Goal: Information Seeking & Learning: Learn about a topic

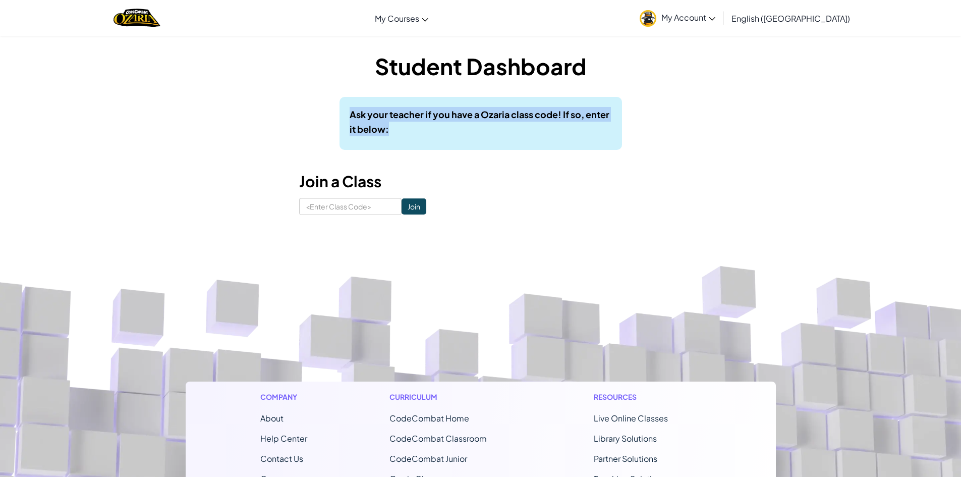
drag, startPoint x: 92, startPoint y: 96, endPoint x: 876, endPoint y: 141, distance: 785.4
click at [876, 141] on div "Student Dashboard Ask your teacher if you have a Ozaria class code! If so, ente…" at bounding box center [480, 132] width 961 height 195
drag, startPoint x: 833, startPoint y: 172, endPoint x: 827, endPoint y: 177, distance: 8.3
click at [326, 206] on input at bounding box center [350, 206] width 102 height 17
type input "winhideenemy"
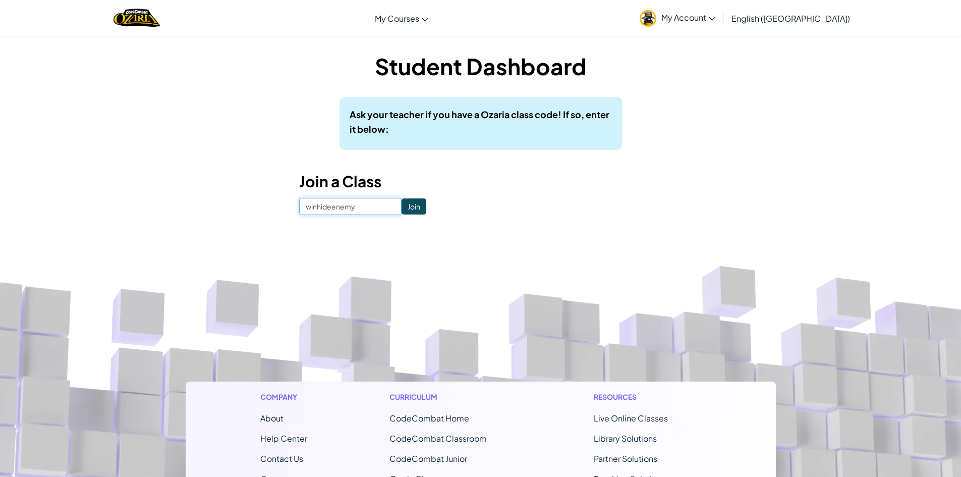
click input "Join" at bounding box center [414, 206] width 25 height 16
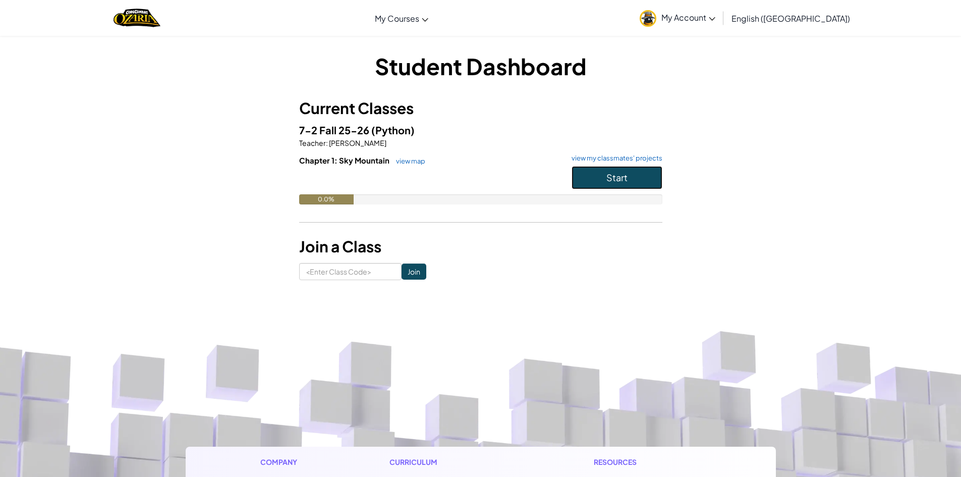
click at [632, 189] on button "Start" at bounding box center [617, 177] width 91 height 23
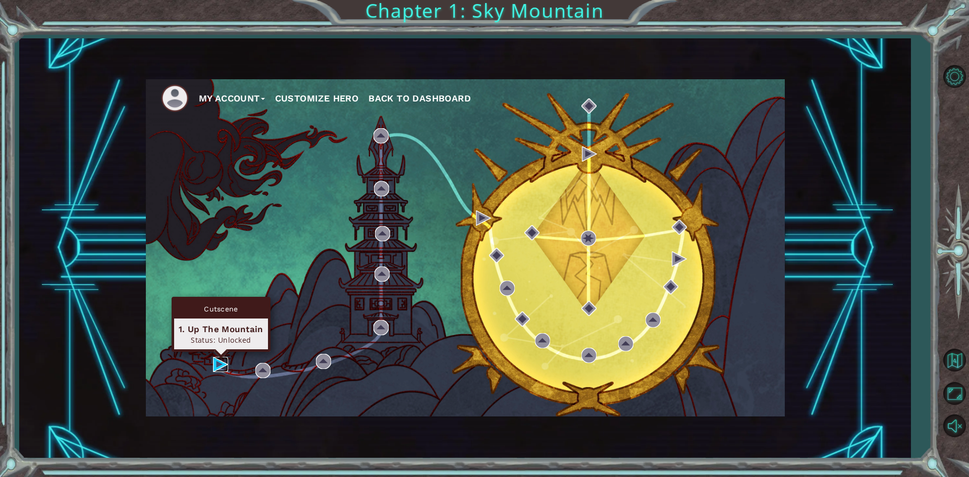
click at [217, 367] on img at bounding box center [220, 364] width 15 height 15
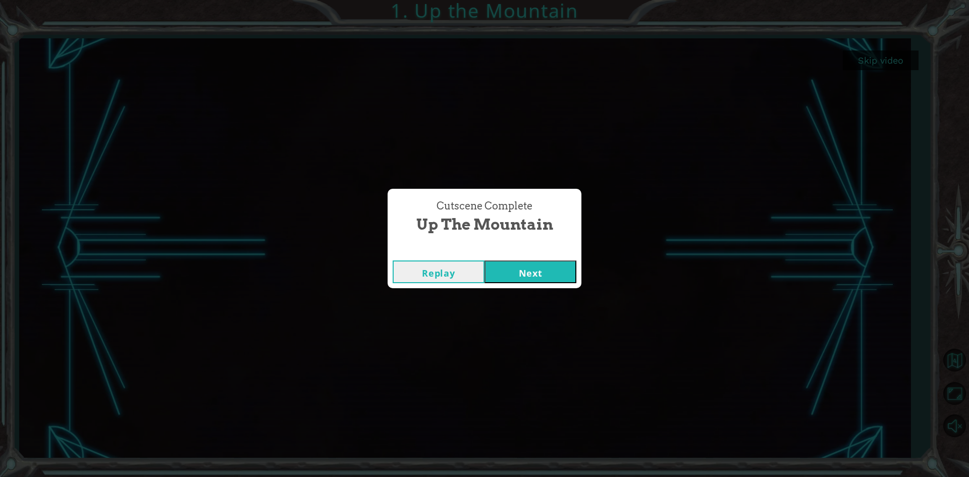
click at [488, 275] on button "Next" at bounding box center [530, 271] width 92 height 23
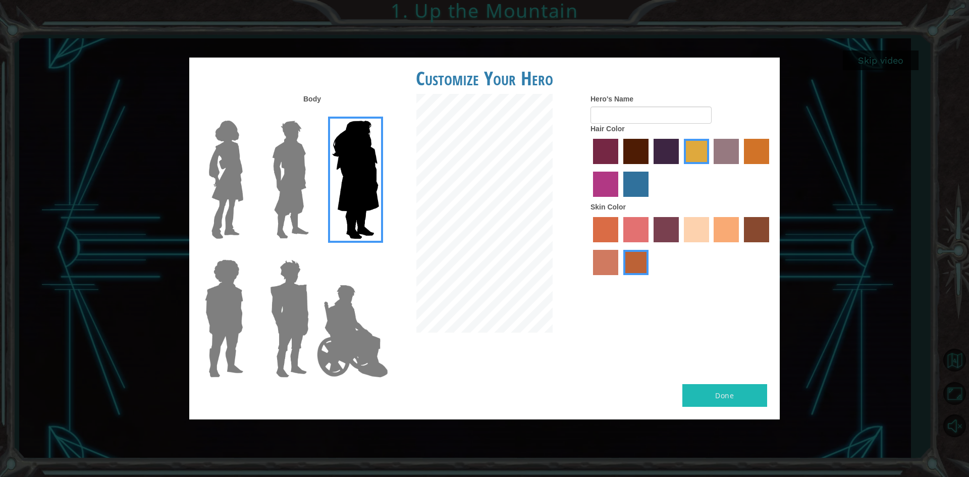
click at [262, 192] on label at bounding box center [287, 180] width 50 height 126
click at [313, 114] on input "Hero Lars" at bounding box center [313, 114] width 0 height 0
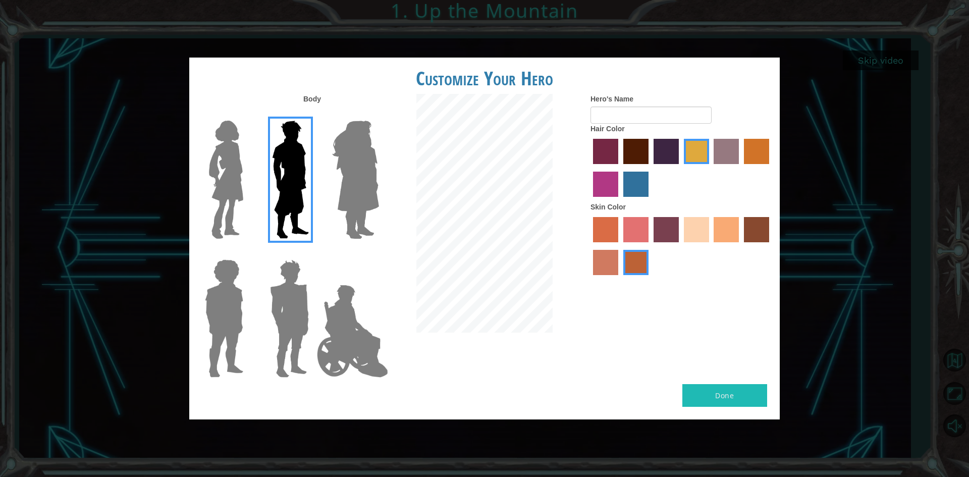
click at [255, 196] on div at bounding box center [288, 175] width 66 height 139
click at [349, 309] on img at bounding box center [352, 331] width 79 height 101
click at [378, 253] on input "Hero Jamie" at bounding box center [378, 253] width 0 height 0
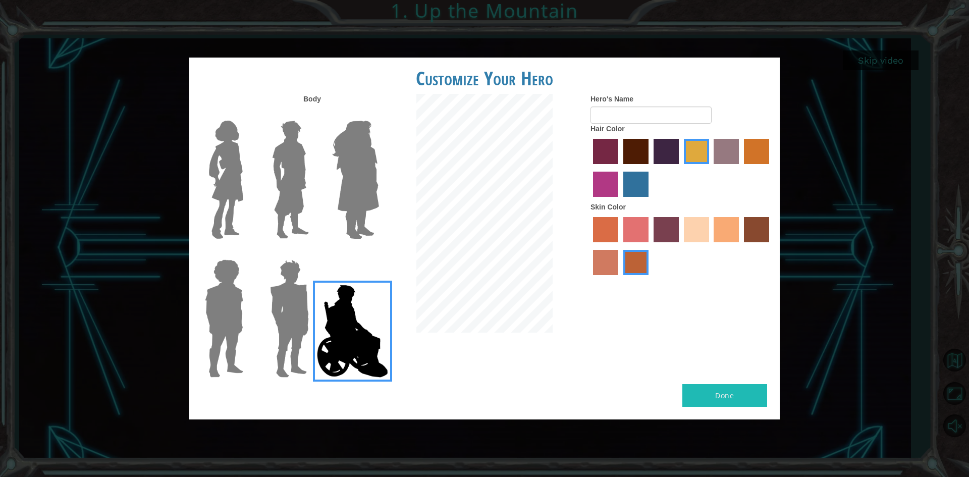
click at [289, 321] on img at bounding box center [289, 318] width 47 height 126
click at [313, 253] on input "Hero Garnet" at bounding box center [313, 253] width 0 height 0
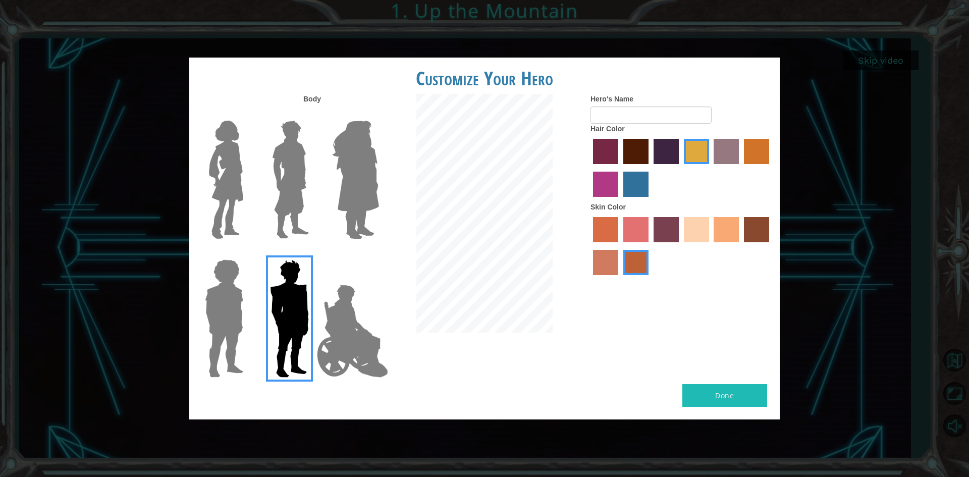
click at [213, 324] on img at bounding box center [224, 318] width 46 height 126
click at [247, 253] on input "Hero Steven" at bounding box center [247, 253] width 0 height 0
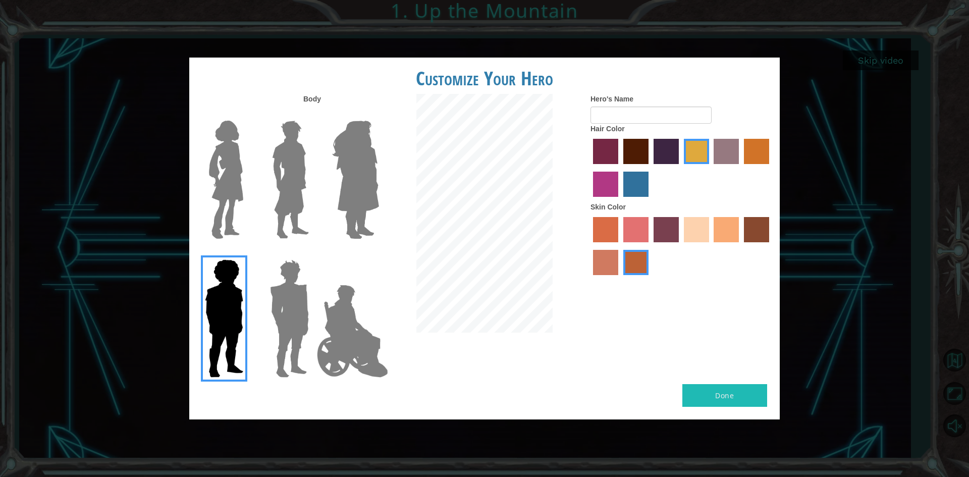
click at [263, 319] on label at bounding box center [287, 318] width 50 height 126
click at [313, 253] on input "Hero Garnet" at bounding box center [313, 253] width 0 height 0
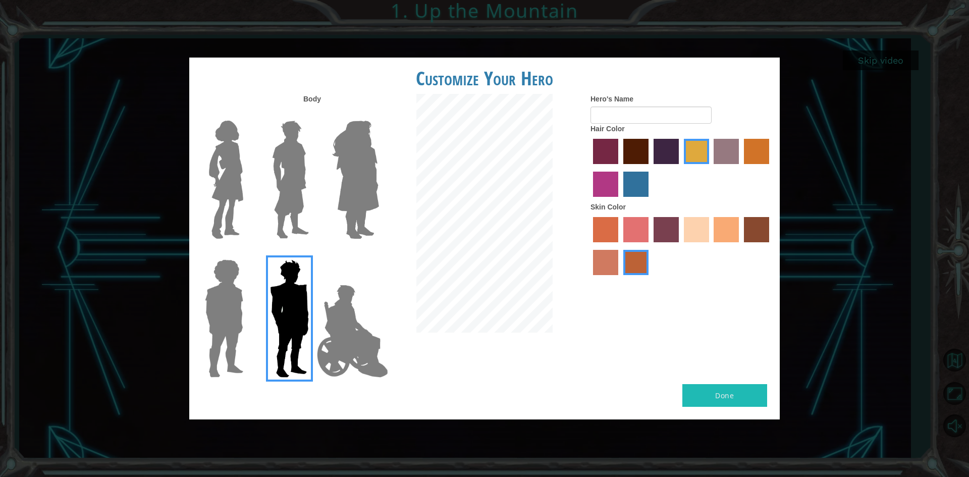
click at [303, 315] on img at bounding box center [289, 318] width 47 height 126
click at [313, 253] on input "Hero Garnet" at bounding box center [313, 253] width 0 height 0
click at [316, 315] on img at bounding box center [352, 331] width 79 height 101
click at [378, 253] on input "Hero Jamie" at bounding box center [378, 253] width 0 height 0
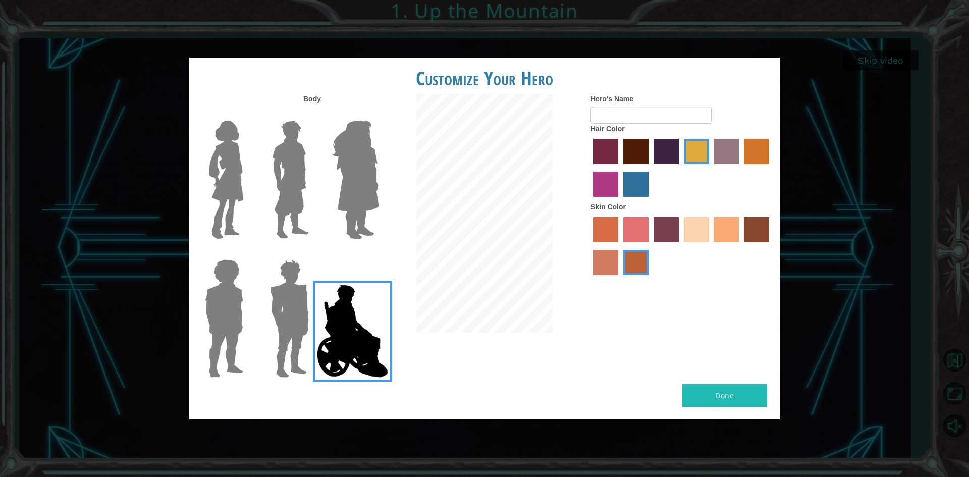
click at [699, 236] on label "sandy beach skin color" at bounding box center [696, 229] width 25 height 25
click at [680, 246] on input "sandy beach skin color" at bounding box center [680, 246] width 0 height 0
click at [273, 190] on img at bounding box center [290, 180] width 45 height 126
click at [313, 114] on input "Hero Lars" at bounding box center [313, 114] width 0 height 0
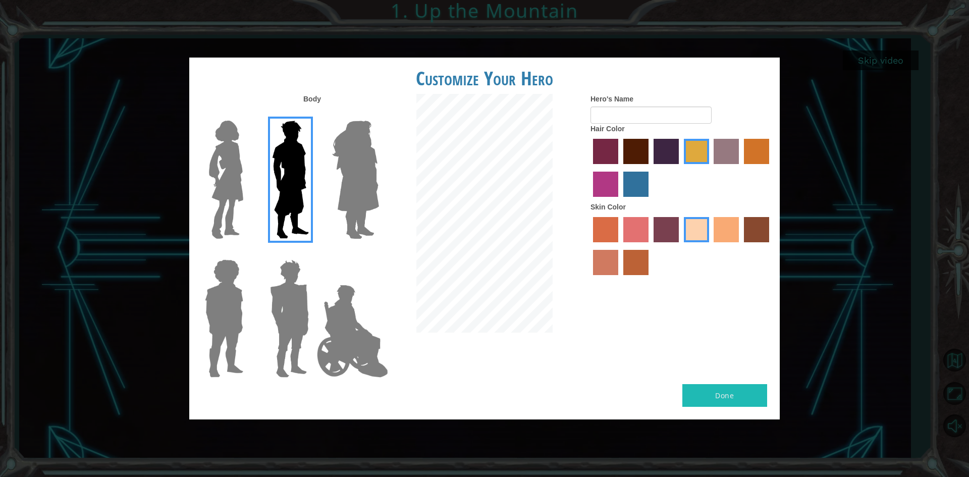
click at [621, 153] on div at bounding box center [681, 169] width 182 height 66
click at [590, 192] on div "Hero's Name Hair Color Skin Color" at bounding box center [681, 187] width 197 height 186
click at [595, 190] on label "medium red violet hair color" at bounding box center [605, 184] width 25 height 25
click at [770, 168] on input "medium red violet hair color" at bounding box center [770, 168] width 0 height 0
click at [662, 156] on label "hot purple hair color" at bounding box center [665, 151] width 25 height 25
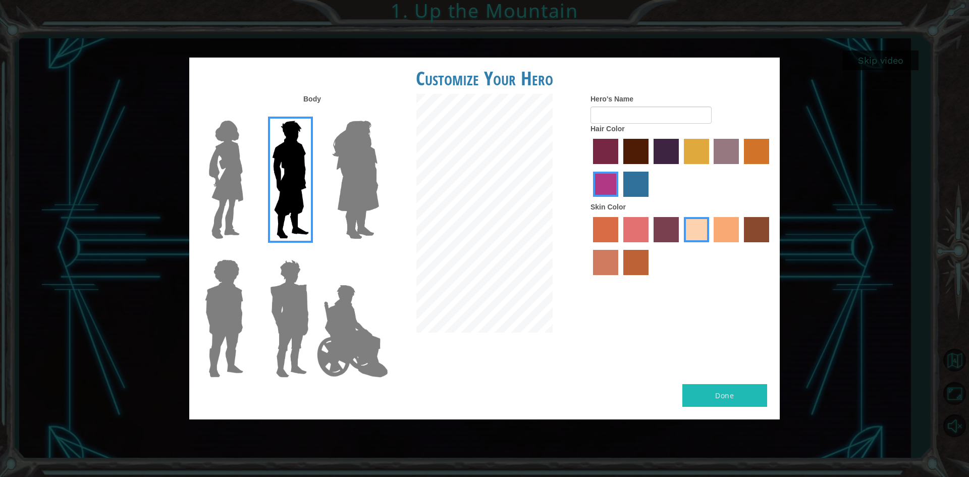
click at [650, 168] on input "hot purple hair color" at bounding box center [650, 168] width 0 height 0
click at [632, 149] on label "maroon hair color" at bounding box center [635, 151] width 25 height 25
click at [620, 168] on input "maroon hair color" at bounding box center [620, 168] width 0 height 0
drag, startPoint x: 351, startPoint y: 382, endPoint x: 355, endPoint y: 360, distance: 22.6
click at [353, 370] on div at bounding box center [353, 314] width 66 height 139
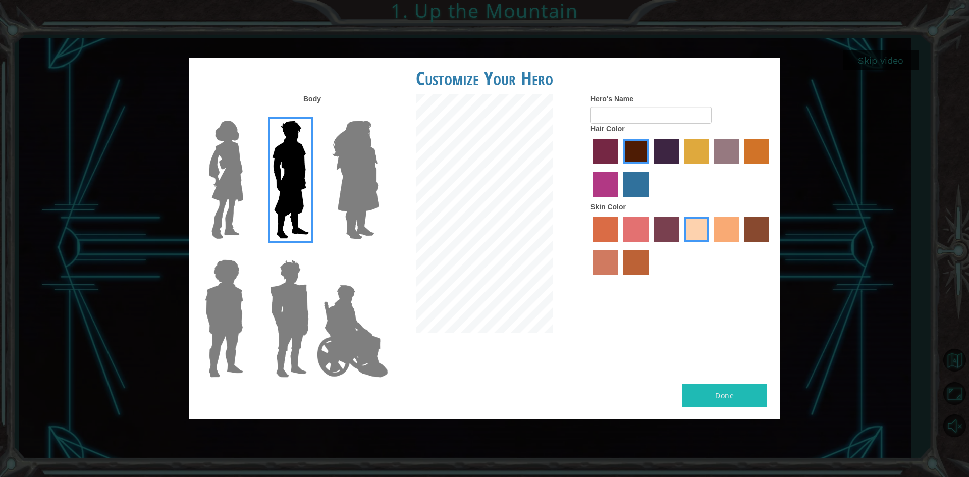
click at [355, 359] on img at bounding box center [352, 331] width 79 height 101
click at [378, 253] on input "Hero Jamie" at bounding box center [378, 253] width 0 height 0
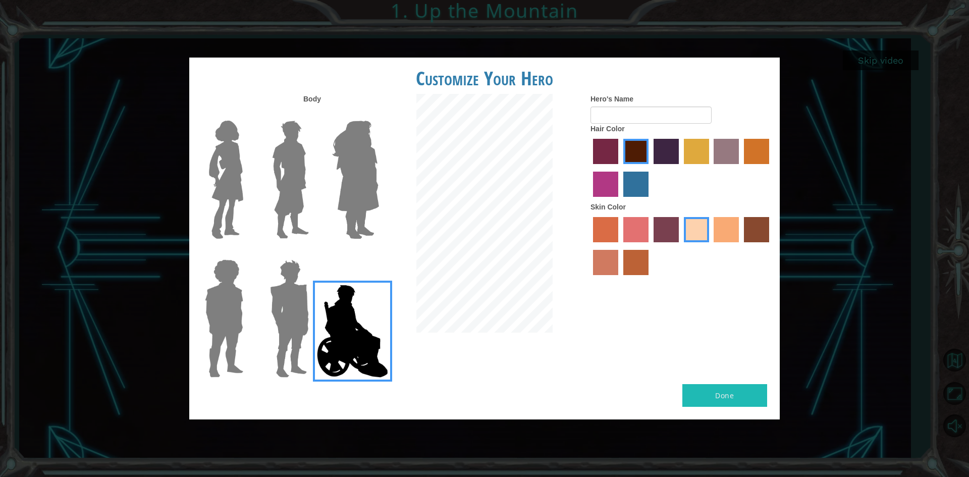
click at [312, 162] on img at bounding box center [290, 180] width 45 height 126
click at [313, 114] on input "Hero Lars" at bounding box center [313, 114] width 0 height 0
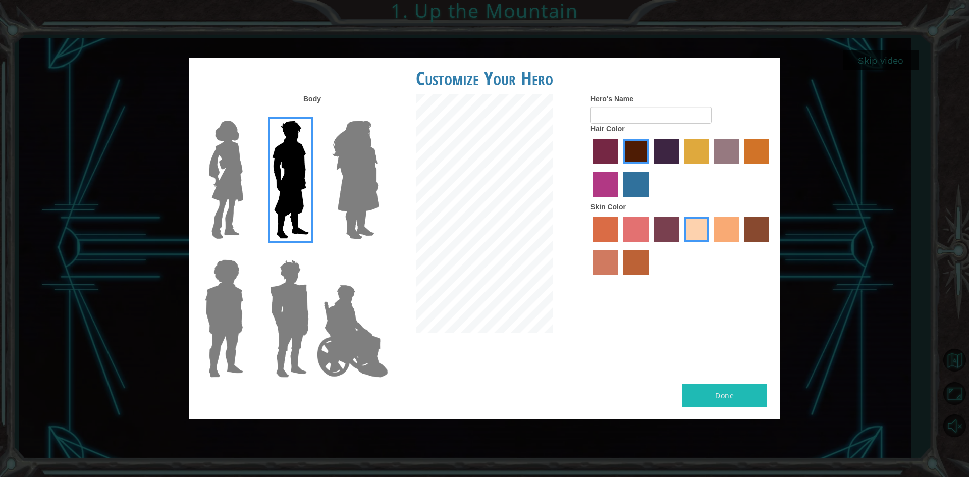
click at [299, 309] on img at bounding box center [289, 318] width 47 height 126
click at [313, 253] on input "Hero Garnet" at bounding box center [313, 253] width 0 height 0
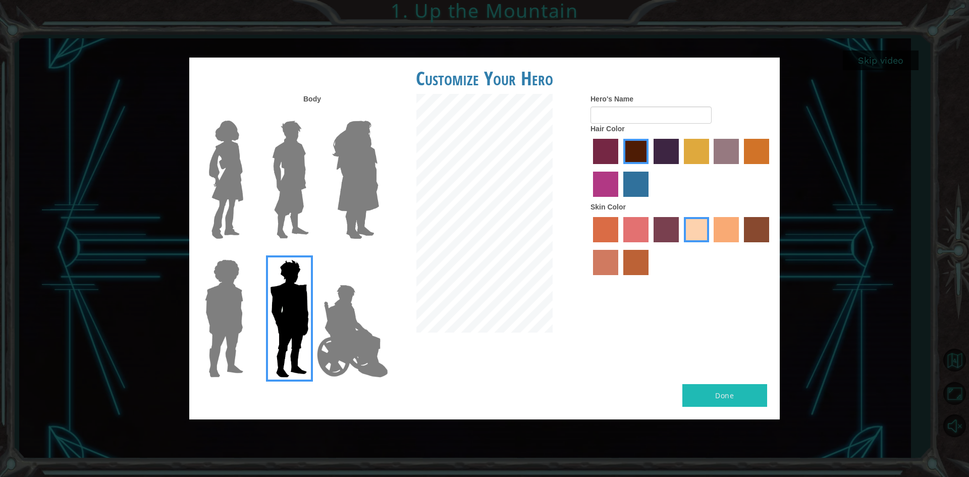
click at [386, 316] on div at bounding box center [484, 214] width 197 height 241
click at [298, 169] on img at bounding box center [290, 180] width 45 height 126
click at [313, 114] on input "Hero Lars" at bounding box center [313, 114] width 0 height 0
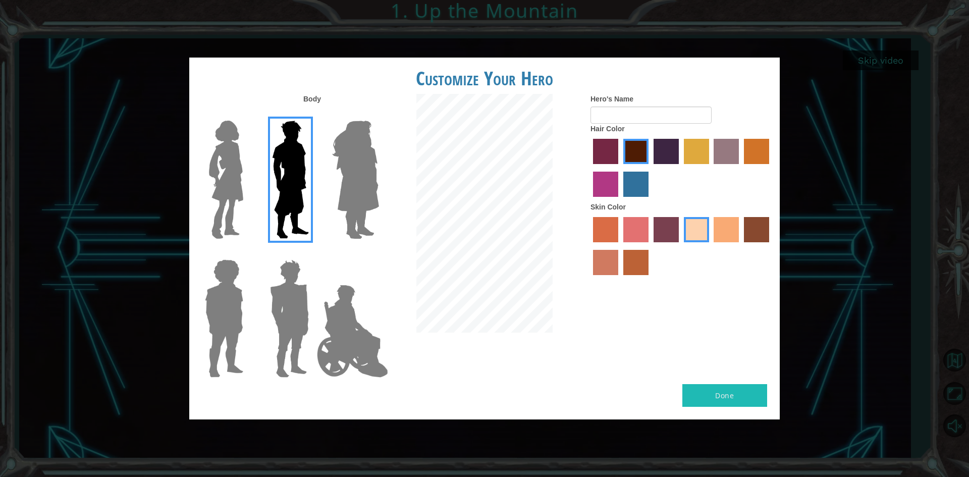
click at [237, 297] on img at bounding box center [224, 318] width 46 height 126
click at [247, 253] on input "Hero Steven" at bounding box center [247, 253] width 0 height 0
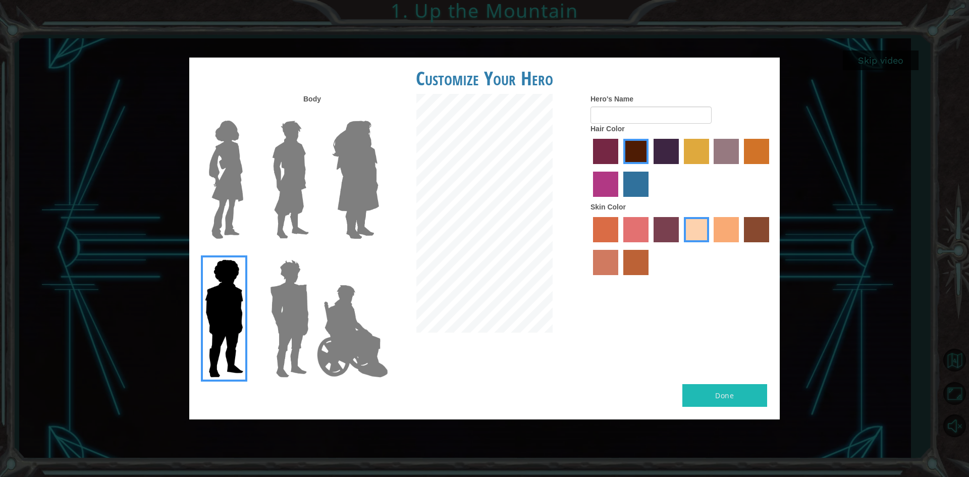
click at [301, 202] on img at bounding box center [290, 180] width 45 height 126
click at [313, 114] on input "Hero Lars" at bounding box center [313, 114] width 0 height 0
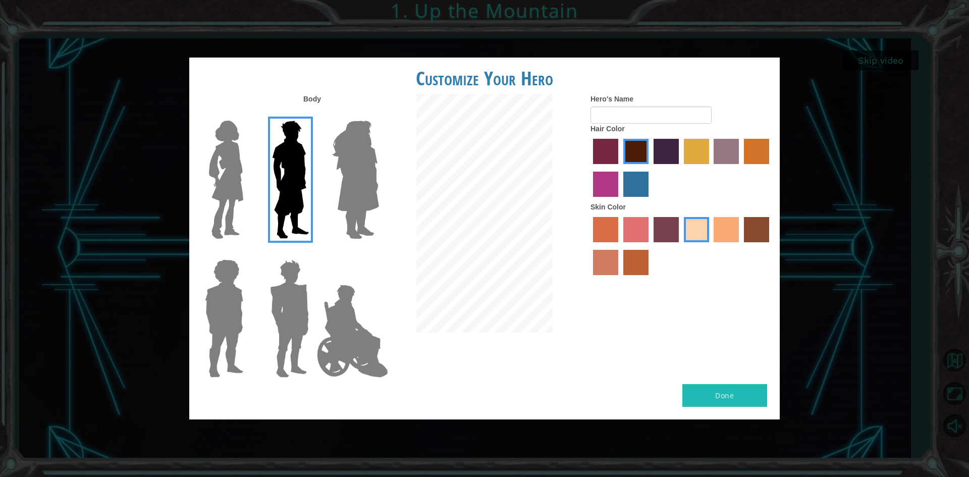
click at [696, 388] on button "Done" at bounding box center [724, 395] width 85 height 23
click at [602, 116] on input "Hero's Name" at bounding box center [650, 114] width 121 height 17
type input "[PERSON_NAME]"
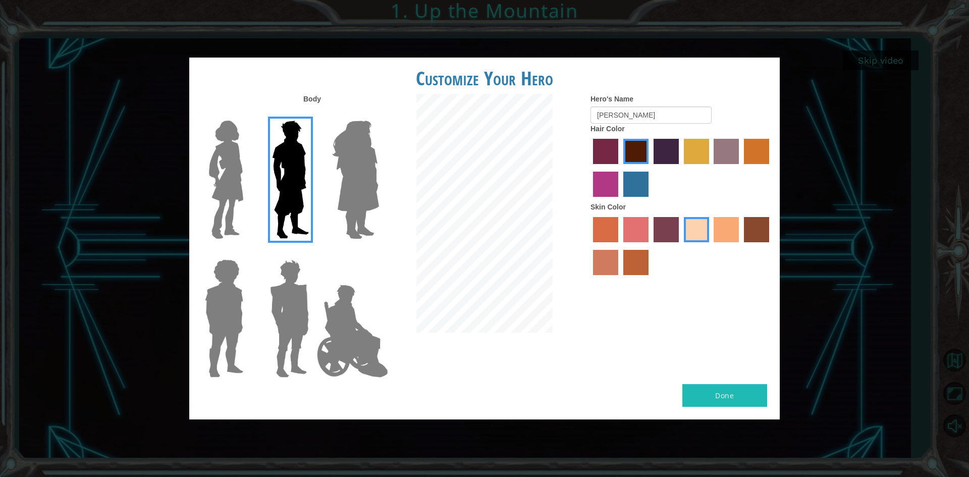
click at [709, 388] on button "Done" at bounding box center [724, 395] width 85 height 23
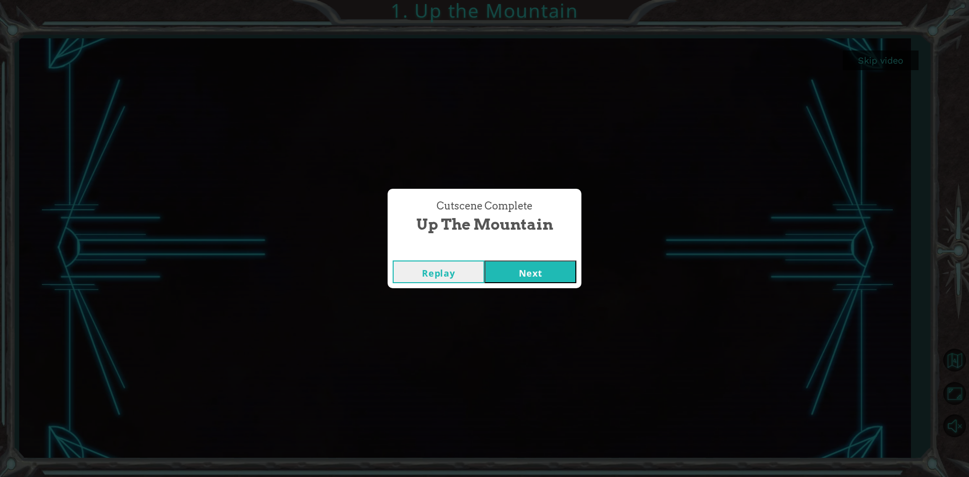
click at [531, 263] on button "Next" at bounding box center [530, 271] width 92 height 23
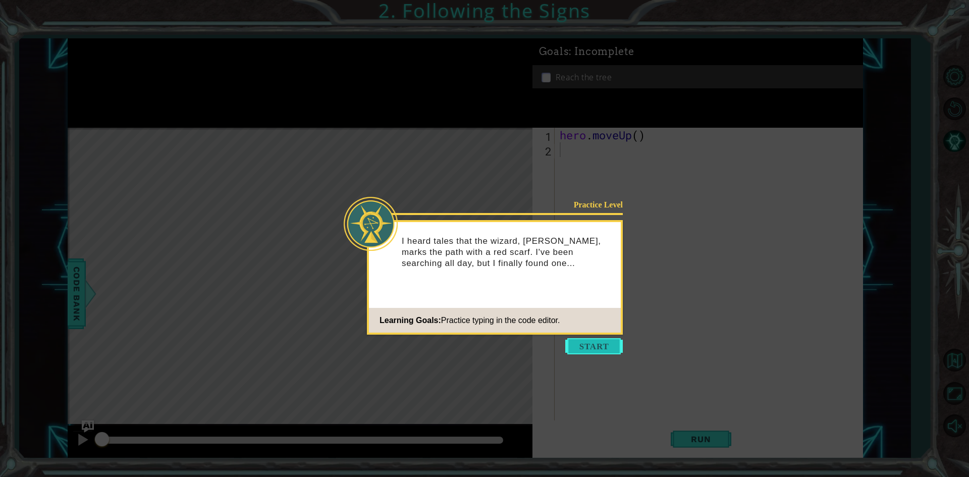
click at [576, 346] on button "Start" at bounding box center [594, 346] width 58 height 16
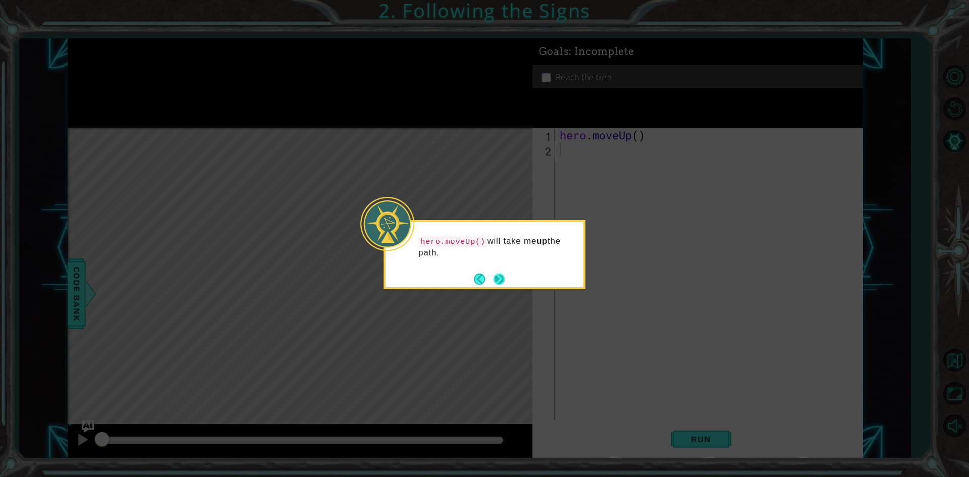
click at [503, 277] on button "Next" at bounding box center [498, 278] width 11 height 11
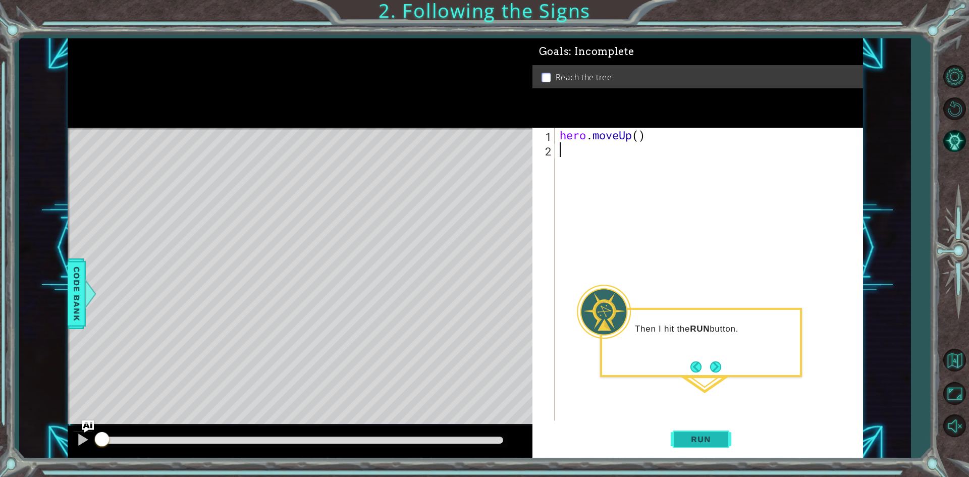
click at [728, 441] on button "Run" at bounding box center [701, 439] width 61 height 33
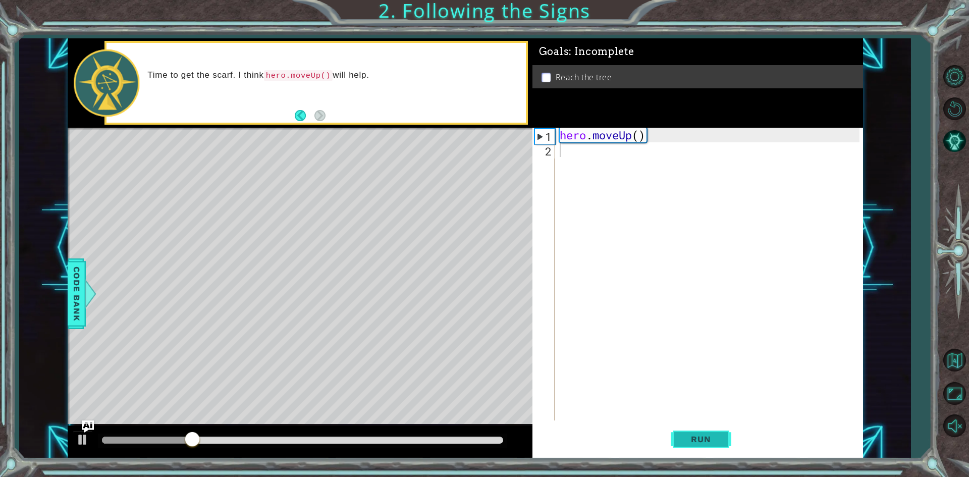
click at [679, 432] on button "Run" at bounding box center [701, 439] width 61 height 33
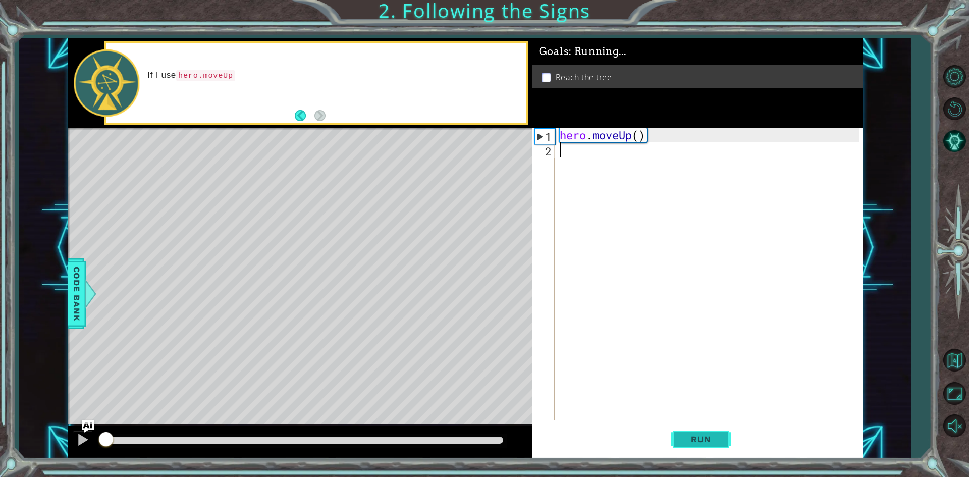
click at [679, 432] on button "Run" at bounding box center [701, 439] width 61 height 33
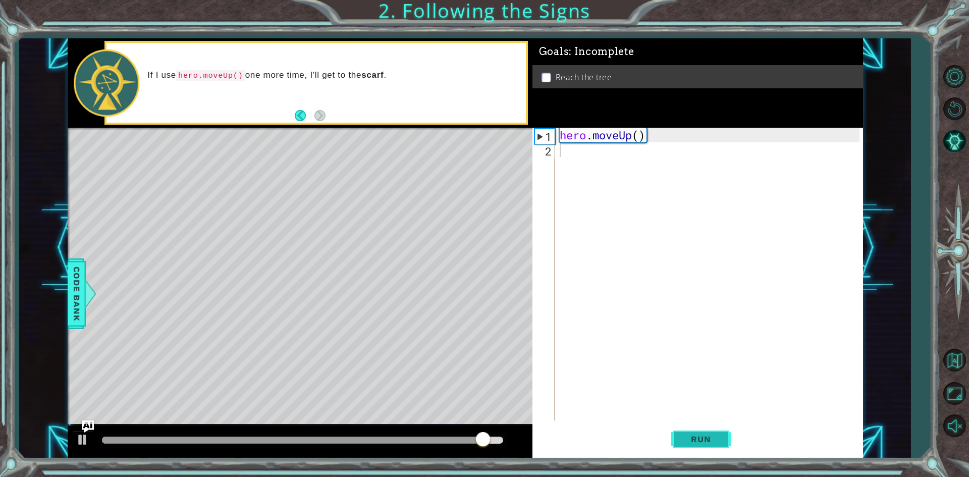
click at [683, 434] on span "Run" at bounding box center [701, 439] width 40 height 10
click at [494, 442] on div at bounding box center [302, 439] width 401 height 7
click at [643, 133] on div "hero . moveUp ( )" at bounding box center [711, 289] width 307 height 322
click at [636, 138] on div "hero . moveUp ( )" at bounding box center [711, 289] width 307 height 322
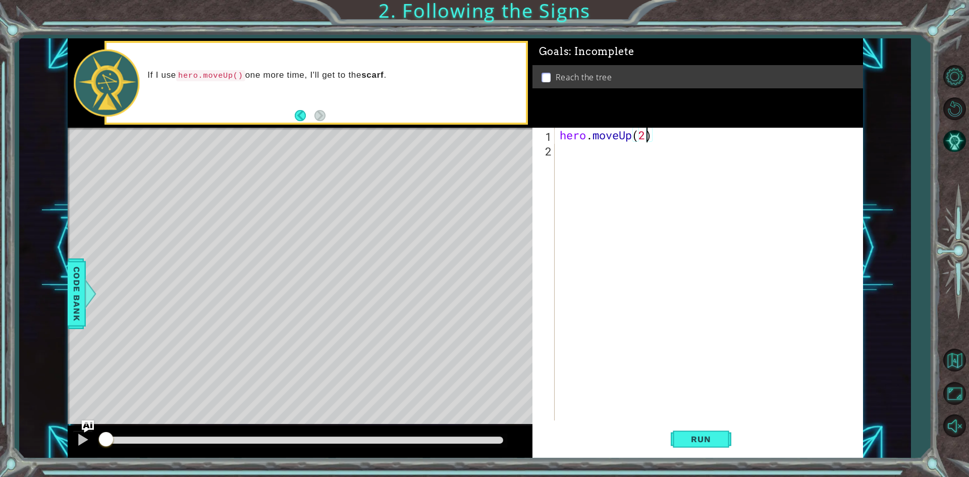
scroll to position [0, 4]
type textarea "hero.moveUp(2)"
click at [684, 441] on span "Run" at bounding box center [701, 439] width 40 height 10
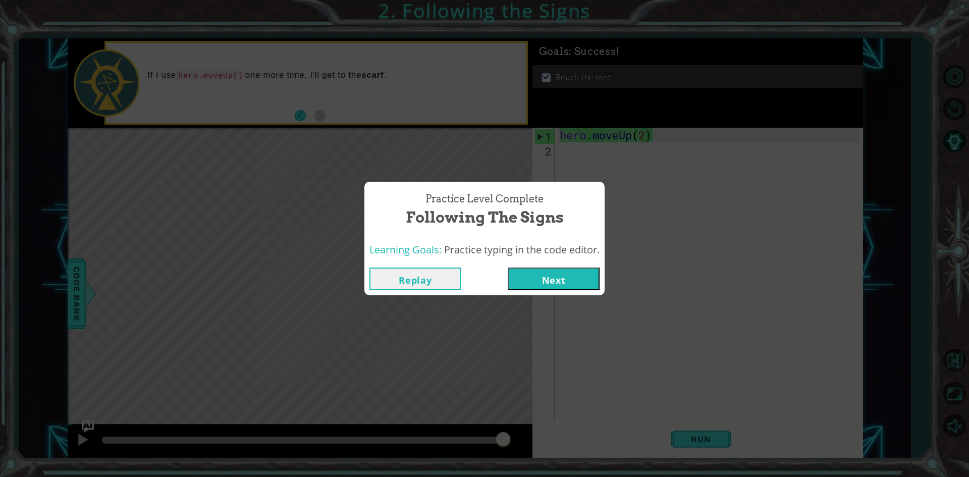
click at [537, 281] on button "Next" at bounding box center [554, 278] width 92 height 23
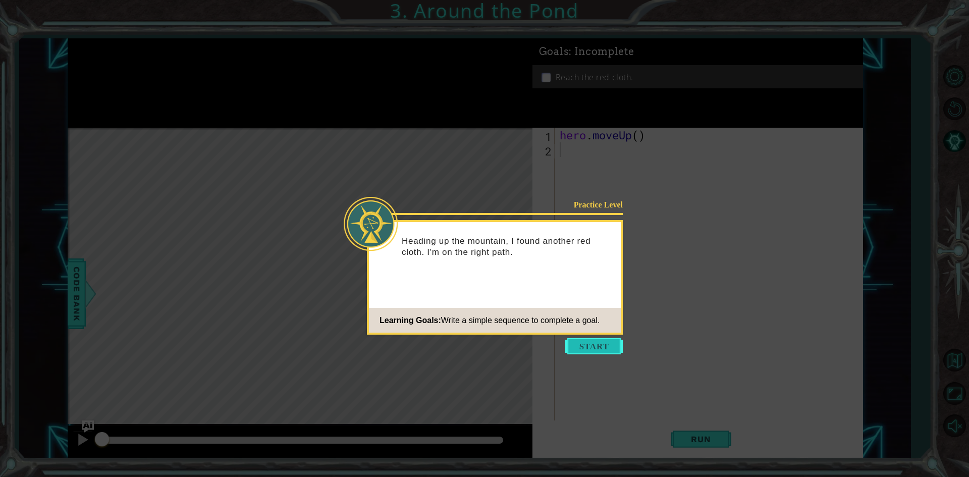
click at [593, 347] on button "Start" at bounding box center [594, 346] width 58 height 16
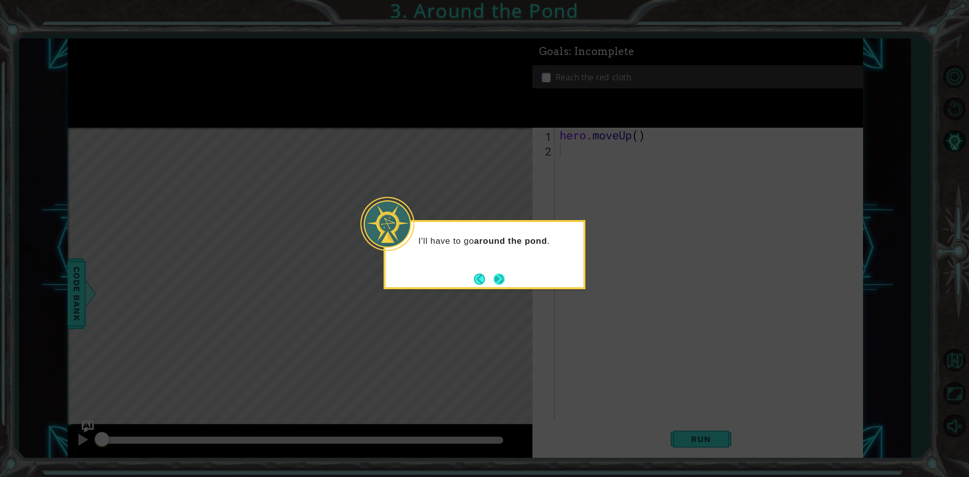
click at [495, 273] on button "Next" at bounding box center [498, 278] width 11 height 11
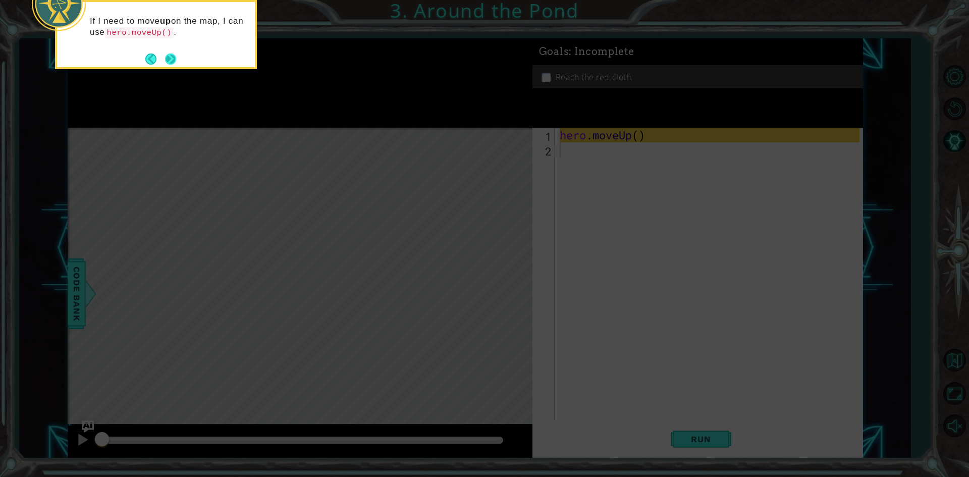
click at [171, 59] on button "Next" at bounding box center [170, 58] width 11 height 11
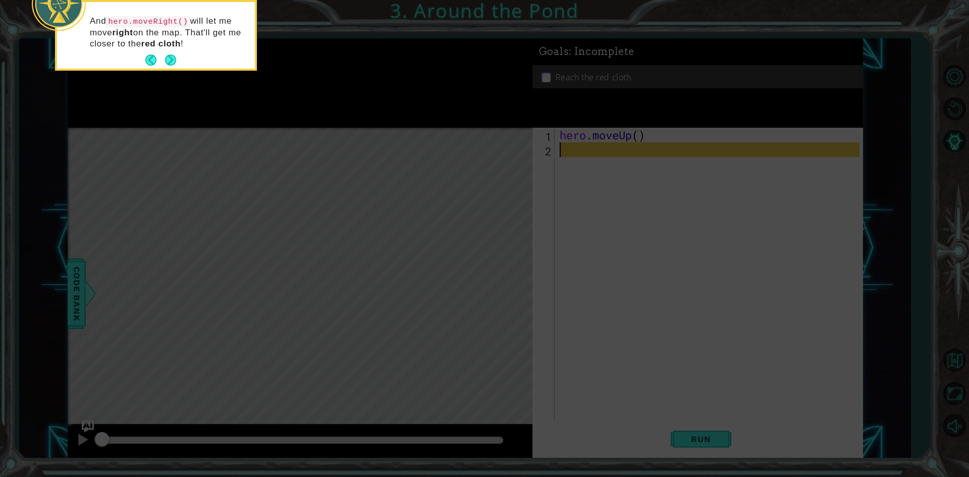
click at [171, 59] on button "Next" at bounding box center [170, 59] width 11 height 11
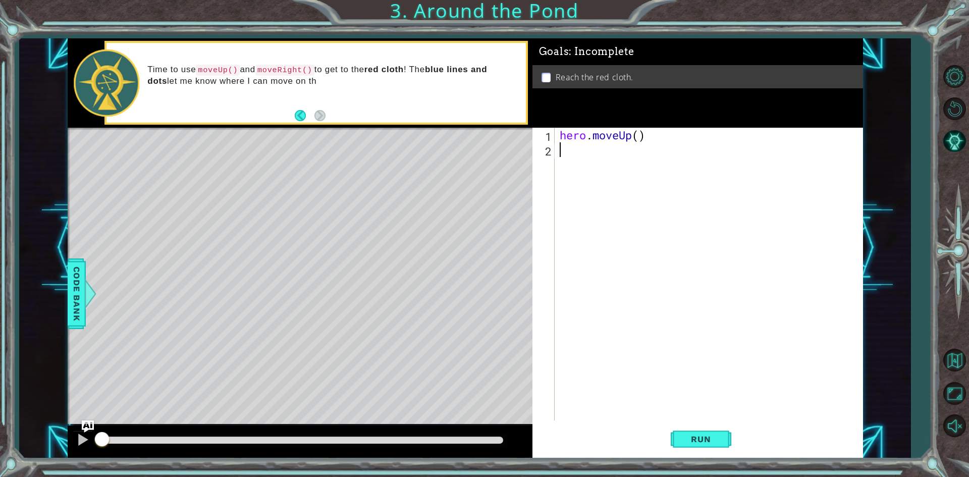
click at [638, 130] on div "hero . moveUp ( )" at bounding box center [711, 289] width 307 height 322
type textarea "hero.moveUp(2)"
click at [570, 150] on div "hero . moveUp ( 2 )" at bounding box center [711, 289] width 307 height 322
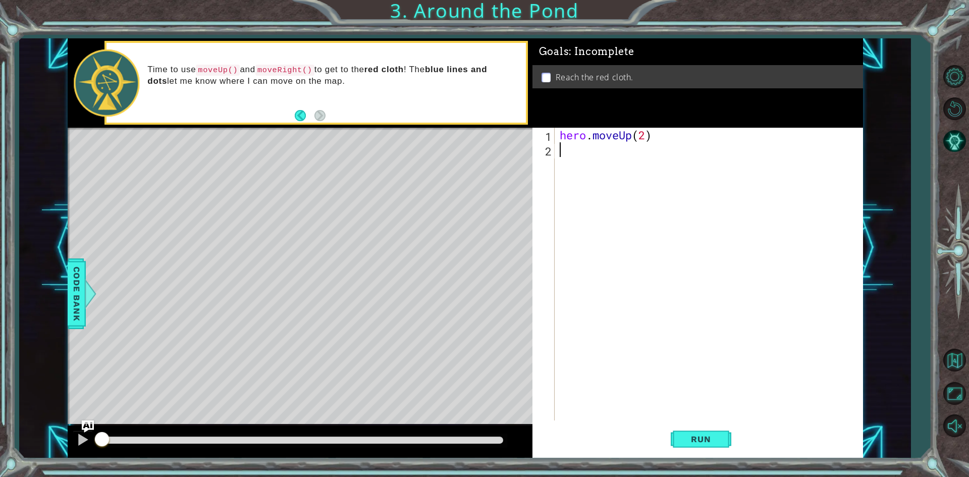
type textarea "m"
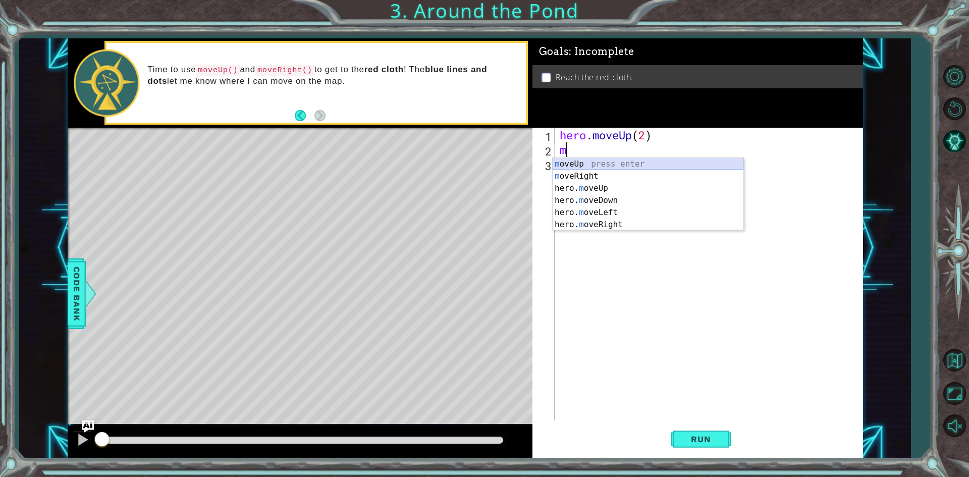
click at [570, 169] on div "m oveUp press enter m oveRight press enter hero. m oveUp press enter hero. m ov…" at bounding box center [648, 206] width 191 height 97
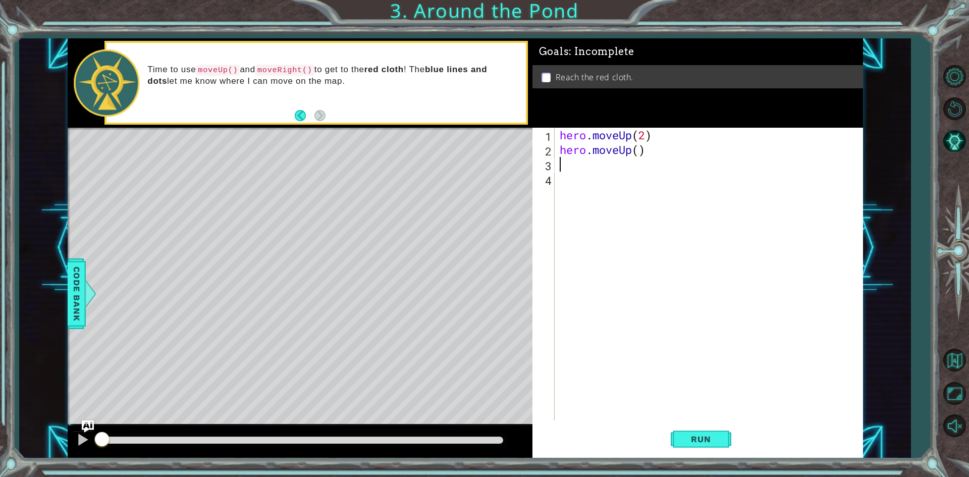
click at [633, 147] on div "hero . moveUp ( 2 ) hero . moveUp ( )" at bounding box center [711, 289] width 307 height 322
click at [642, 150] on div "hero . moveUp ( 2 ) hero . moveUp ( )" at bounding box center [711, 289] width 307 height 322
click at [644, 150] on div "hero . moveUp ( 2 ) hero . moveUp ( )" at bounding box center [711, 289] width 307 height 322
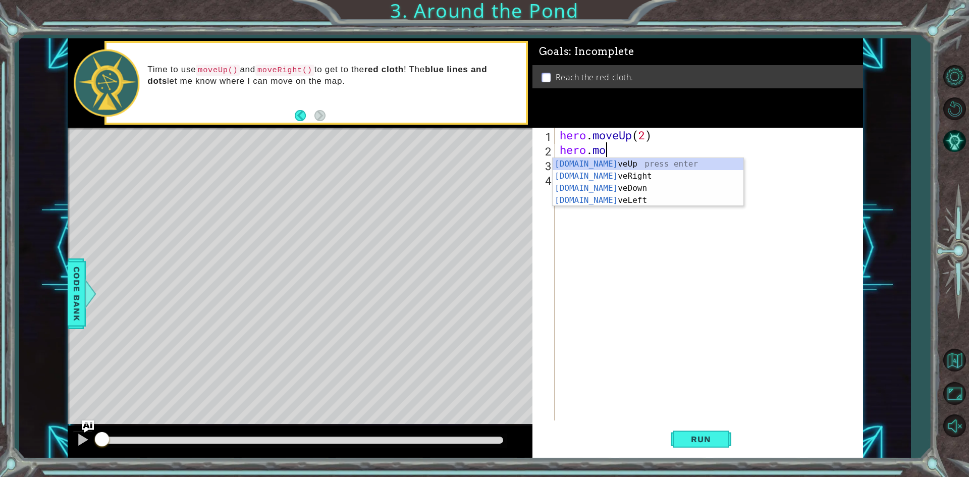
type textarea "h"
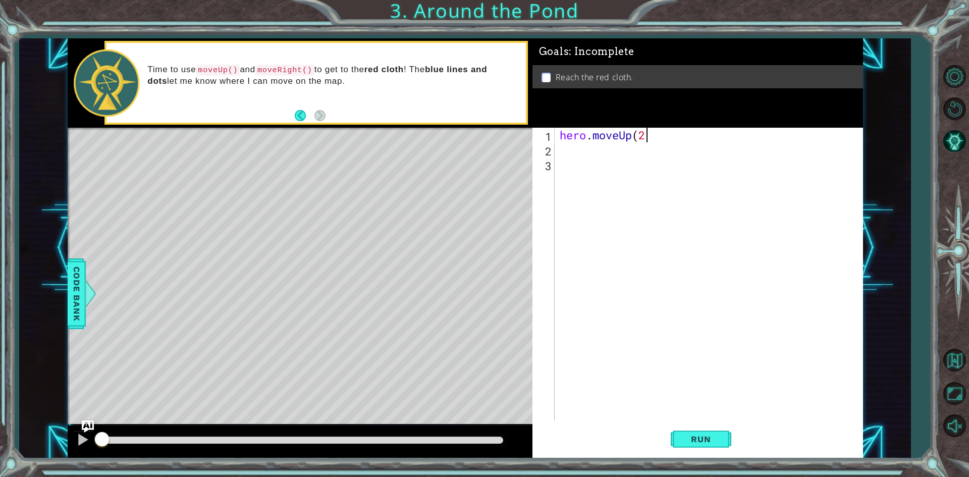
scroll to position [0, 4]
type textarea "hero.moveUp(2)"
click at [582, 147] on div "hero . moveUp ( 2 )" at bounding box center [711, 289] width 307 height 322
type textarea "m"
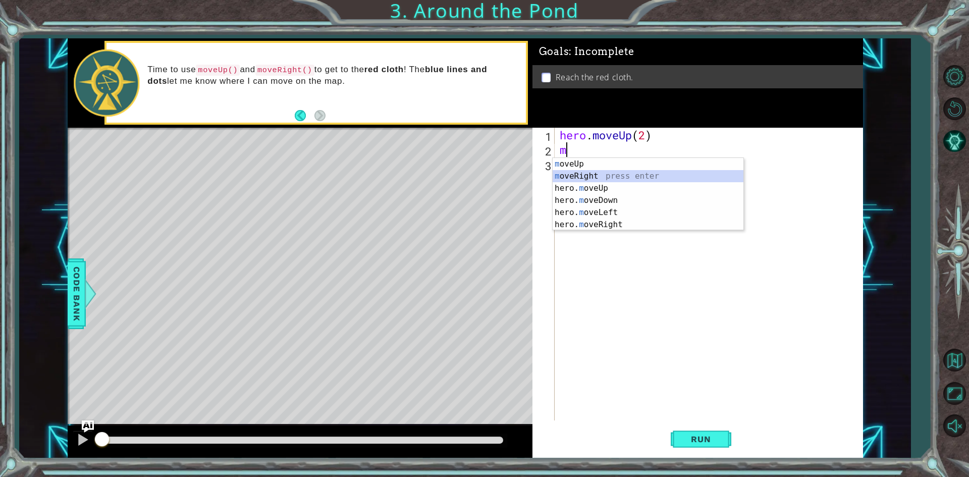
click at [567, 176] on div "m oveUp press enter m oveRight press enter hero. m oveUp press enter hero. m ov…" at bounding box center [648, 206] width 191 height 97
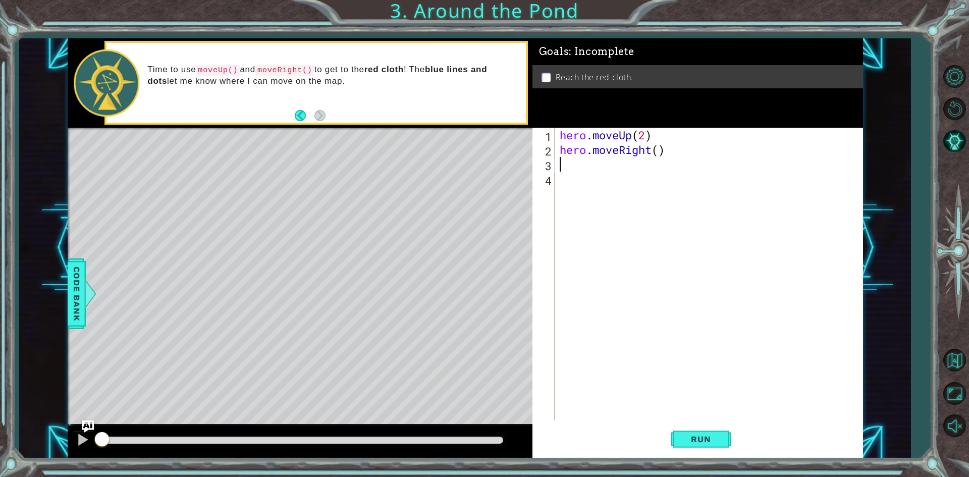
click at [661, 148] on div "hero . moveUp ( 2 ) hero . moveRight ( )" at bounding box center [711, 289] width 307 height 322
type textarea "hero.moveRight(1)"
click at [556, 164] on div "hero.moveRight(1) 1 2 3 4 hero . moveUp ( 2 ) hero . moveRight ( 1 ) הההההההההה…" at bounding box center [695, 274] width 327 height 293
click at [577, 163] on div "hero . moveUp ( 2 ) hero . moveRight ( 1 )" at bounding box center [711, 289] width 307 height 322
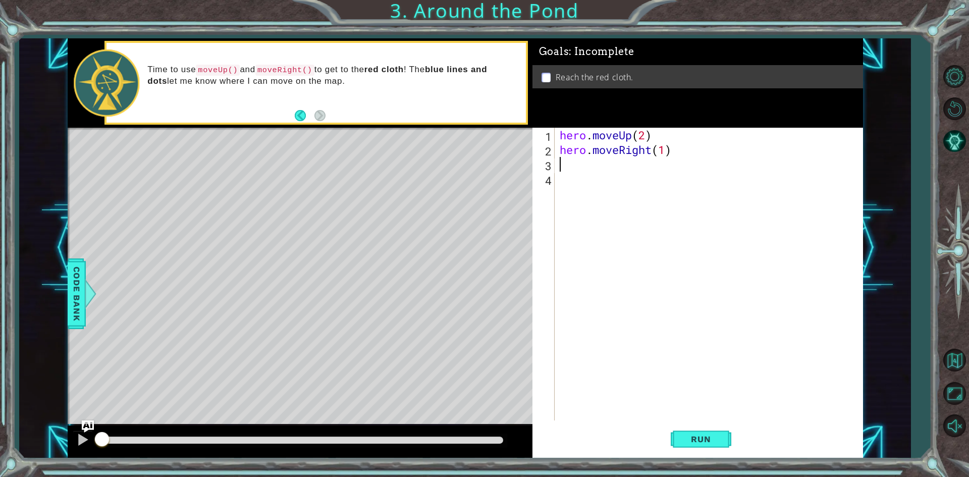
scroll to position [0, 0]
type textarea "m"
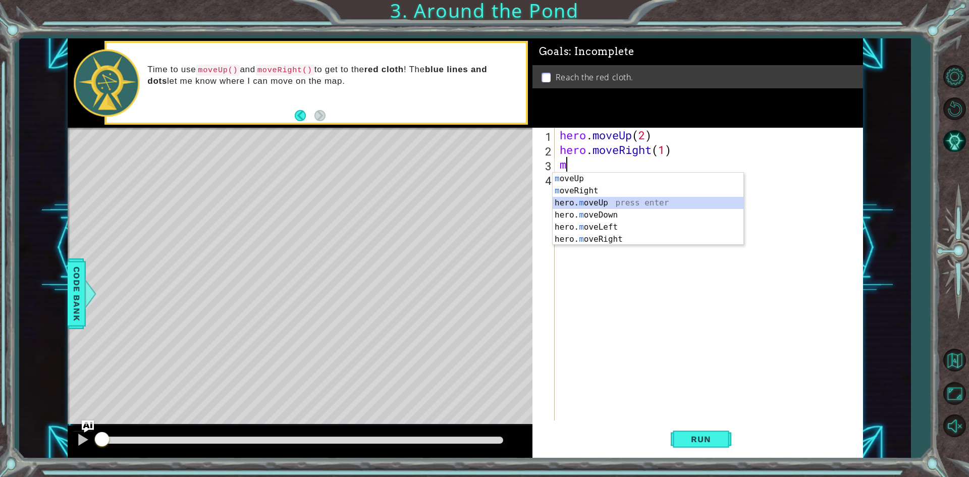
click at [568, 200] on div "m oveUp press enter m oveRight press enter hero. m oveUp press enter hero. m ov…" at bounding box center [648, 221] width 191 height 97
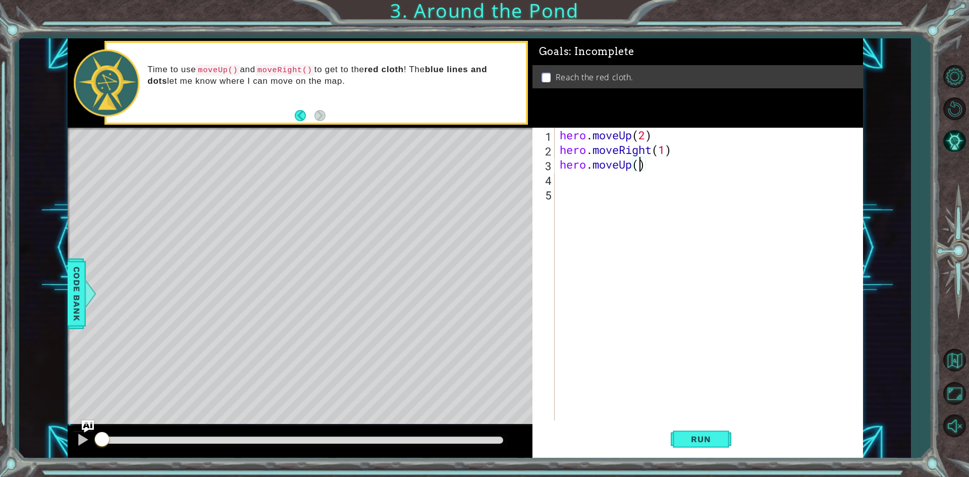
click at [640, 167] on div "hero . moveUp ( 2 ) hero . moveRight ( 1 ) hero . moveUp ( )" at bounding box center [711, 289] width 307 height 322
type textarea "hero.moveUp(1)"
click at [693, 446] on button "Run" at bounding box center [701, 439] width 61 height 33
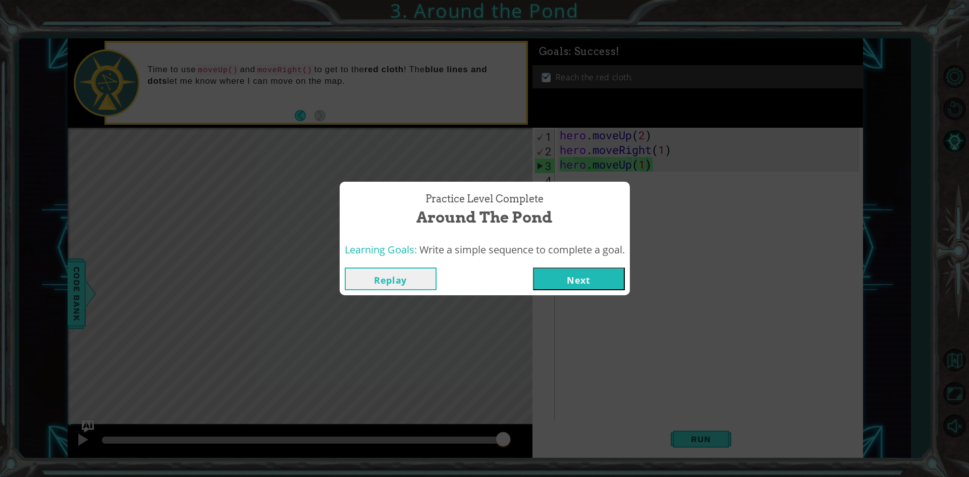
click at [571, 272] on button "Next" at bounding box center [579, 278] width 92 height 23
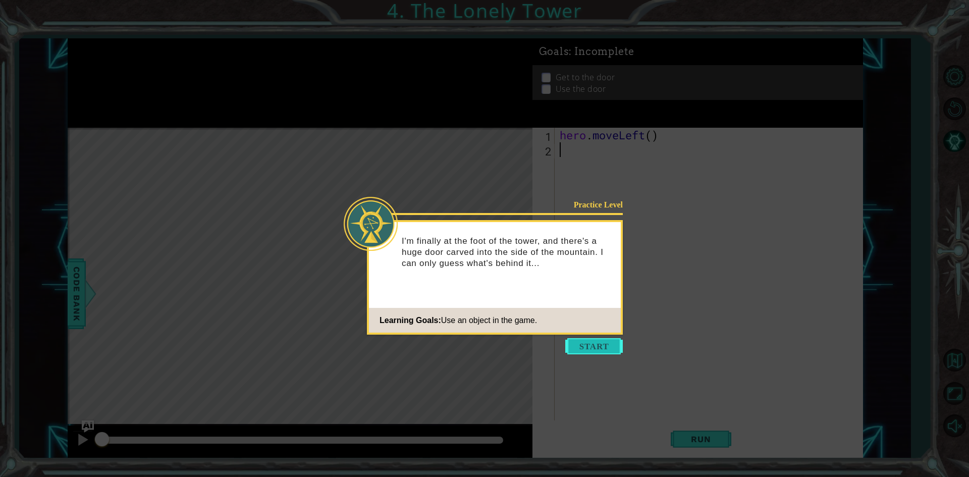
click at [580, 339] on button "Start" at bounding box center [594, 346] width 58 height 16
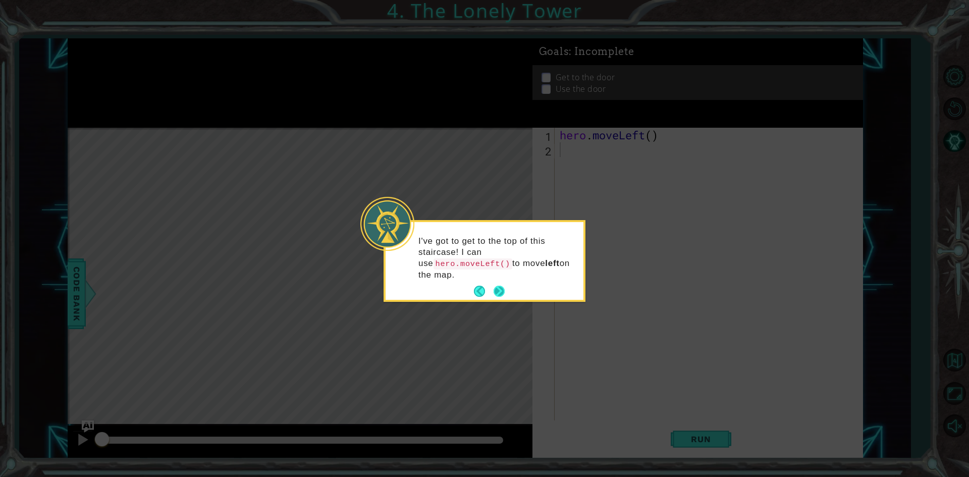
click at [499, 286] on button "Next" at bounding box center [498, 291] width 11 height 11
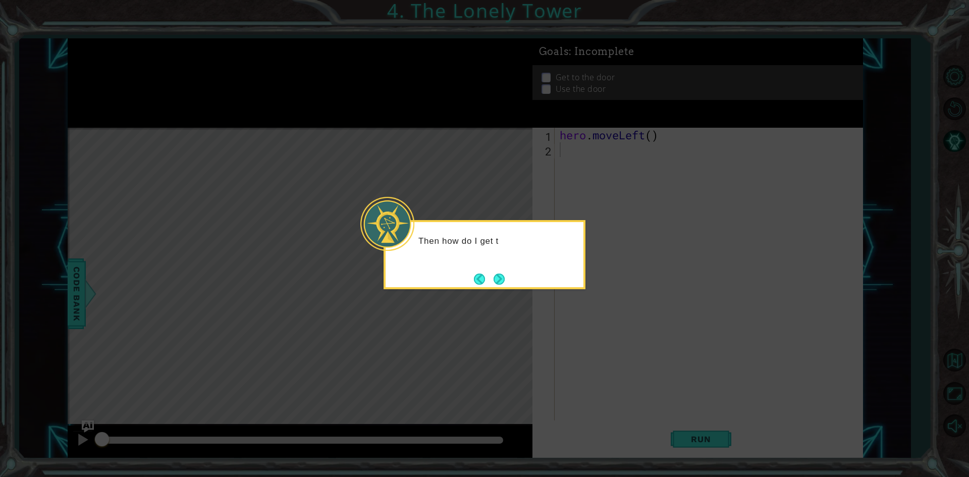
click at [499, 274] on button "Next" at bounding box center [498, 278] width 11 height 11
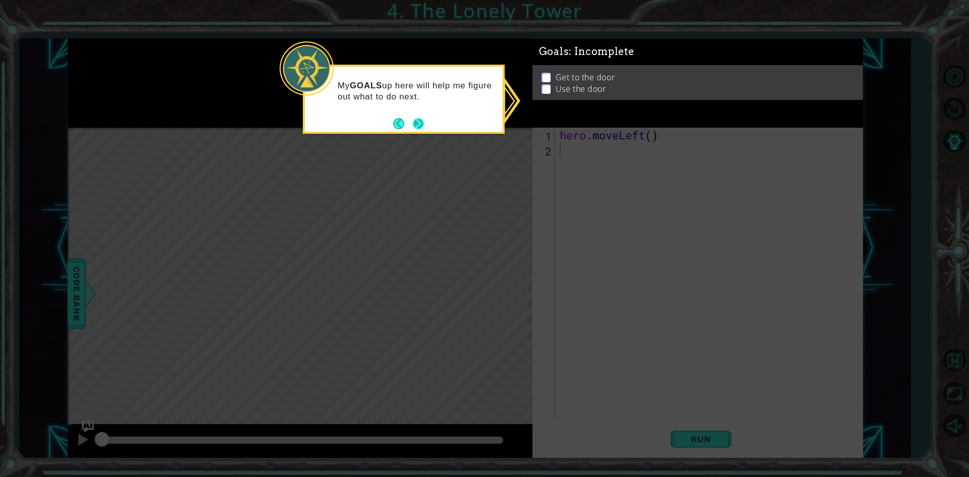
click at [415, 124] on button "Next" at bounding box center [418, 123] width 11 height 11
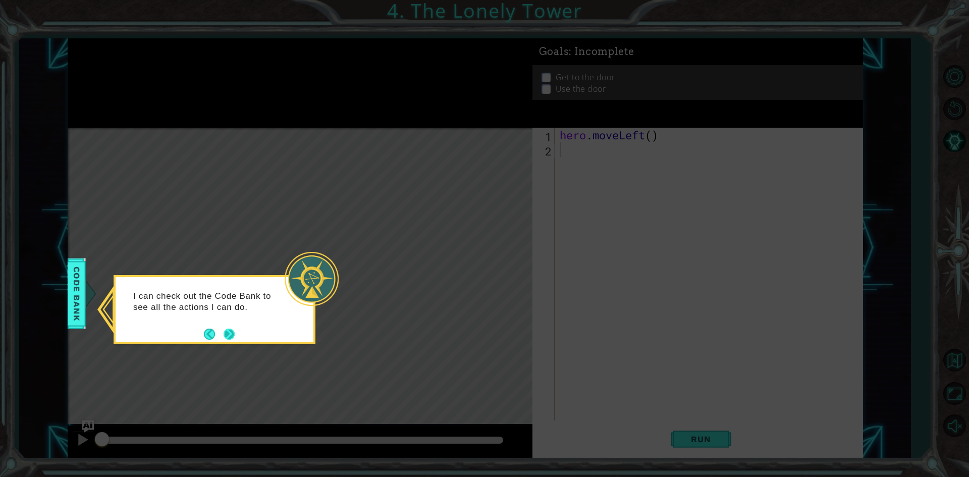
click at [226, 332] on button "Next" at bounding box center [229, 333] width 11 height 11
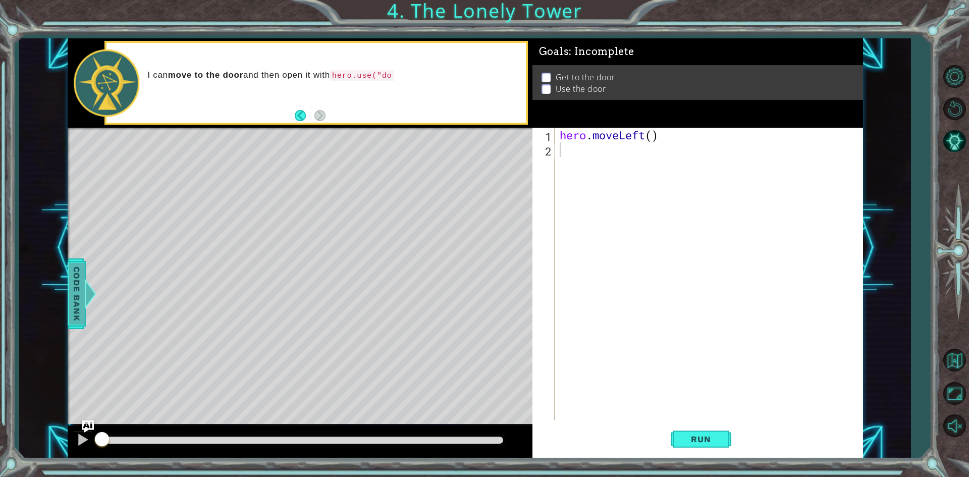
click at [83, 297] on span "Code Bank" at bounding box center [76, 293] width 16 height 62
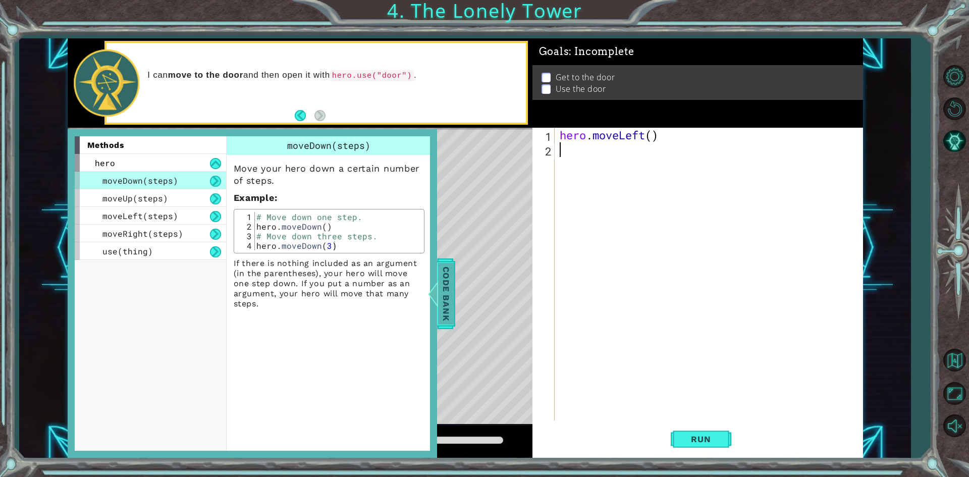
click at [447, 290] on span "Code Bank" at bounding box center [446, 293] width 16 height 62
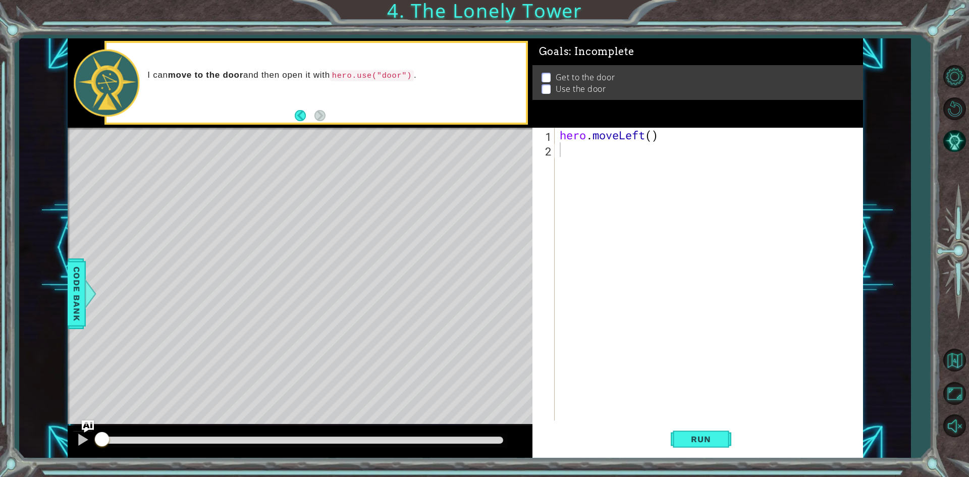
click at [637, 139] on div "hero . moveLeft ( )" at bounding box center [711, 289] width 307 height 322
click at [588, 145] on div "hero.move Up press enter hero.move Down press enter hero.move Left press enter …" at bounding box center [648, 179] width 191 height 73
click at [715, 447] on button "Run" at bounding box center [701, 439] width 61 height 33
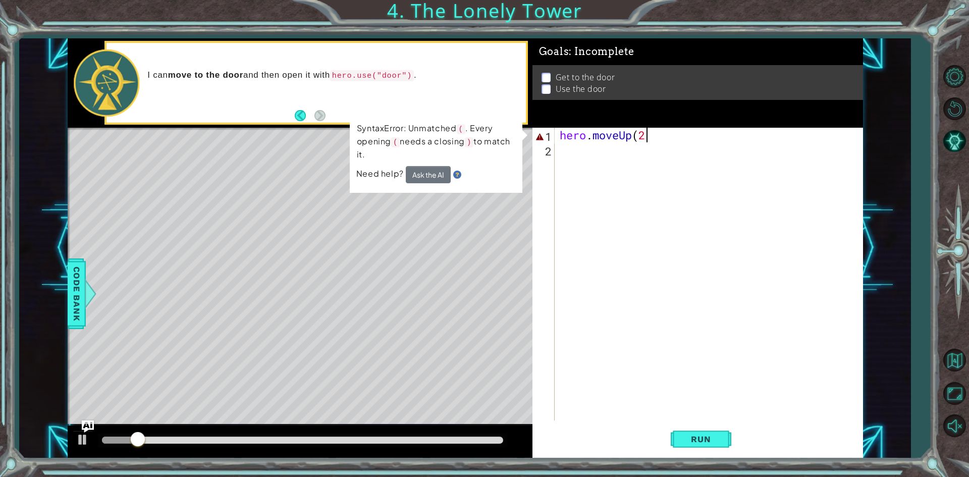
click at [657, 133] on div "hero . moveUp ( 2" at bounding box center [711, 289] width 307 height 322
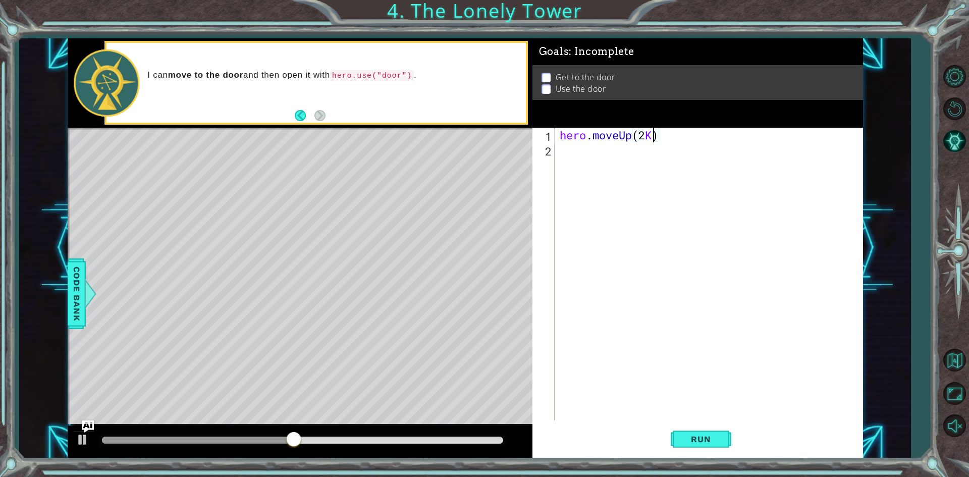
scroll to position [0, 4]
drag, startPoint x: 705, startPoint y: 439, endPoint x: 699, endPoint y: 441, distance: 6.7
click at [699, 441] on span "Run" at bounding box center [701, 439] width 40 height 10
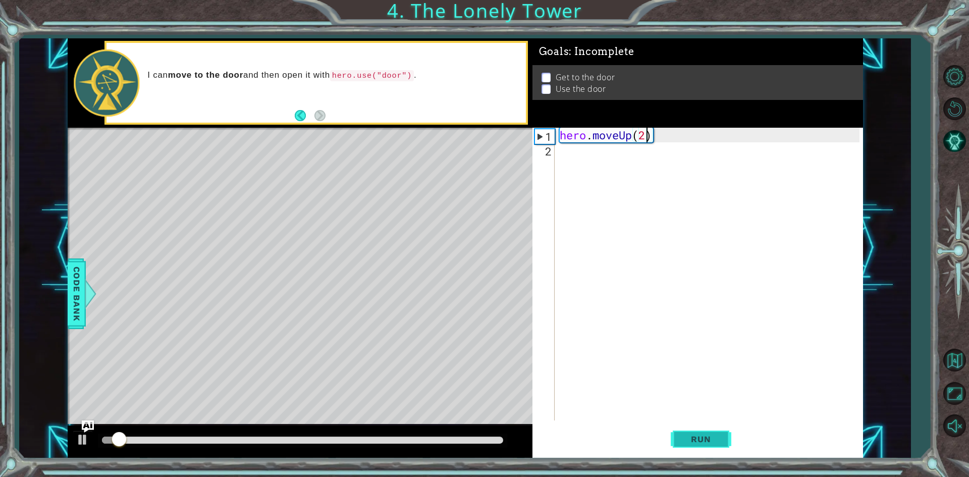
click at [699, 441] on span "Run" at bounding box center [701, 439] width 40 height 10
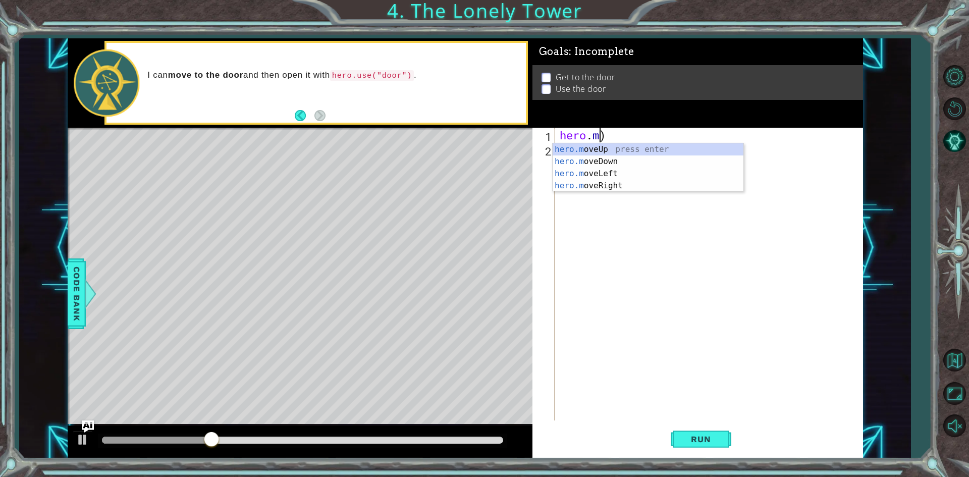
scroll to position [0, 0]
type textarea ")"
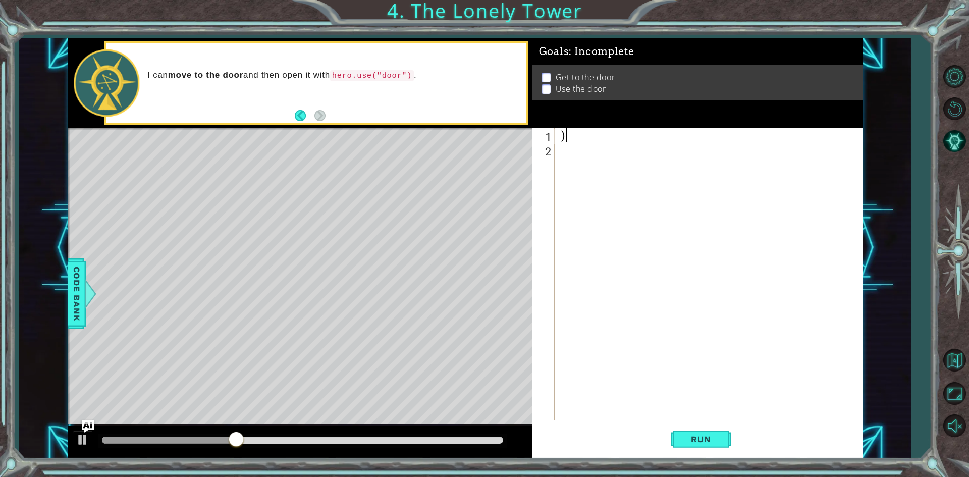
click at [604, 136] on div ")" at bounding box center [711, 289] width 307 height 322
type textarea "m"
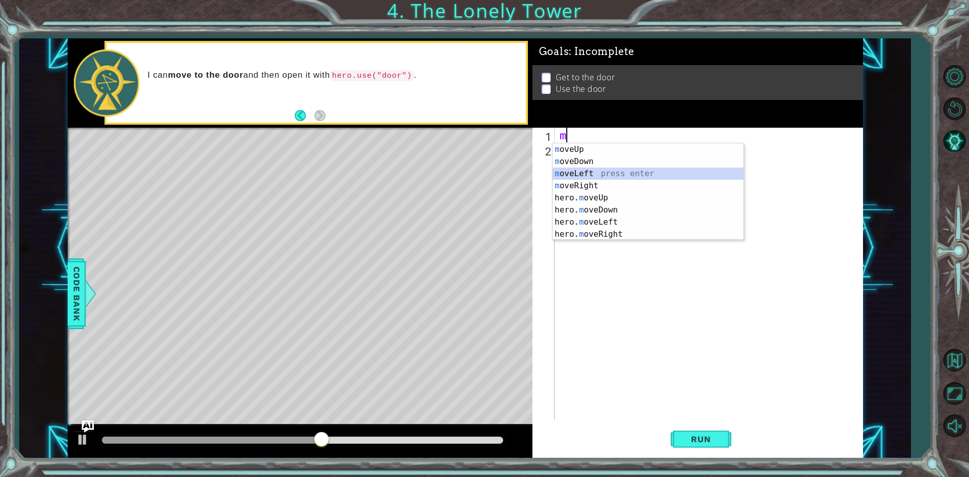
click at [573, 175] on div "m oveUp press enter m oveDown press enter m oveLeft press enter m oveRight pres…" at bounding box center [648, 203] width 191 height 121
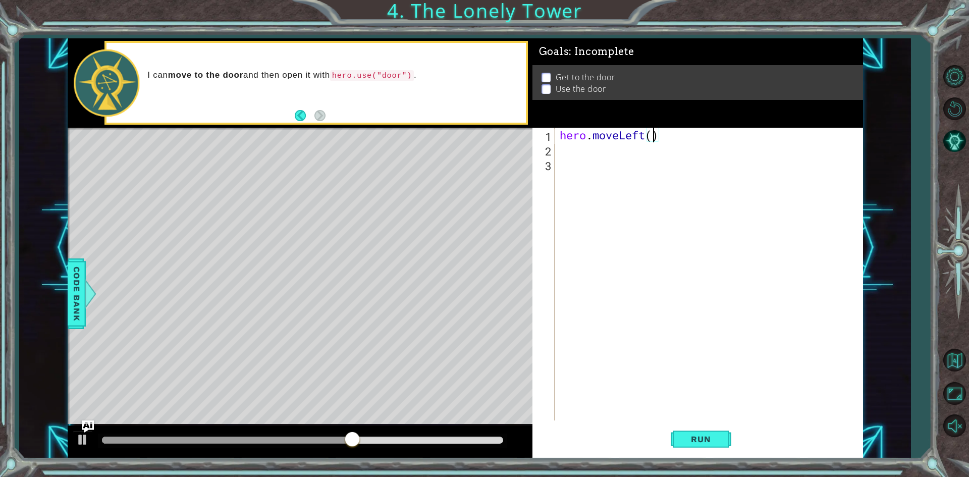
click at [655, 136] on div "hero . moveLeft ( )" at bounding box center [711, 289] width 307 height 322
type textarea "hero.moveLeft(2)"
click at [715, 444] on span "Run" at bounding box center [701, 439] width 40 height 10
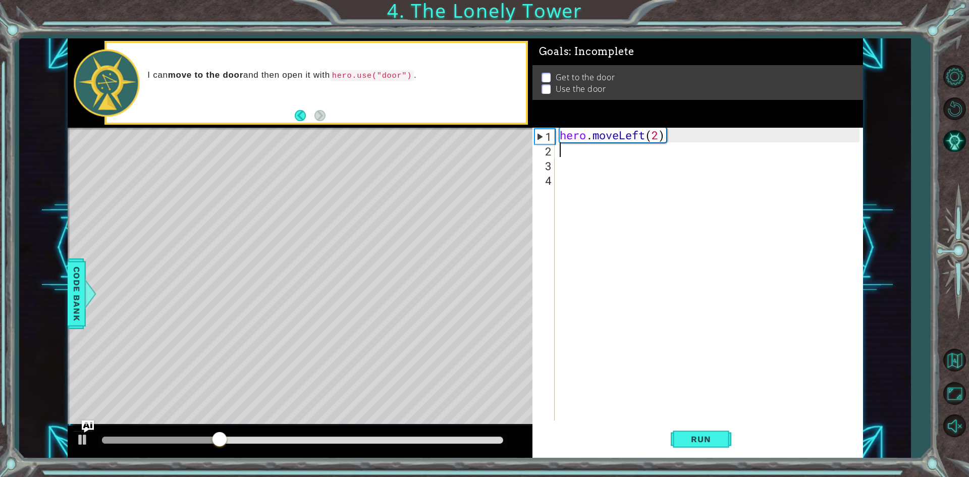
type textarea "m"
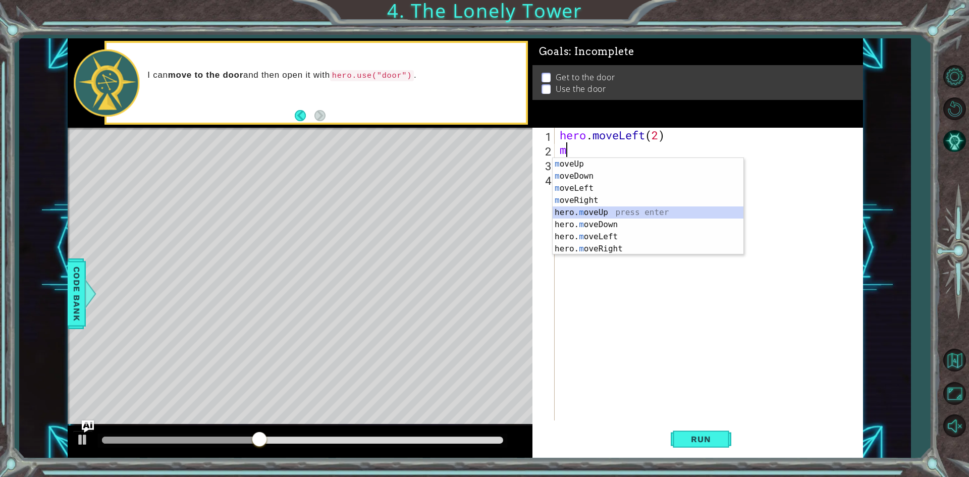
click at [566, 214] on div "m oveUp press enter m oveDown press enter m oveLeft press enter m oveRight pres…" at bounding box center [648, 218] width 191 height 121
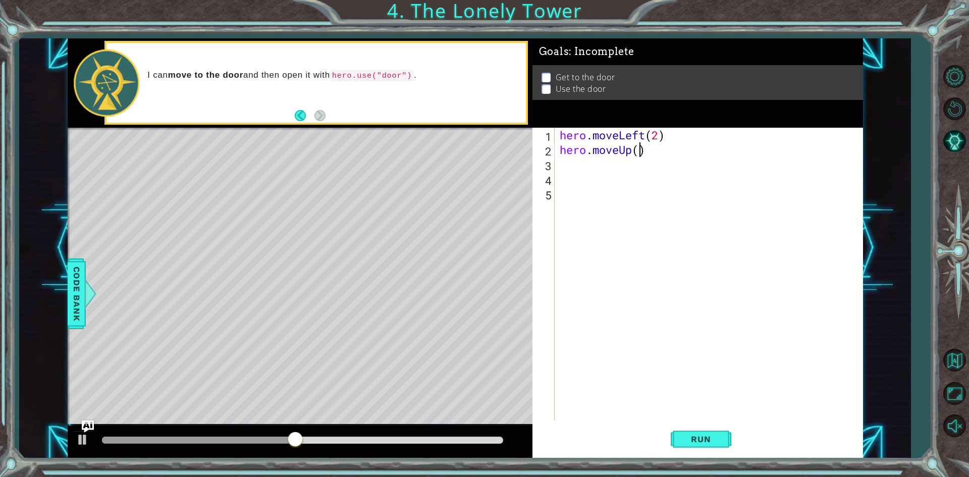
click at [639, 146] on div "hero . moveLeft ( 2 ) hero . moveUp ( )" at bounding box center [711, 289] width 307 height 322
type textarea "hero.moveUp(2)"
click at [698, 432] on button "Run" at bounding box center [701, 439] width 61 height 33
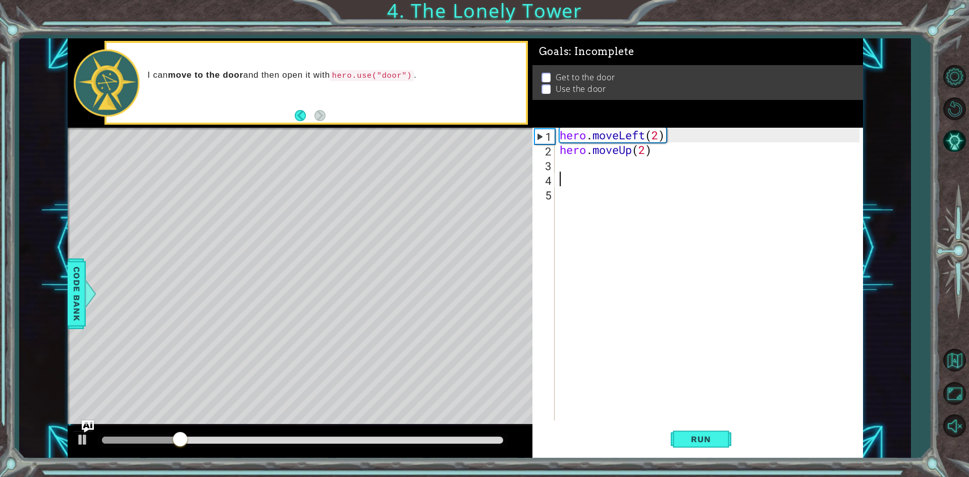
click at [560, 176] on div "hero . moveLeft ( 2 ) hero . moveUp ( 2 )" at bounding box center [711, 289] width 307 height 322
click at [562, 170] on div "hero . moveLeft ( 2 ) hero . moveUp ( 2 )" at bounding box center [711, 289] width 307 height 322
type textarea "m"
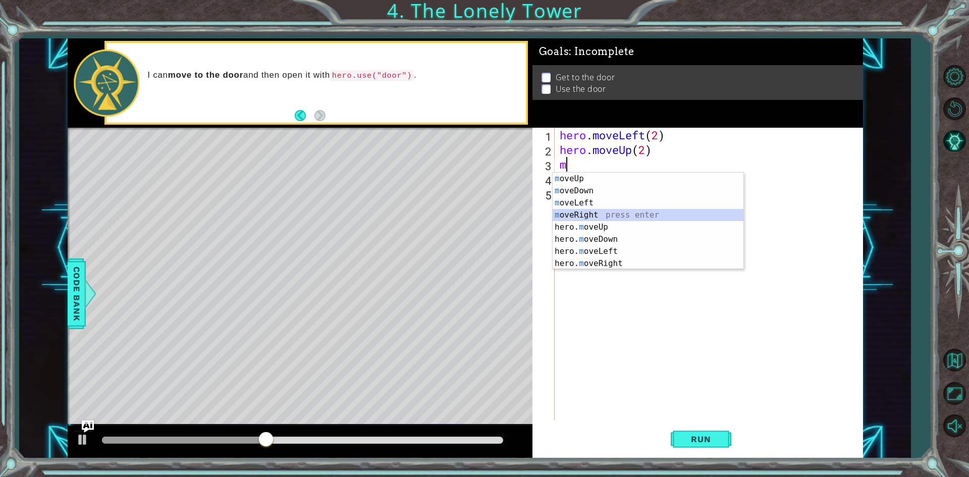
click at [559, 216] on div "m oveUp press enter m oveDown press enter m oveLeft press enter m oveRight pres…" at bounding box center [648, 233] width 191 height 121
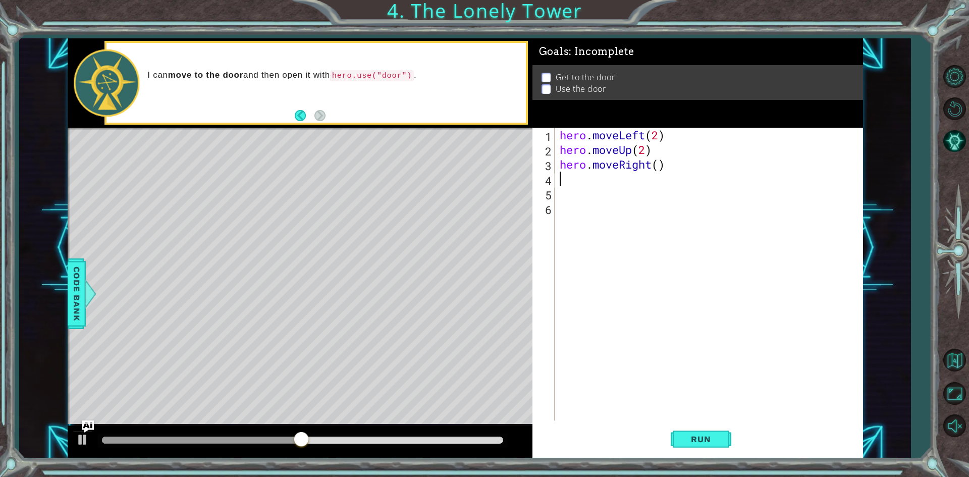
click at [658, 168] on div "hero . moveLeft ( 2 ) hero . moveUp ( 2 ) hero . moveRight ( )" at bounding box center [711, 289] width 307 height 322
type textarea "hero.moveRight(2)"
click at [708, 441] on span "Run" at bounding box center [701, 439] width 40 height 10
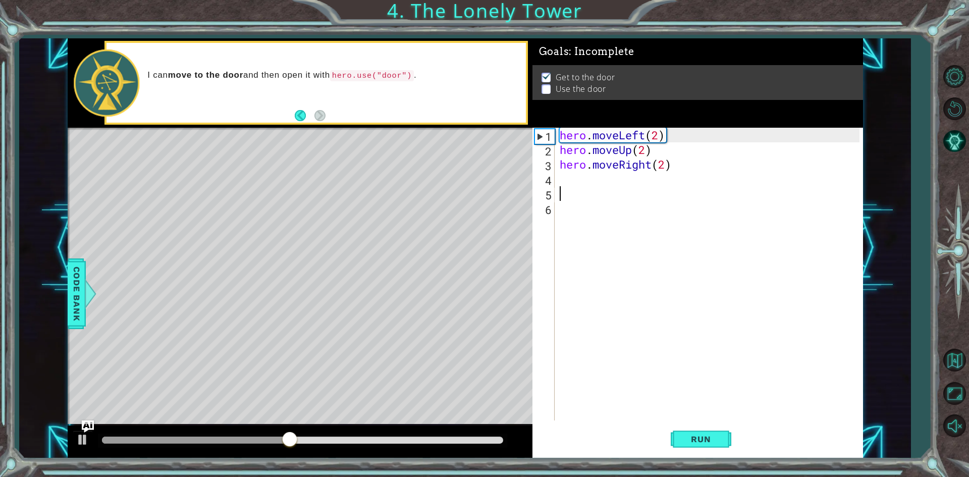
click at [609, 189] on div "hero . moveLeft ( 2 ) hero . moveUp ( 2 ) hero . moveRight ( 2 )" at bounding box center [711, 289] width 307 height 322
click at [581, 181] on div "hero . moveLeft ( 2 ) hero . moveUp ( 2 ) hero . moveRight ( 2 )" at bounding box center [711, 289] width 307 height 322
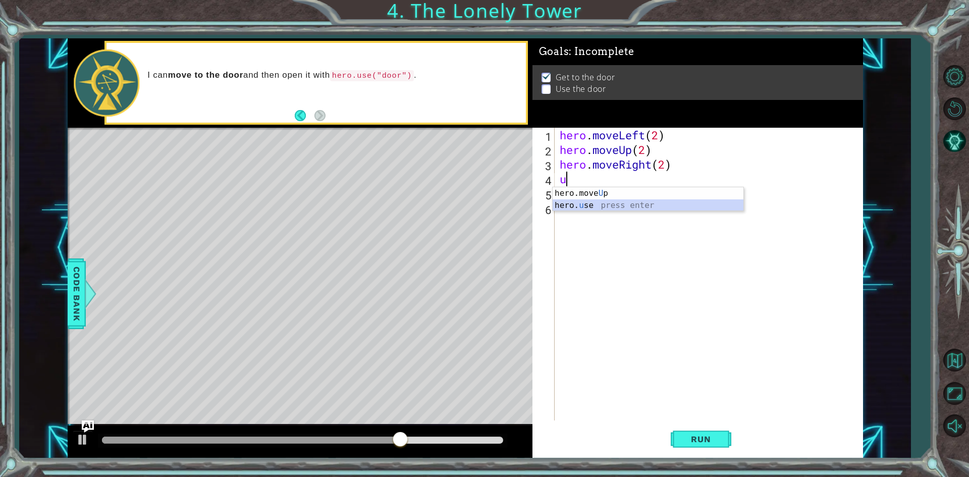
click at [583, 207] on div "hero.move U p press enter hero. u se press enter" at bounding box center [648, 211] width 191 height 48
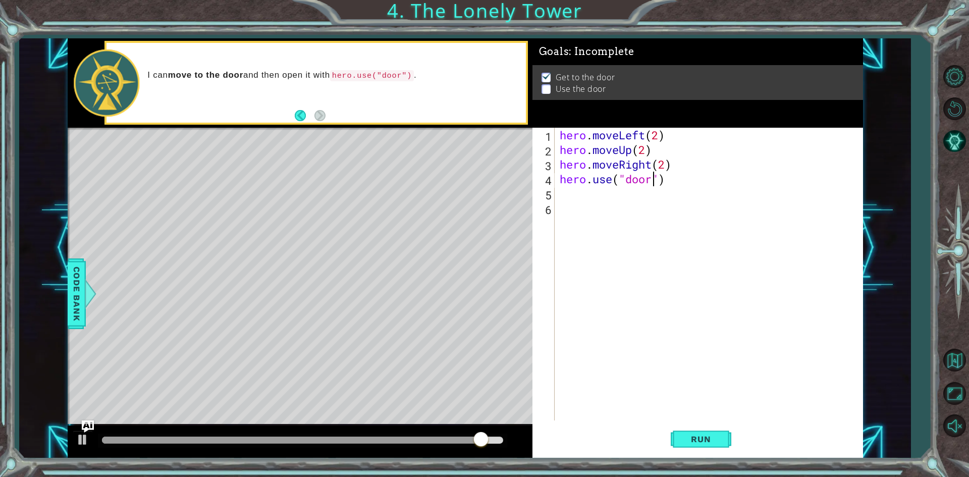
scroll to position [0, 4]
type textarea "hero.use("door")"
click at [712, 448] on button "Run" at bounding box center [701, 439] width 61 height 33
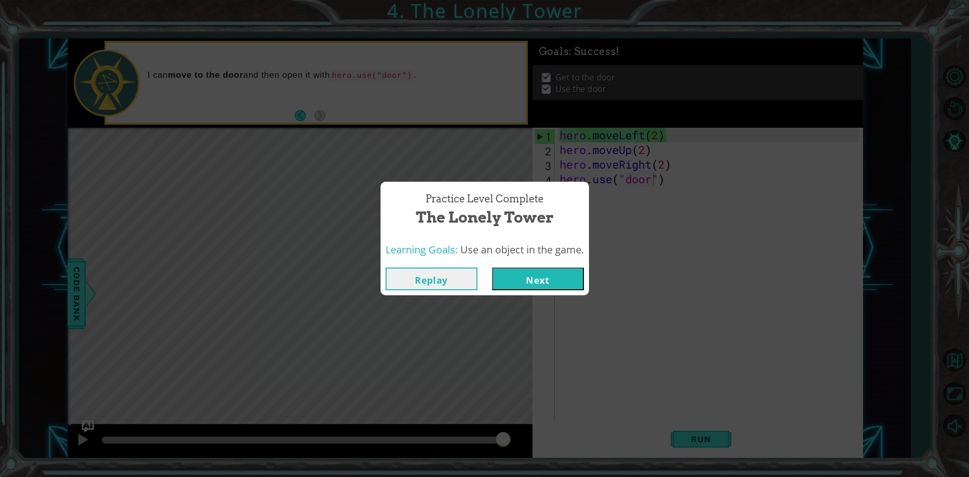
click at [518, 285] on button "Next" at bounding box center [538, 278] width 92 height 23
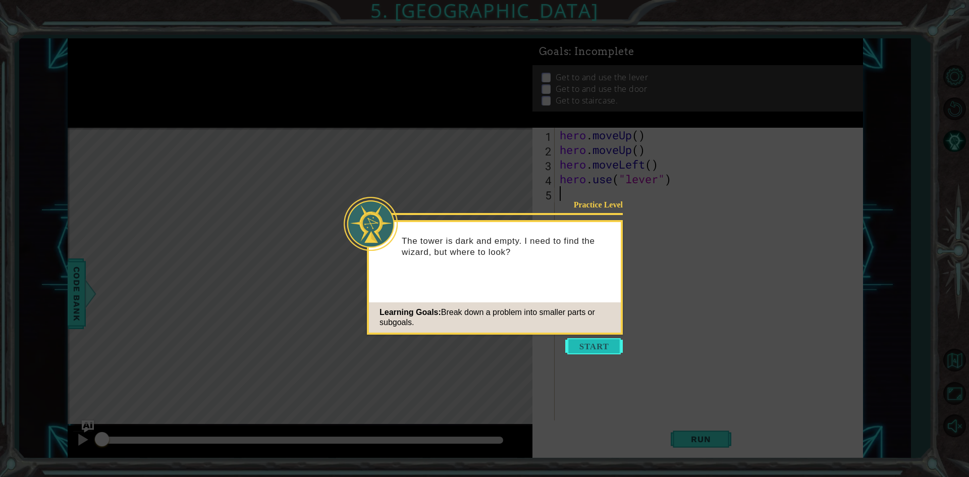
click at [578, 342] on button "Start" at bounding box center [594, 346] width 58 height 16
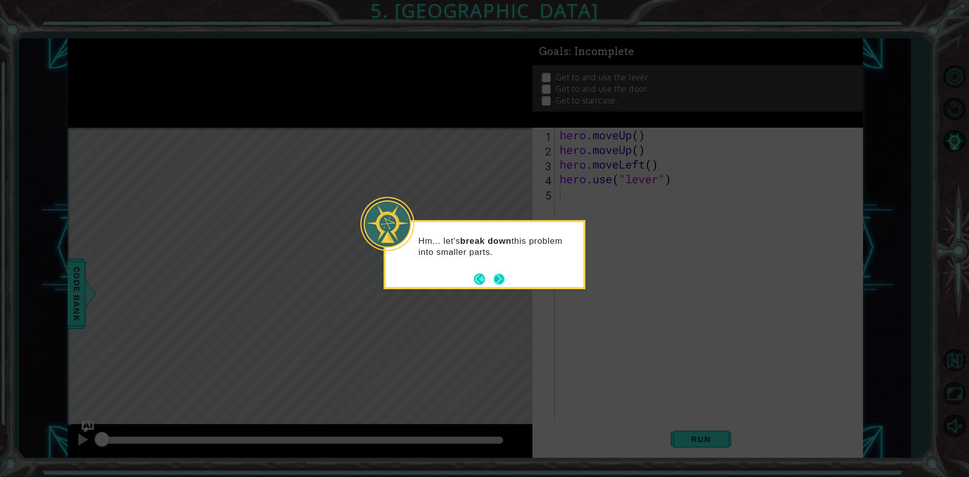
click at [500, 281] on button "Next" at bounding box center [498, 278] width 11 height 11
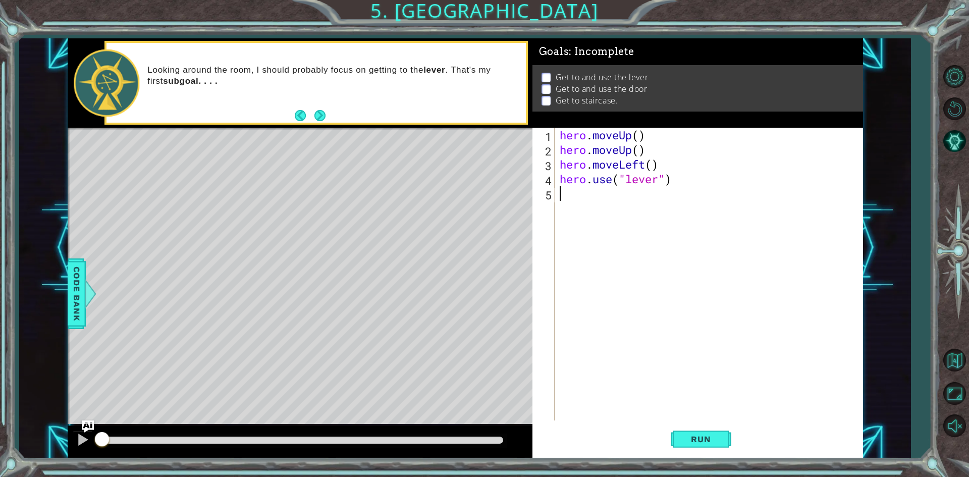
click at [637, 132] on div "hero . moveUp ( ) hero . moveUp ( ) hero . moveLeft ( ) hero . use ( "lever" )" at bounding box center [711, 289] width 307 height 322
click at [655, 168] on div "hero . moveUp ( 2 ) hero . moveUp ( ) hero . moveLeft ( ) hero . use ( "lever" )" at bounding box center [711, 289] width 307 height 322
click at [692, 441] on span "Run" at bounding box center [701, 439] width 40 height 10
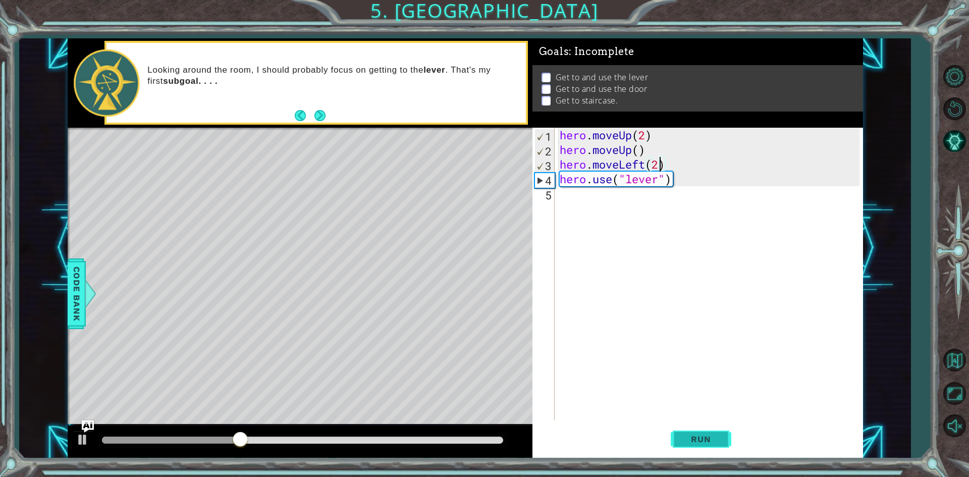
type textarea "hero.moveLeft(2)"
click at [680, 432] on button "Run" at bounding box center [701, 439] width 61 height 33
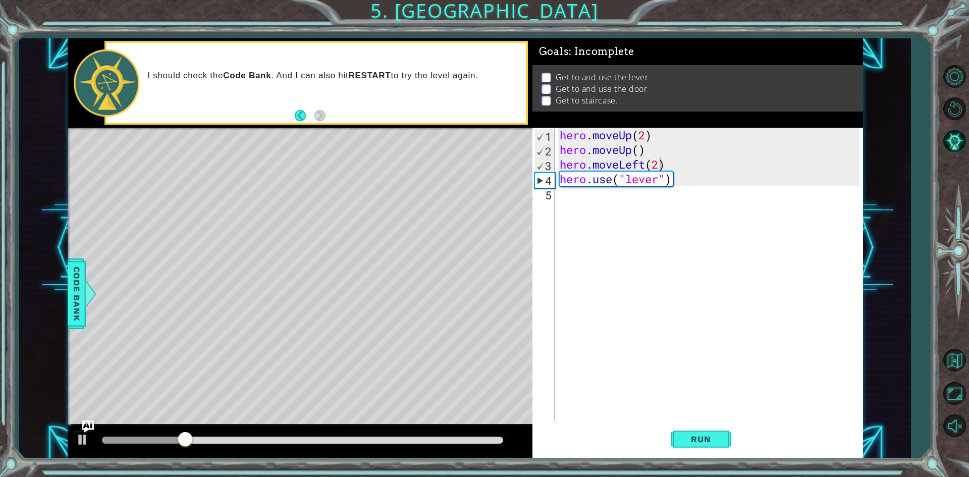
click at [246, 299] on div "Level Map" at bounding box center [301, 276] width 466 height 297
click at [248, 299] on div "Level Map" at bounding box center [301, 276] width 466 height 297
drag, startPoint x: 248, startPoint y: 299, endPoint x: 212, endPoint y: 297, distance: 35.9
click at [212, 318] on div "Level Map" at bounding box center [301, 276] width 466 height 297
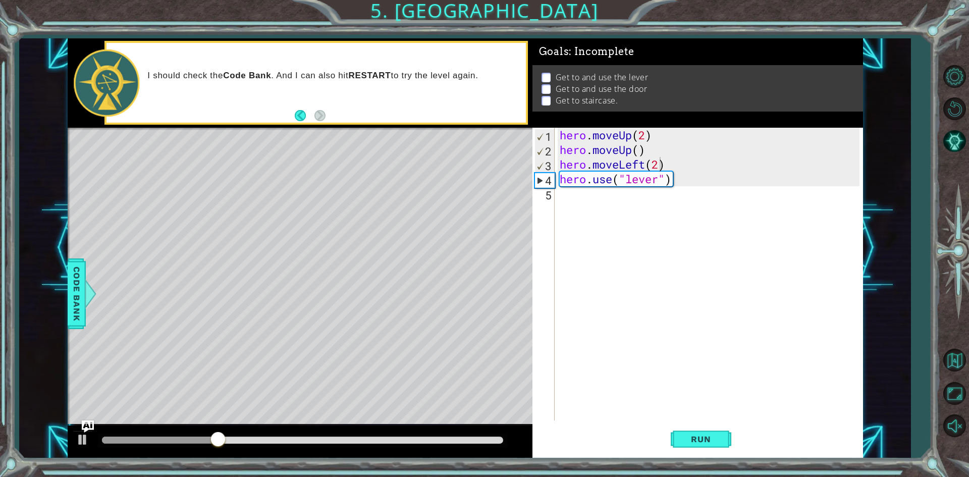
drag, startPoint x: 252, startPoint y: 223, endPoint x: 313, endPoint y: 225, distance: 61.6
click at [313, 225] on div "Level Map" at bounding box center [301, 276] width 466 height 297
drag, startPoint x: 152, startPoint y: 72, endPoint x: 98, endPoint y: 212, distance: 150.8
click at [151, 73] on p "I should check the Code Bank . And I can also hit RESTART to try the level agai…" at bounding box center [332, 75] width 371 height 11
click at [72, 264] on span "Code Bank" at bounding box center [77, 293] width 16 height 62
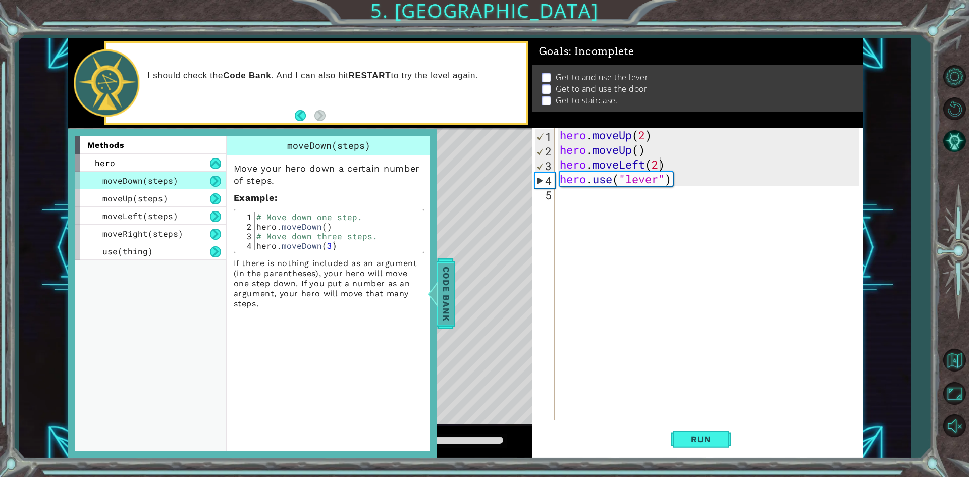
click at [436, 307] on div at bounding box center [432, 294] width 13 height 30
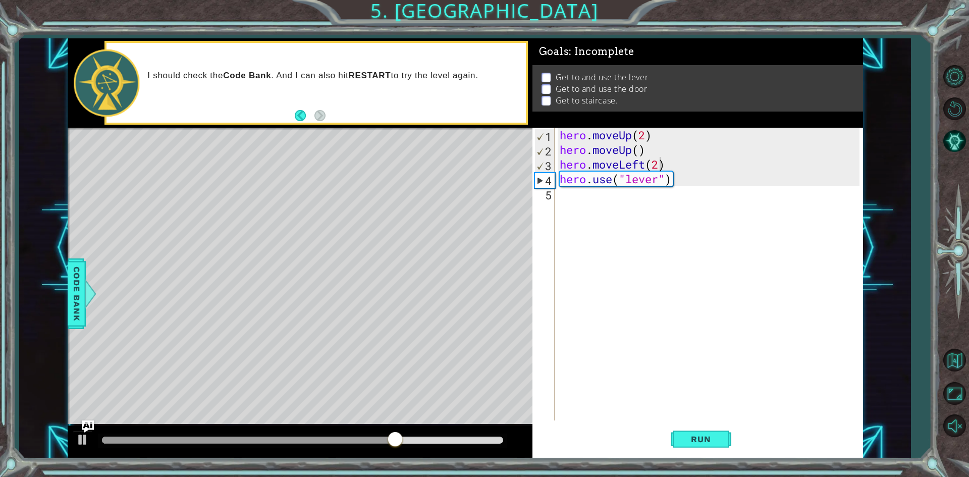
drag, startPoint x: 333, startPoint y: 392, endPoint x: 349, endPoint y: 404, distance: 20.2
click at [82, 324] on span "Code Bank" at bounding box center [77, 293] width 16 height 62
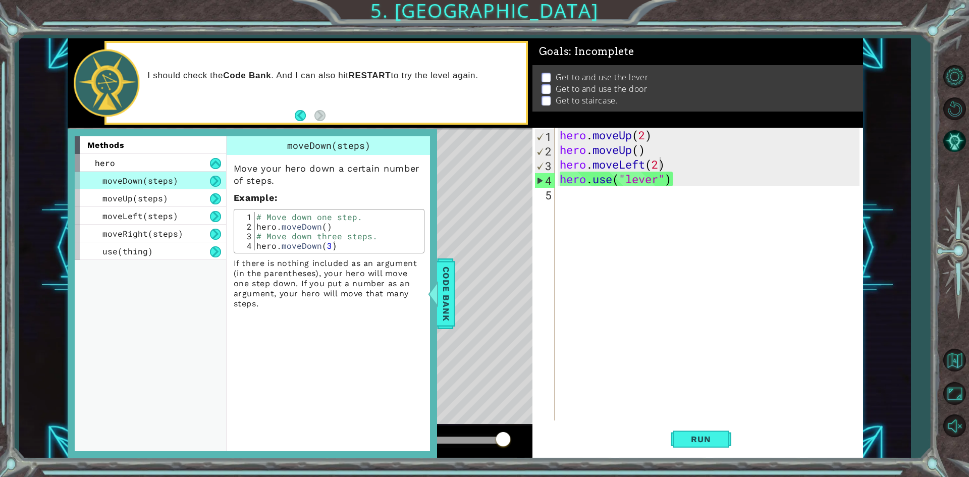
scroll to position [0, 0]
click at [653, 208] on div "hero . moveUp ( 2 ) hero . moveUp ( ) hero . moveLeft ( 2 ) hero . use ( "lever…" at bounding box center [711, 289] width 307 height 322
click at [446, 273] on span "Code Bank" at bounding box center [446, 293] width 16 height 62
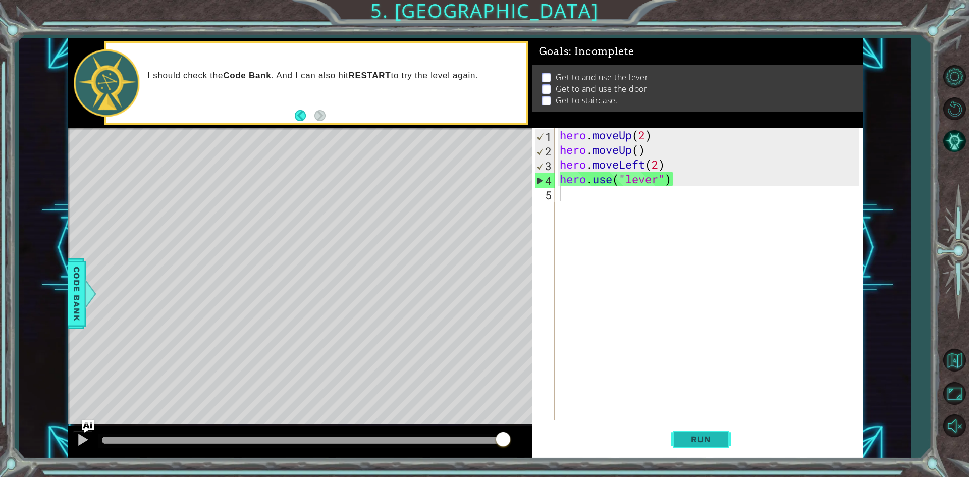
click at [687, 435] on span "Run" at bounding box center [701, 439] width 40 height 10
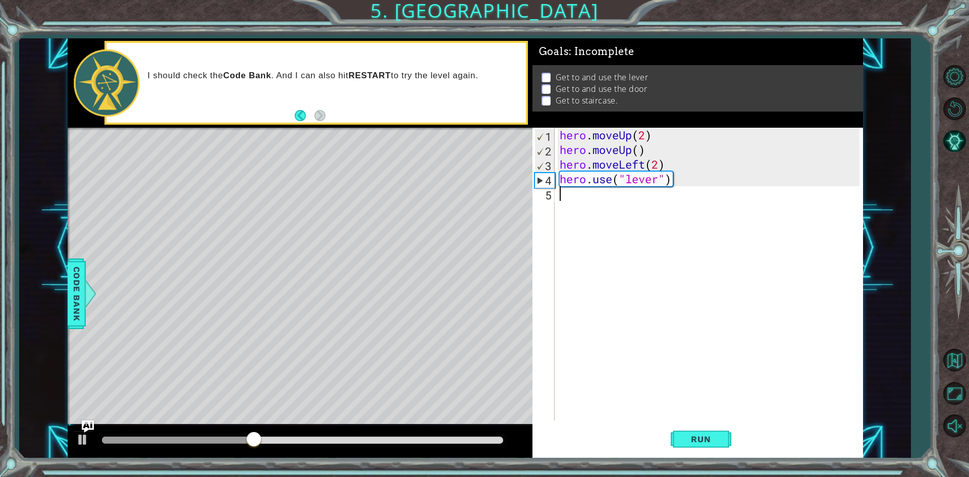
click at [300, 224] on div "Level Map" at bounding box center [301, 276] width 466 height 297
click at [78, 439] on div at bounding box center [82, 439] width 13 height 13
click at [674, 160] on div "hero . moveUp ( 2 ) hero . moveUp ( ) hero . moveLeft ( 2 ) hero . use ( "lever…" at bounding box center [711, 289] width 307 height 322
click at [646, 150] on div "hero . moveUp ( 2 ) hero . moveUp ( ) hero . moveLeft ( 2 ) hero . use ( "lever…" at bounding box center [711, 289] width 307 height 322
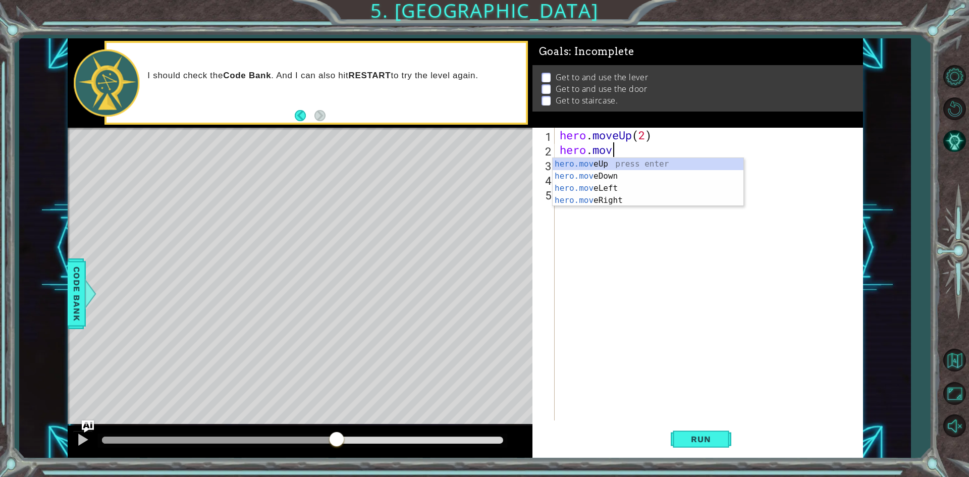
type textarea "h"
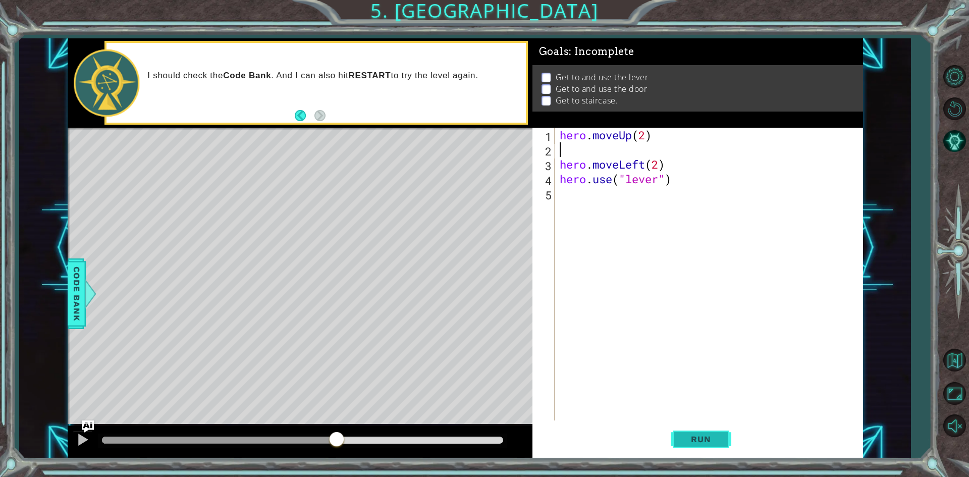
click at [690, 437] on span "Run" at bounding box center [701, 439] width 40 height 10
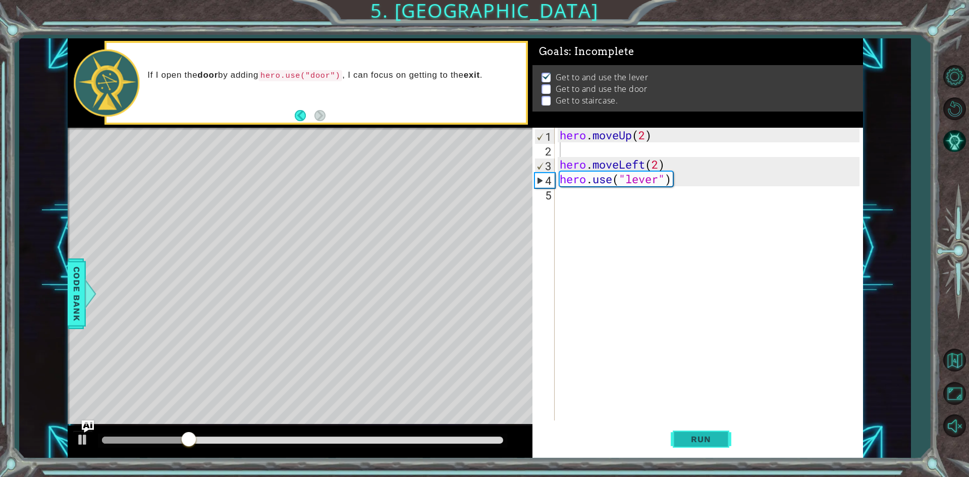
click at [695, 438] on span "Run" at bounding box center [701, 439] width 40 height 10
click at [695, 441] on span "Run" at bounding box center [701, 439] width 40 height 10
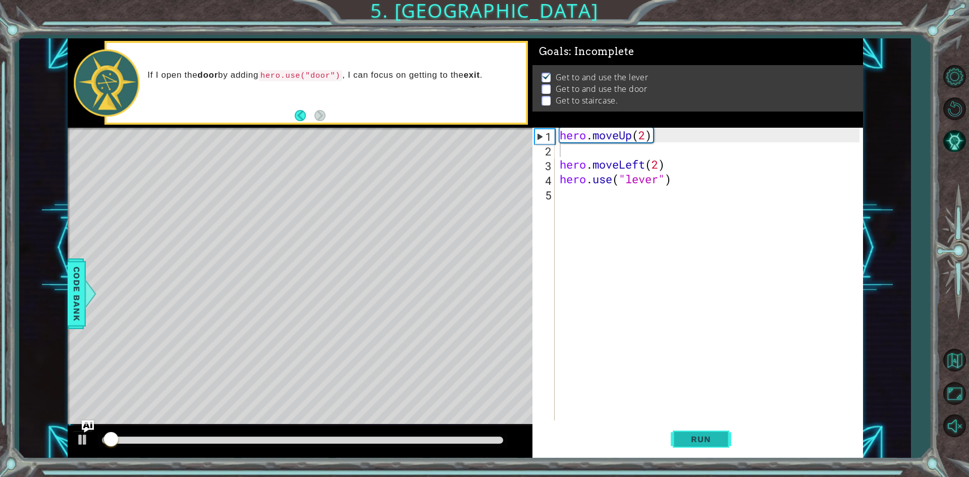
click at [695, 441] on span "Run" at bounding box center [701, 439] width 40 height 10
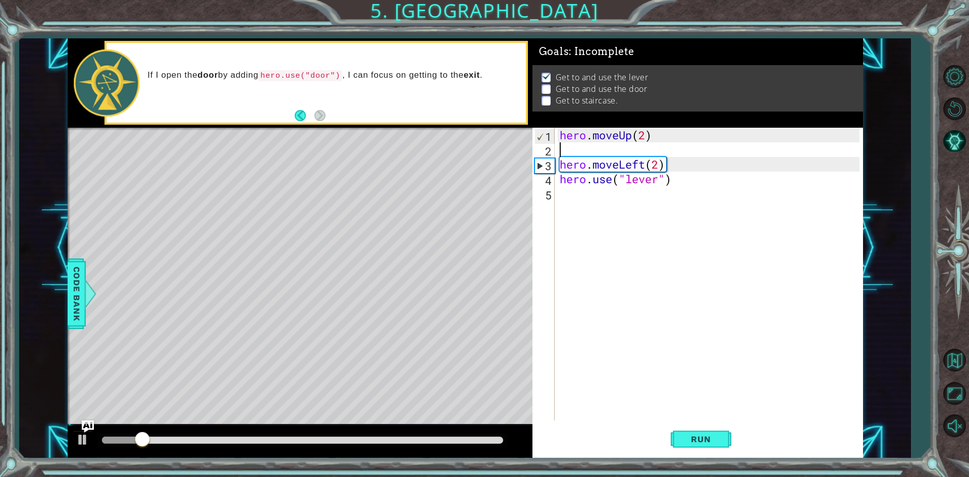
click at [581, 150] on div "hero . moveUp ( 2 ) hero . moveLeft ( 2 ) hero . use ( "lever" )" at bounding box center [711, 289] width 307 height 322
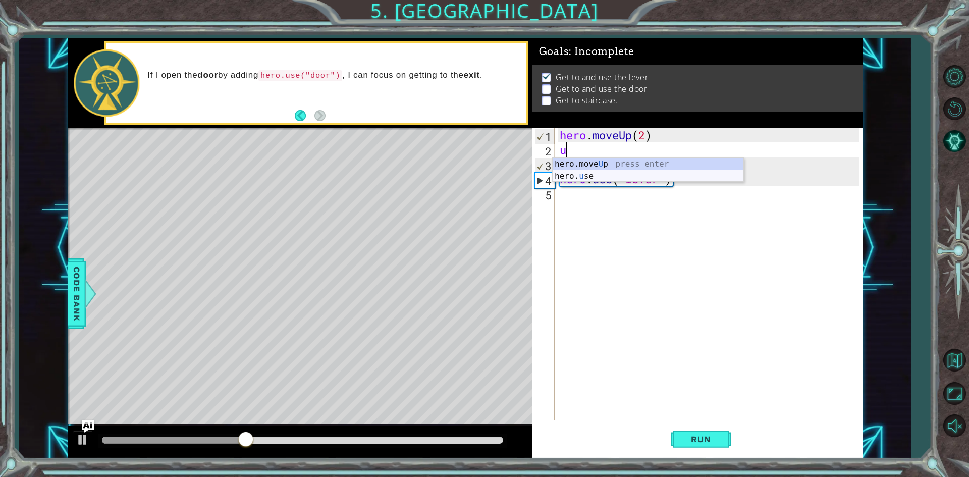
click at [586, 176] on div "hero.move U p press enter hero. u se press enter" at bounding box center [648, 182] width 191 height 48
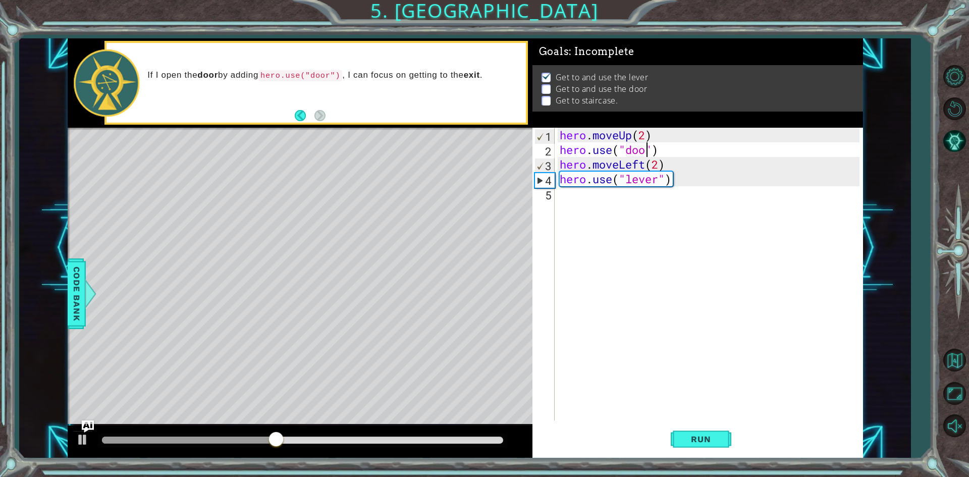
type textarea "hero.use("door")"
click at [716, 448] on button "Run" at bounding box center [701, 439] width 61 height 33
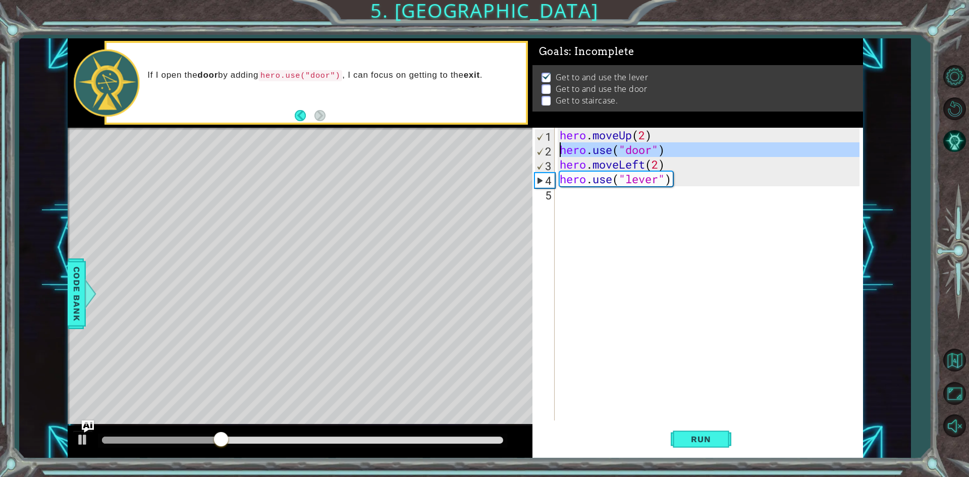
drag, startPoint x: 558, startPoint y: 169, endPoint x: 551, endPoint y: 135, distance: 35.0
click at [551, 135] on div "hero.use("door") 1 2 3 4 5 hero . moveUp ( 2 ) hero . use ( "door" ) hero . mov…" at bounding box center [695, 274] width 327 height 293
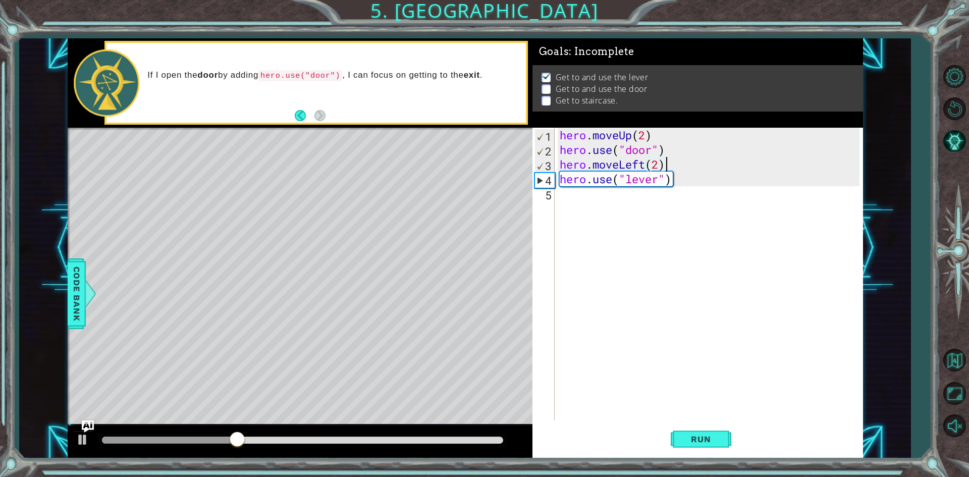
click at [743, 159] on div "hero . moveUp ( 2 ) hero . use ( "door" ) hero . moveLeft ( 2 ) hero . use ( "l…" at bounding box center [711, 289] width 307 height 322
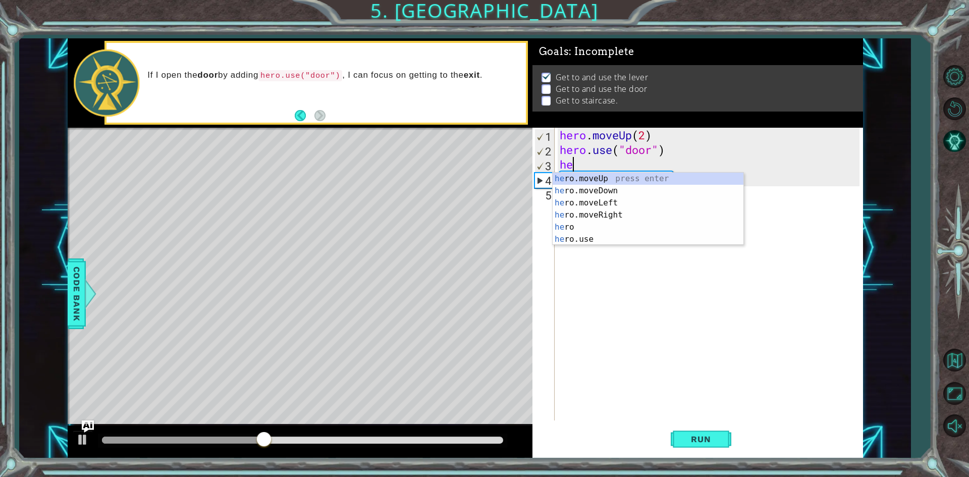
type textarea "h"
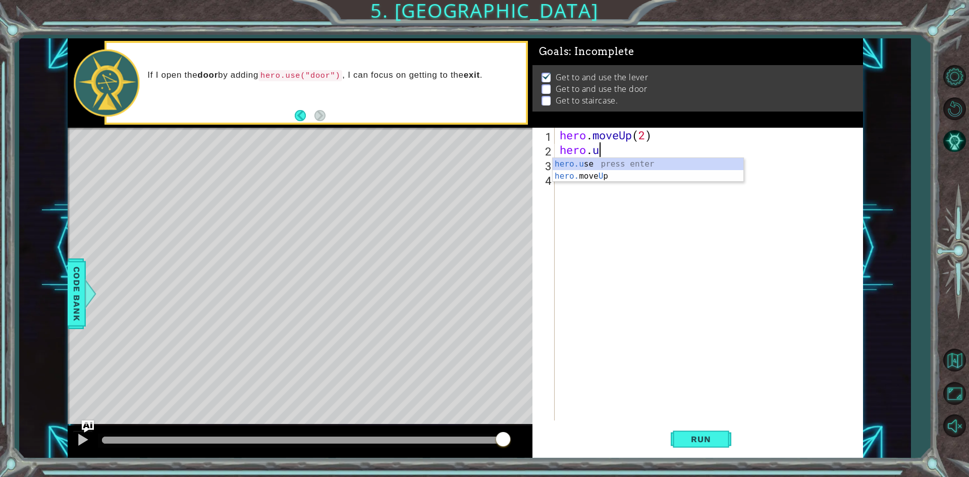
type textarea "h"
type textarea "hero.moveUp(2)"
click at [735, 168] on div "hero . moveUp ( 2 ) hero . use ( "lever" )" at bounding box center [711, 289] width 307 height 322
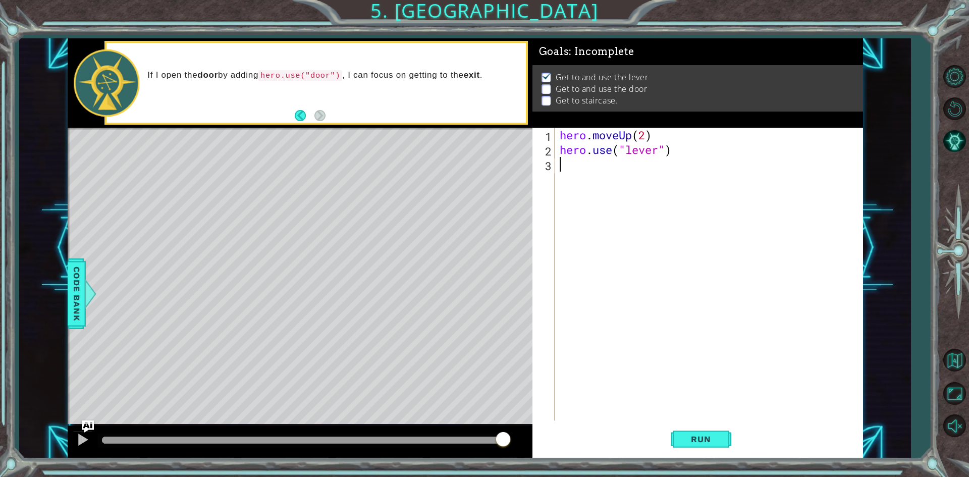
click at [662, 152] on div "hero . moveUp ( 2 ) hero . use ( "lever" )" at bounding box center [711, 289] width 307 height 322
type textarea "hero."
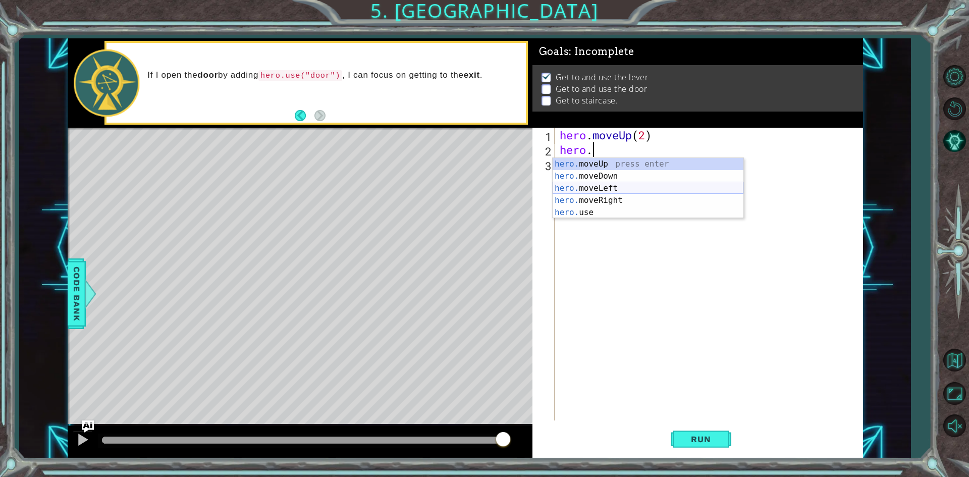
click at [586, 188] on div "hero. moveUp press enter hero. moveDown press enter hero. moveLeft press enter …" at bounding box center [648, 200] width 191 height 85
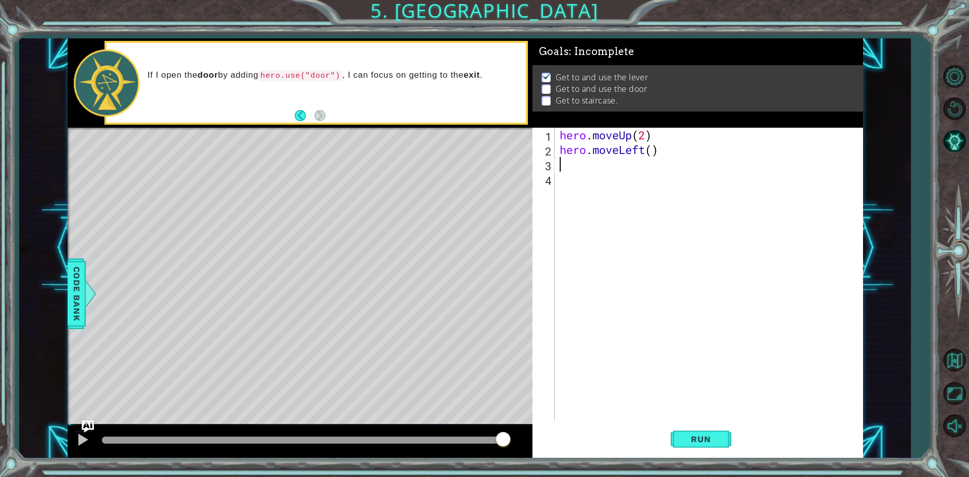
click at [657, 152] on div "hero . moveUp ( 2 ) hero . moveLeft ( )" at bounding box center [711, 289] width 307 height 322
click at [651, 151] on div "hero . moveUp ( 2 ) hero . moveLeft ( )" at bounding box center [711, 289] width 307 height 322
type textarea "hero.moveLeft(1)"
click at [574, 178] on div "hero . moveUp ( 2 ) hero . moveLeft ( 1 )" at bounding box center [711, 289] width 307 height 322
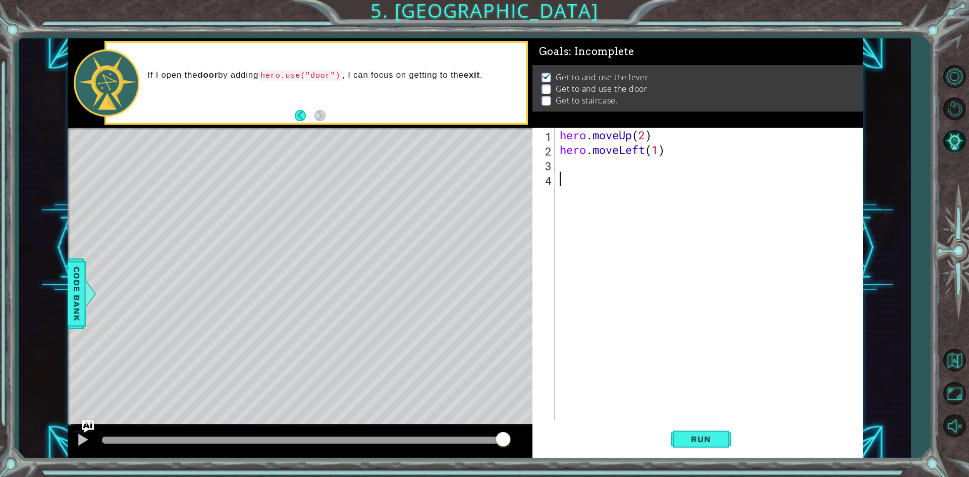
scroll to position [0, 0]
drag, startPoint x: 364, startPoint y: 189, endPoint x: 384, endPoint y: 181, distance: 21.5
click at [373, 185] on div "Level Map" at bounding box center [301, 276] width 466 height 297
click at [570, 158] on div "hero . moveUp ( 2 ) hero . moveLeft ( 1 )" at bounding box center [711, 289] width 307 height 322
type textarea "hero.use("lever")"
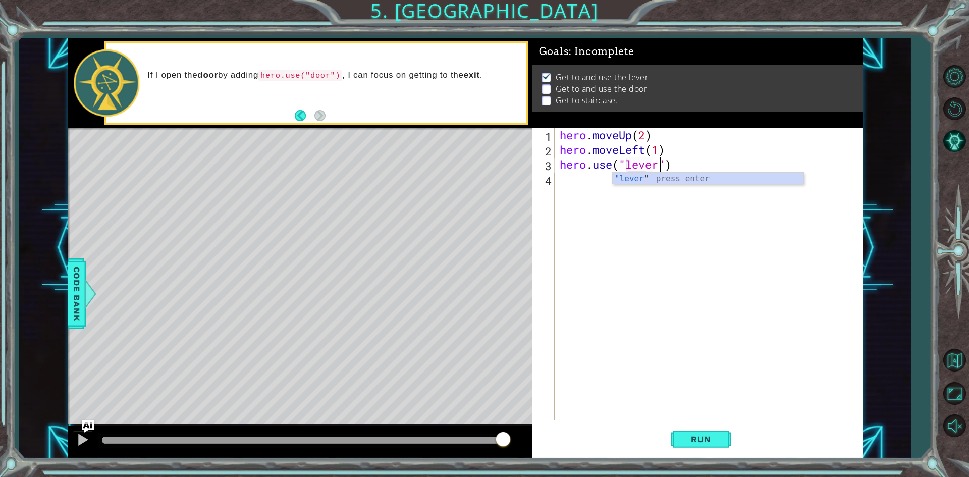
scroll to position [0, 5]
click at [571, 170] on div "hero . moveUp ( 2 ) hero . moveLeft ( 1 ) hero . use ( "lever" )" at bounding box center [711, 289] width 307 height 322
click at [566, 181] on div "hero . moveUp ( 2 ) hero . moveLeft ( 1 ) hero . use ( "lever" )" at bounding box center [711, 289] width 307 height 322
type textarea "m"
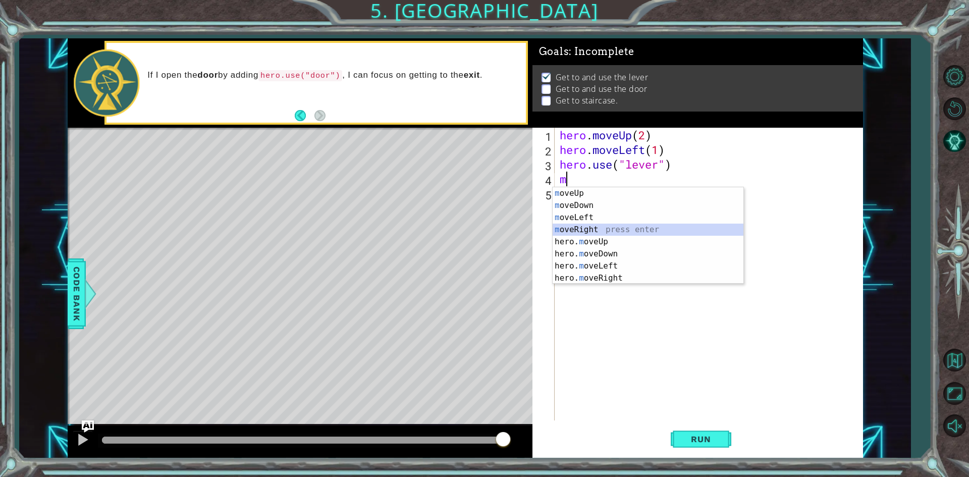
click at [576, 232] on div "m oveUp press enter m oveDown press enter m oveLeft press enter m oveRight pres…" at bounding box center [648, 247] width 191 height 121
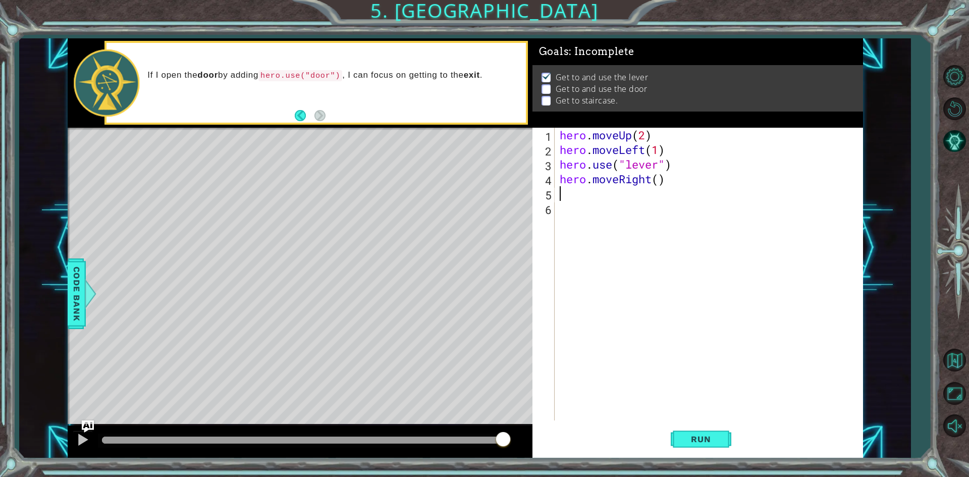
click at [657, 185] on div "hero . moveUp ( 2 ) hero . moveLeft ( 1 ) hero . use ( "lever" ) hero . moveRig…" at bounding box center [711, 289] width 307 height 322
type textarea "hero.moveRight(4)"
click at [578, 201] on div "hero . moveUp ( 2 ) hero . moveLeft ( 1 ) hero . use ( "lever" ) hero . moveRig…" at bounding box center [711, 289] width 307 height 322
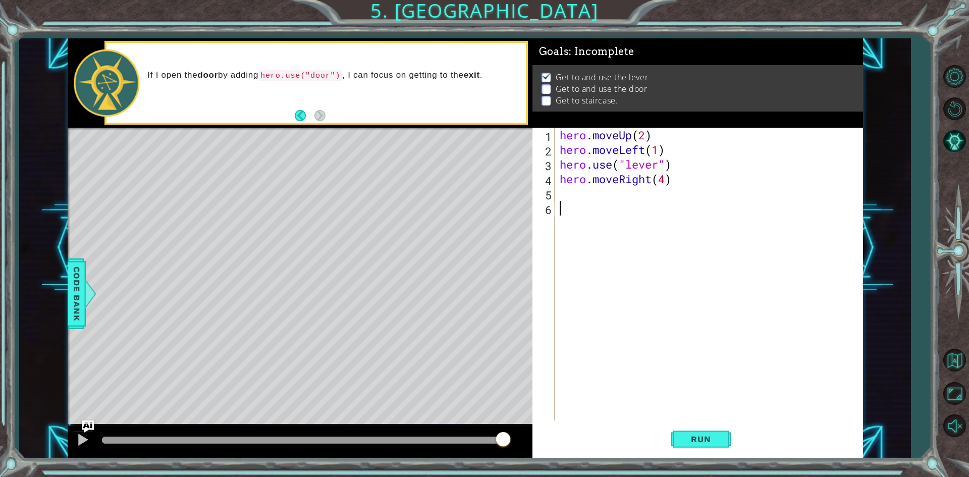
click at [571, 195] on div "hero . moveUp ( 2 ) hero . moveLeft ( 1 ) hero . use ( "lever" ) hero . moveRig…" at bounding box center [711, 289] width 307 height 322
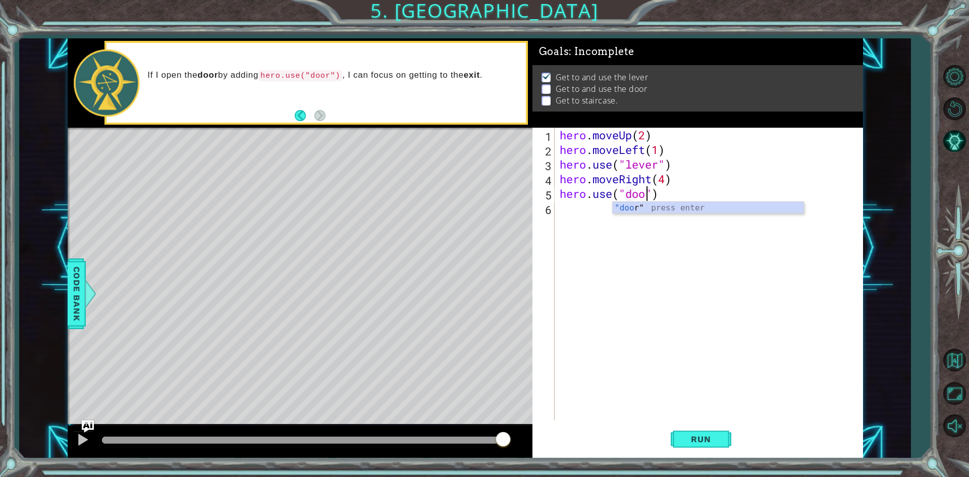
type textarea "hero.use("door")"
click at [581, 200] on div "hero . moveUp ( 2 ) hero . moveLeft ( 1 ) hero . use ( "lever" ) hero . moveRig…" at bounding box center [711, 289] width 307 height 322
click at [579, 211] on div "hero . moveUp ( 2 ) hero . moveLeft ( 1 ) hero . use ( "lever" ) hero . moveRig…" at bounding box center [711, 289] width 307 height 322
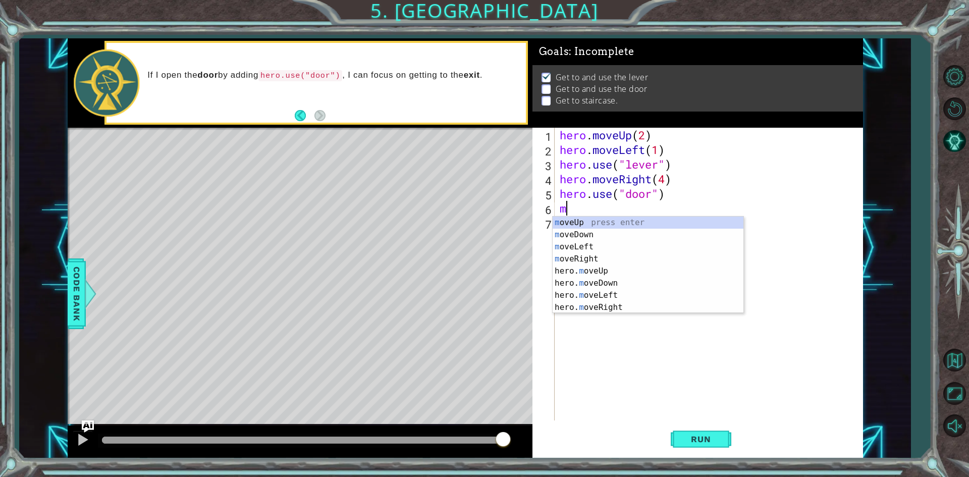
type textarea "mo"
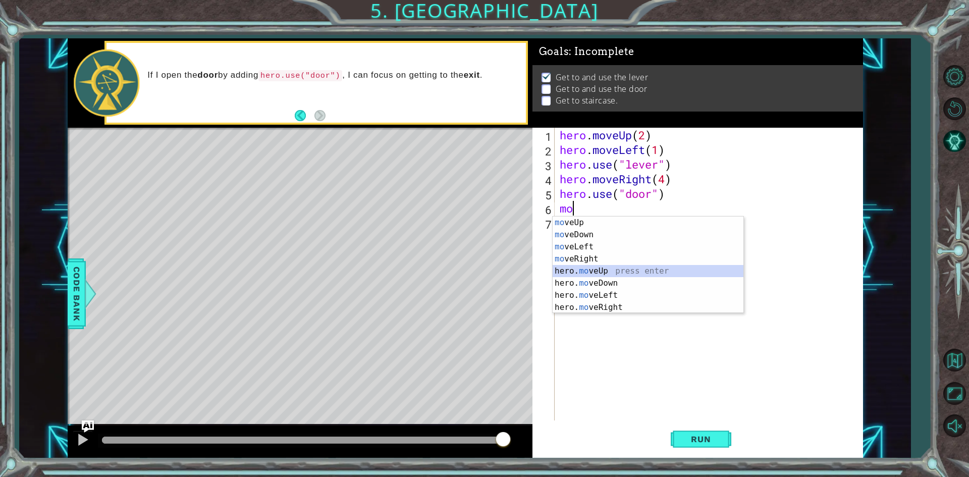
click at [567, 268] on div "mo veUp press enter mo veDown press enter mo veLeft press enter mo veRight pres…" at bounding box center [648, 276] width 191 height 121
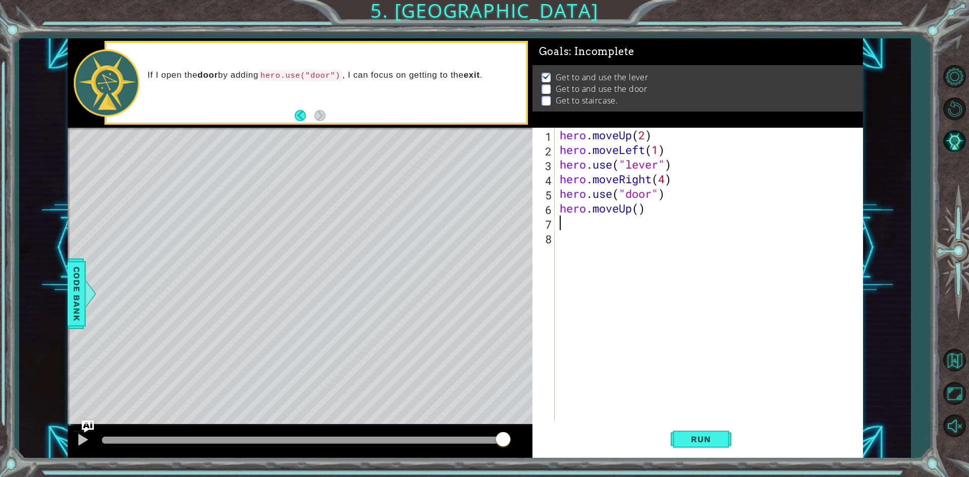
click at [631, 222] on div "hero . moveUp ( 2 ) hero . moveLeft ( 1 ) hero . use ( "lever" ) hero . moveRig…" at bounding box center [711, 289] width 307 height 322
click at [635, 210] on div "hero . moveUp ( 2 ) hero . moveLeft ( 1 ) hero . use ( "lever" ) hero . moveRig…" at bounding box center [711, 289] width 307 height 322
click at [642, 210] on div "hero . moveUp ( 2 ) hero . moveLeft ( 1 ) hero . use ( "lever" ) hero . moveRig…" at bounding box center [711, 289] width 307 height 322
type textarea "hero.moveUp(2)"
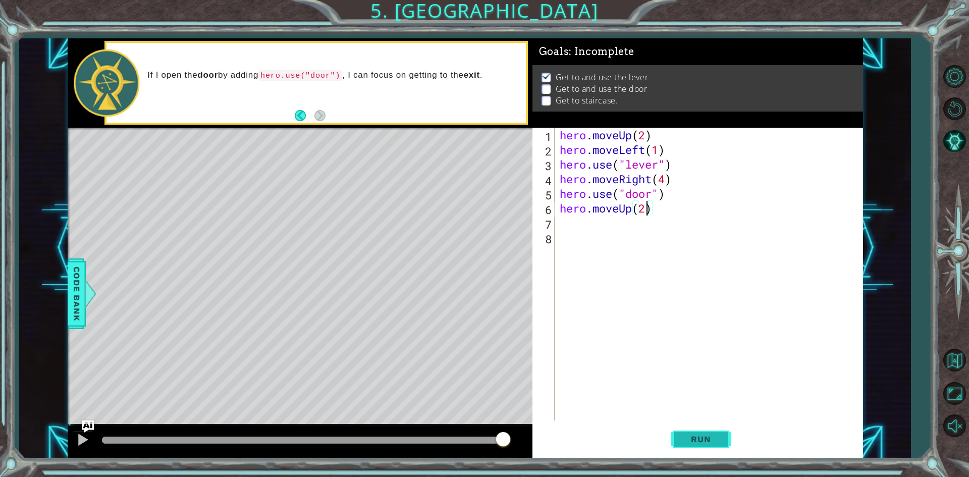
click at [695, 437] on span "Run" at bounding box center [701, 439] width 40 height 10
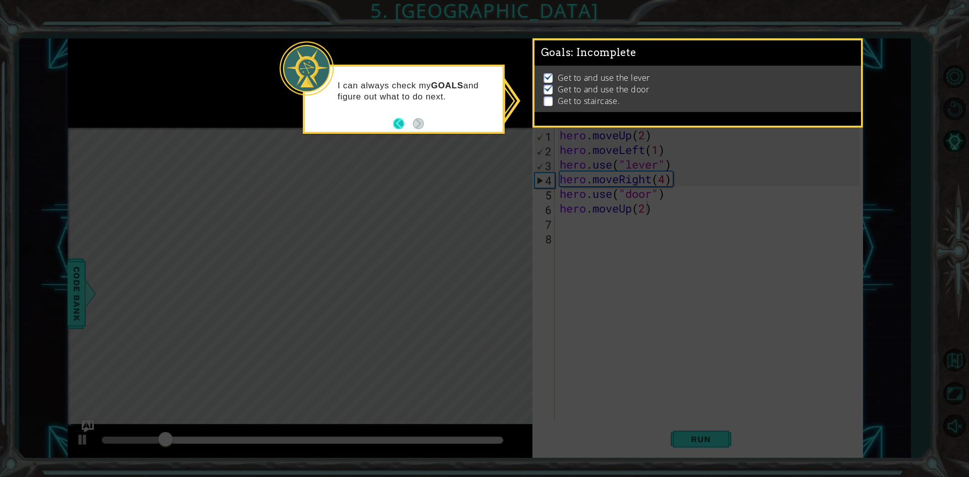
click at [403, 124] on button "Back" at bounding box center [403, 123] width 20 height 11
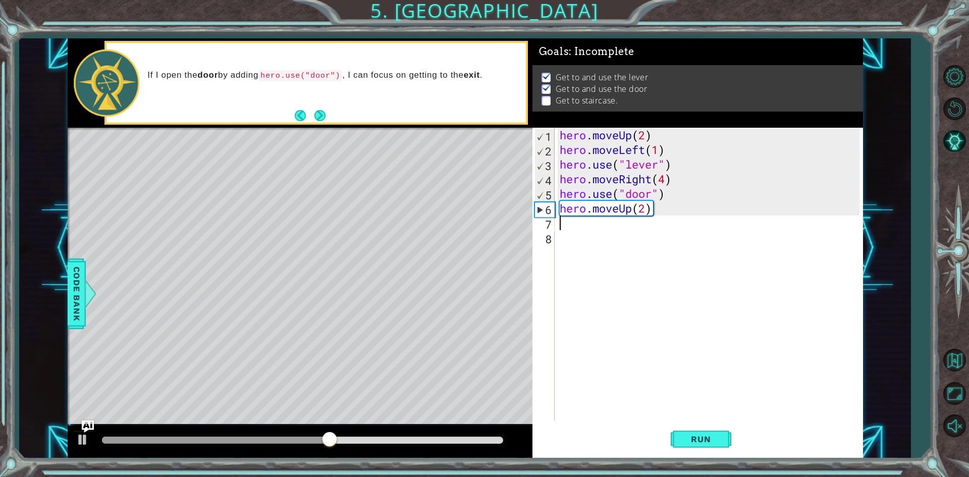
click at [585, 222] on div "hero . moveUp ( 2 ) hero . moveLeft ( 1 ) hero . use ( "lever" ) hero . moveRig…" at bounding box center [711, 289] width 307 height 322
type textarea "m"
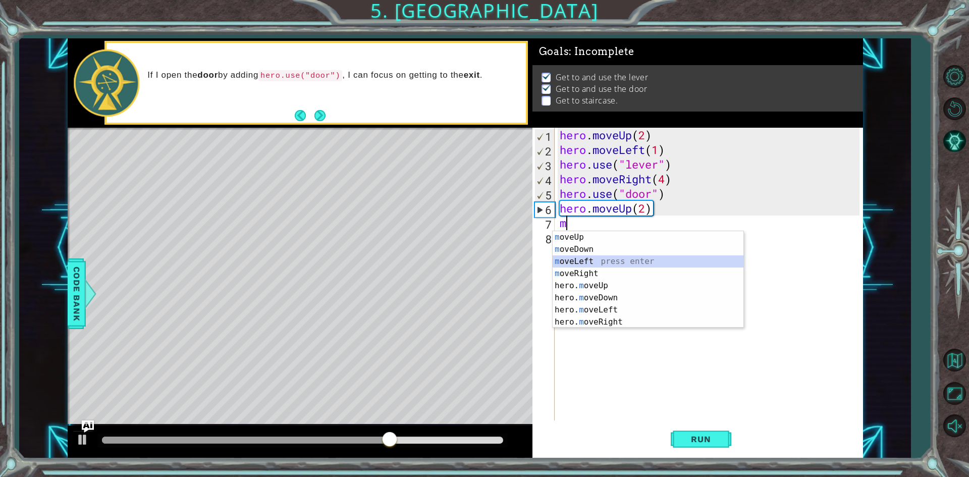
click at [574, 262] on div "m oveUp press enter m oveDown press enter m oveLeft press enter m oveRight pres…" at bounding box center [648, 291] width 191 height 121
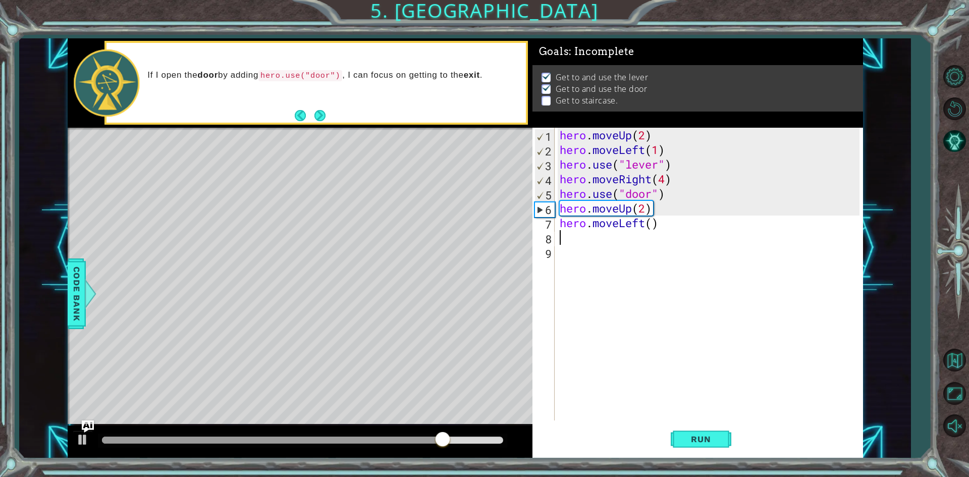
click at [650, 224] on div "hero . moveUp ( 2 ) hero . moveLeft ( 1 ) hero . use ( "lever" ) hero . moveRig…" at bounding box center [711, 289] width 307 height 322
type textarea "hero.moveLeft(3)"
click at [603, 241] on div "hero . moveUp ( 2 ) hero . moveLeft ( 1 ) hero . use ( "lever" ) hero . moveRig…" at bounding box center [711, 289] width 307 height 322
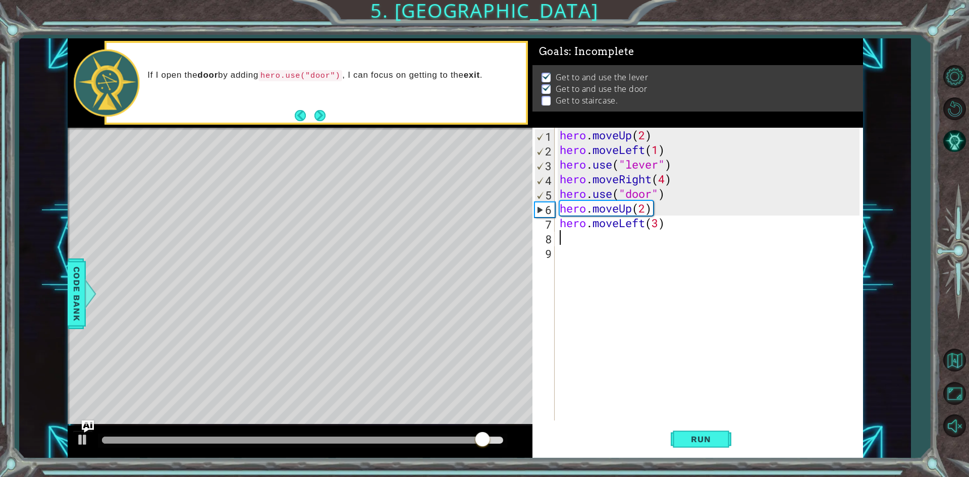
type textarea "m"
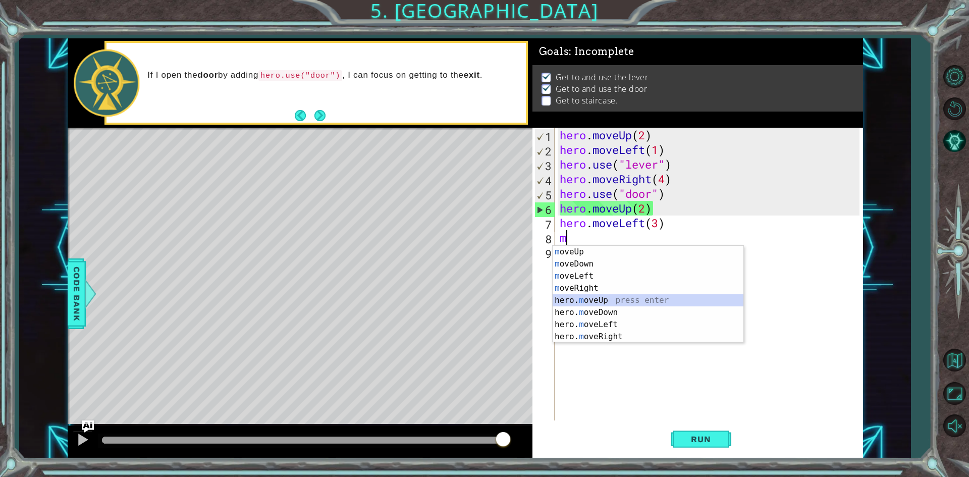
click at [569, 295] on div "m oveUp press enter m oveDown press enter m oveLeft press enter m oveRight pres…" at bounding box center [648, 306] width 191 height 121
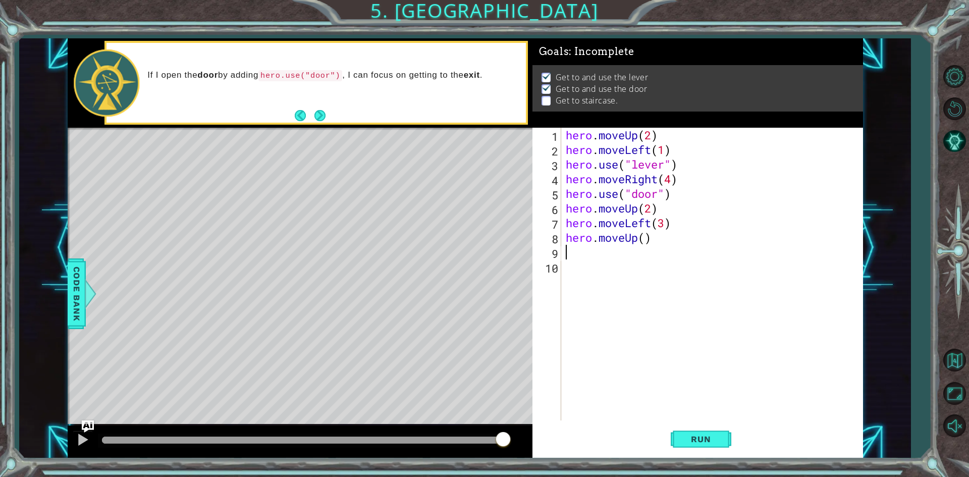
type textarea "1"
click at [647, 237] on div "hero . moveUp ( 2 ) hero . moveLeft ( 1 ) hero . use ( "lever" ) hero . moveRig…" at bounding box center [714, 289] width 301 height 322
type textarea "hero.moveUp(1)"
click at [717, 445] on button "Run" at bounding box center [701, 439] width 61 height 33
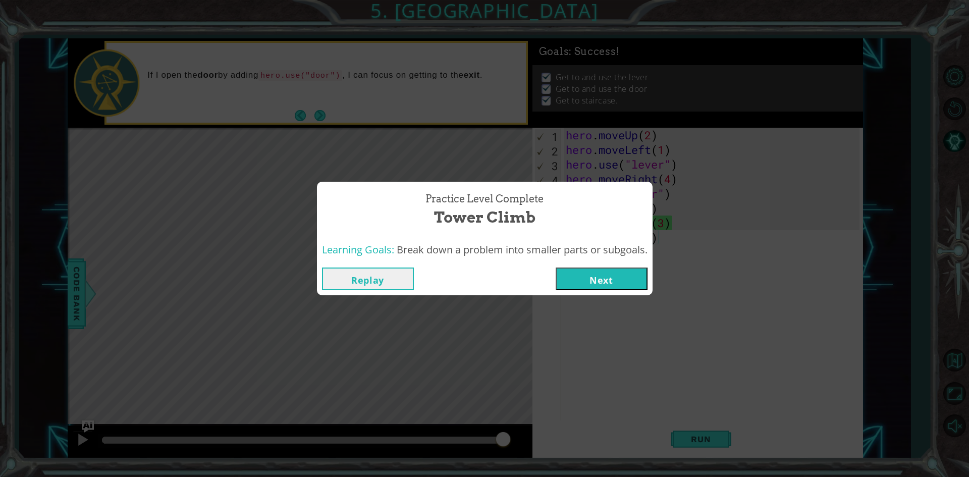
click at [590, 267] on button "Next" at bounding box center [602, 278] width 92 height 23
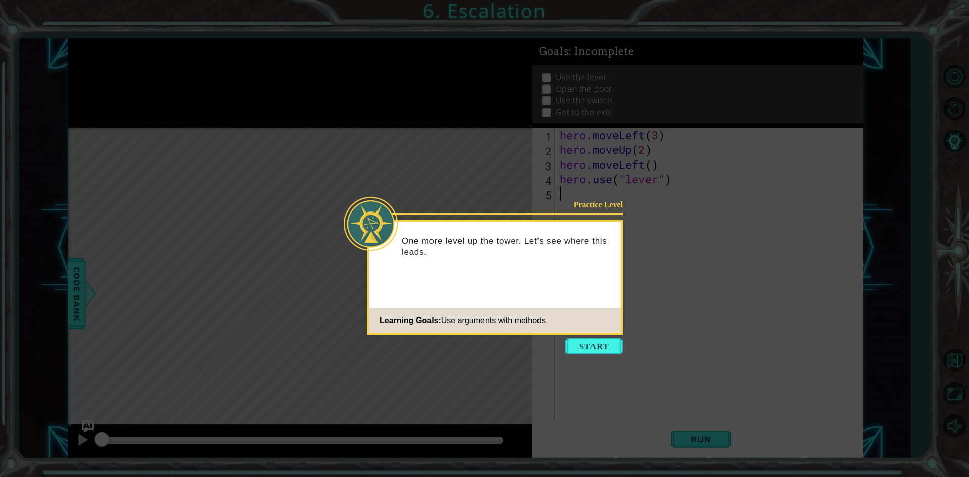
click at [580, 340] on button "Start" at bounding box center [594, 346] width 58 height 16
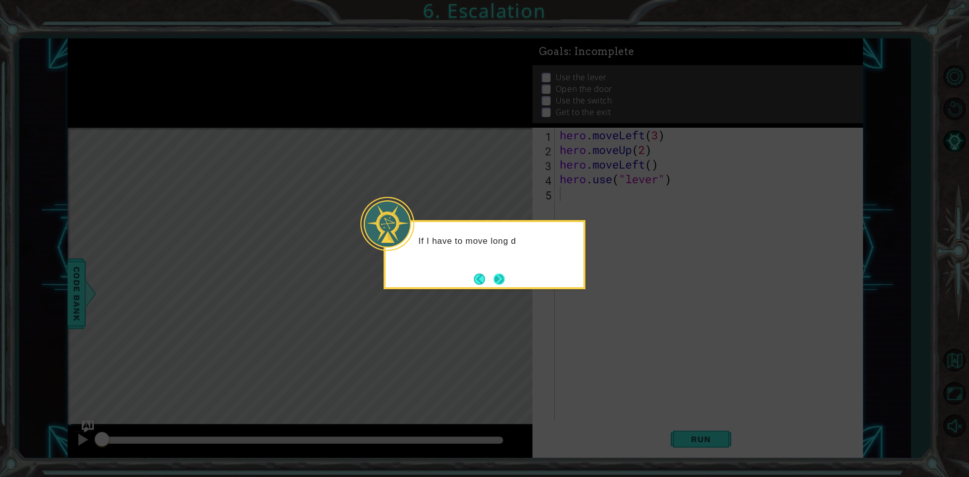
click at [495, 285] on button "Next" at bounding box center [498, 278] width 11 height 11
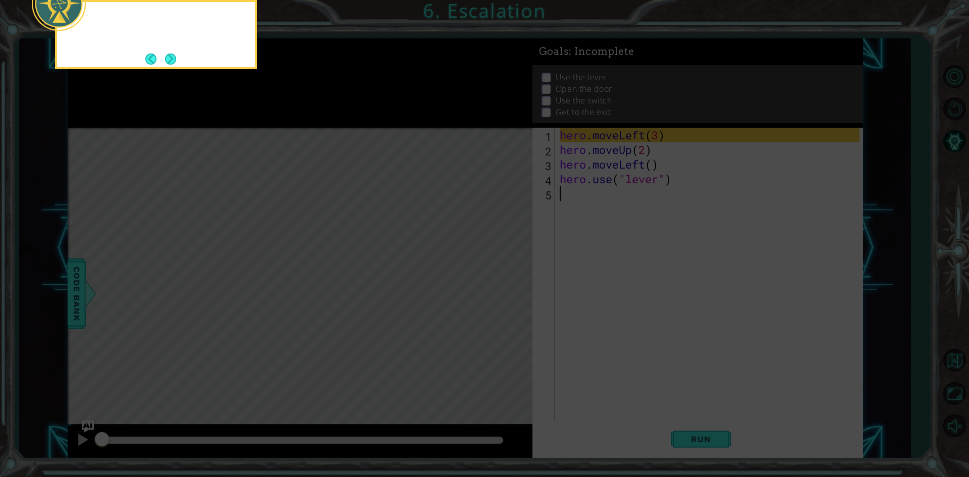
click at [495, 288] on icon at bounding box center [484, 71] width 969 height 811
click at [174, 56] on button "Next" at bounding box center [170, 58] width 11 height 11
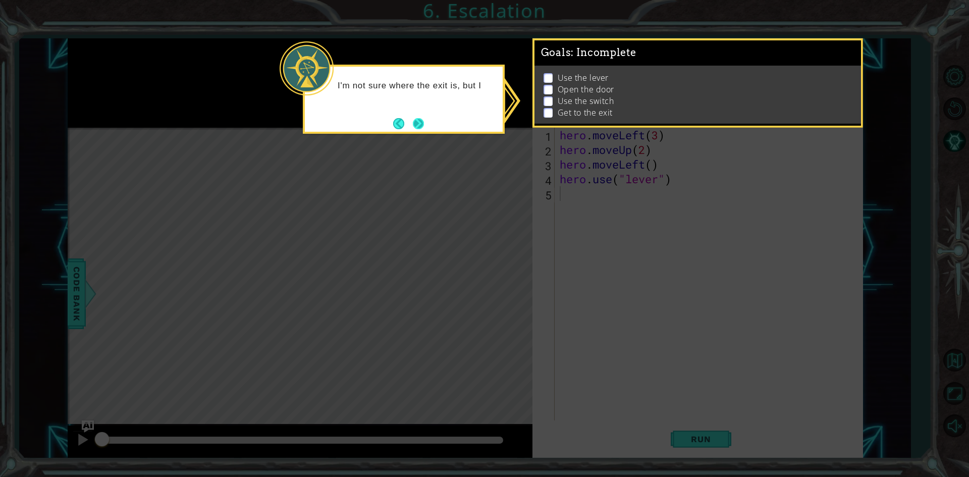
click at [417, 124] on button "Next" at bounding box center [418, 123] width 11 height 11
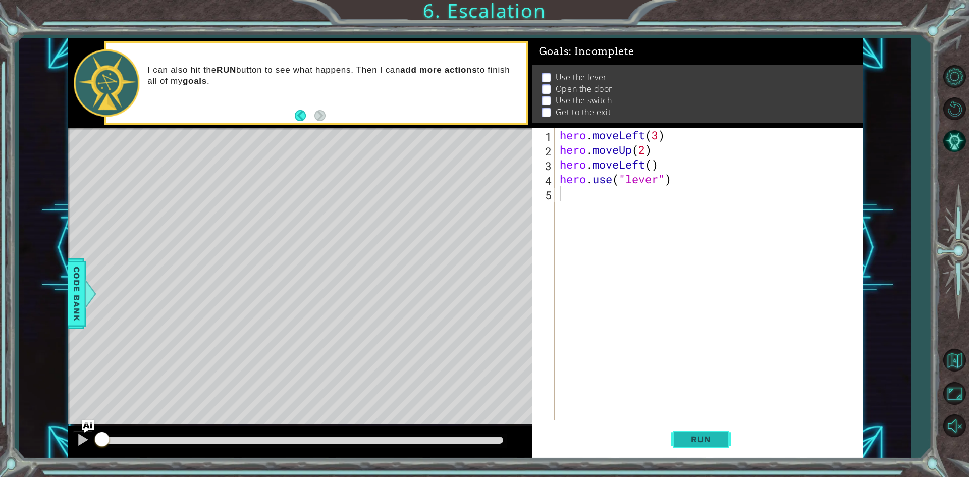
click at [699, 445] on button "Run" at bounding box center [701, 439] width 61 height 33
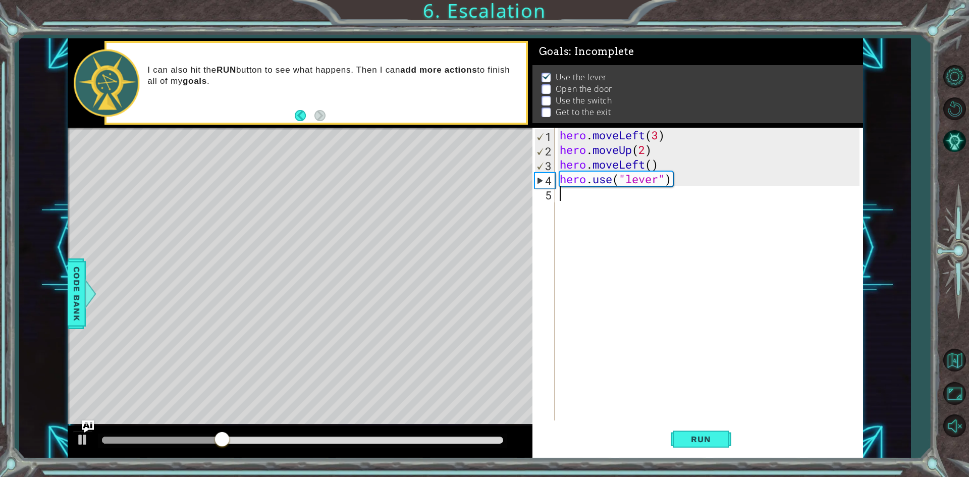
click at [601, 185] on div "hero . moveLeft ( 3 ) hero . moveUp ( 2 ) hero . moveLeft ( ) hero . use ( "lev…" at bounding box center [711, 289] width 307 height 322
type textarea "hero.use("lever")"
drag, startPoint x: 601, startPoint y: 191, endPoint x: 609, endPoint y: 205, distance: 15.6
click at [601, 192] on div "hero . moveLeft ( 3 ) hero . moveUp ( 2 ) hero . moveLeft ( ) hero . use ( "lev…" at bounding box center [711, 289] width 307 height 322
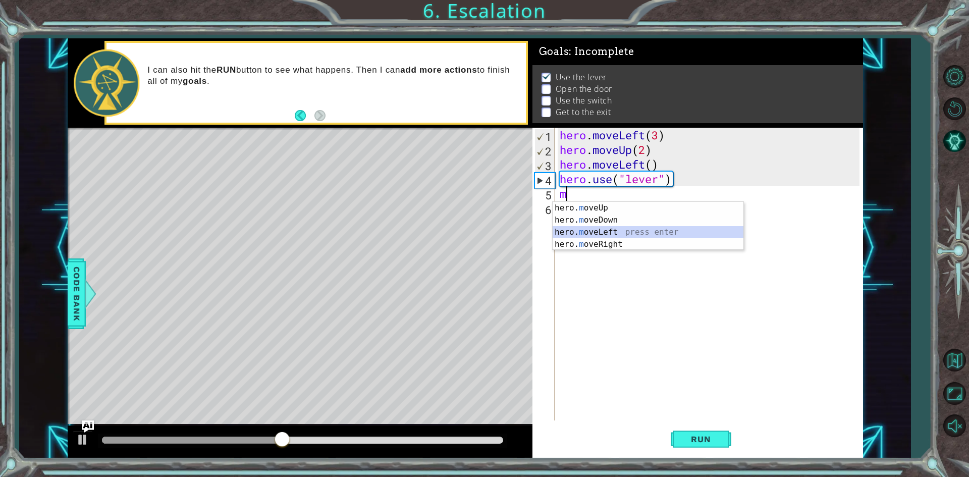
click at [580, 238] on div "hero. m oveUp press enter hero. m oveDown press enter hero. m oveLeft press ent…" at bounding box center [648, 238] width 191 height 73
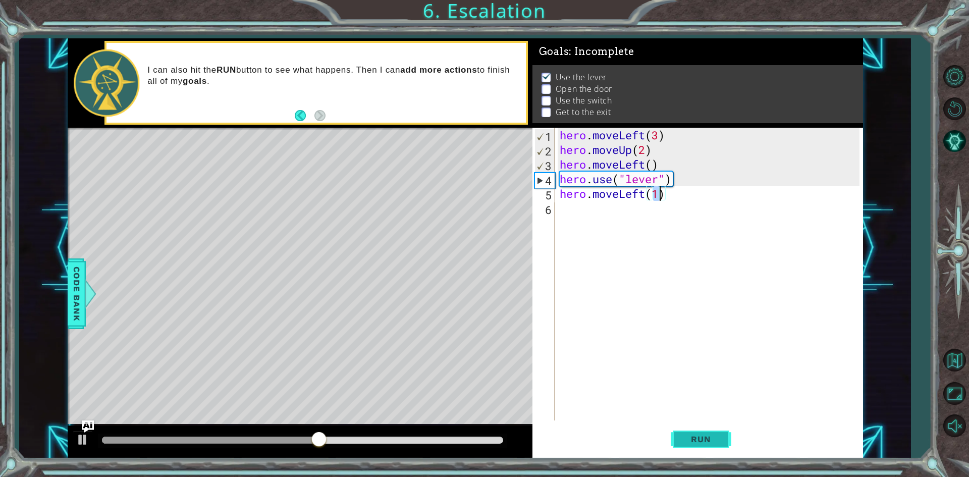
type textarea "hero.moveLeft(1)"
click at [680, 438] on button "Run" at bounding box center [701, 439] width 61 height 33
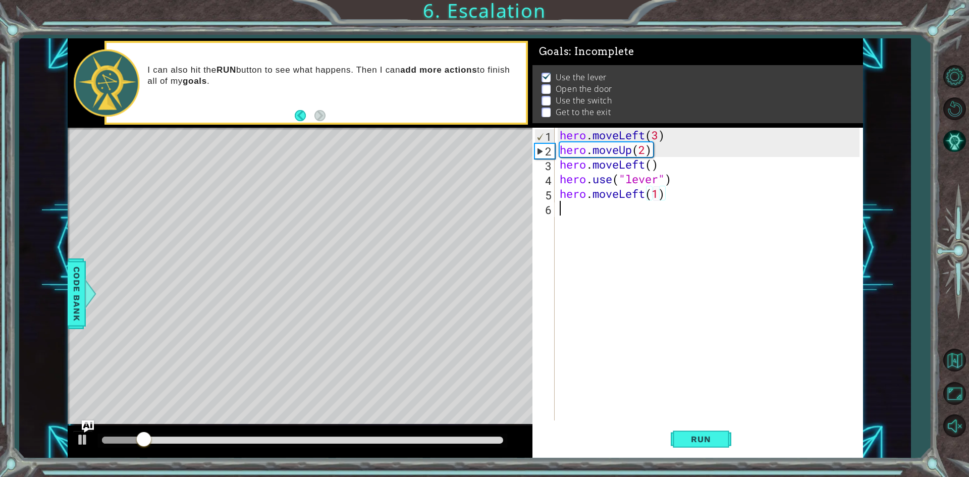
click at [587, 218] on div "hero . moveLeft ( 3 ) hero . moveUp ( 2 ) hero . moveLeft ( ) hero . use ( "lev…" at bounding box center [711, 289] width 307 height 322
type textarea "u"
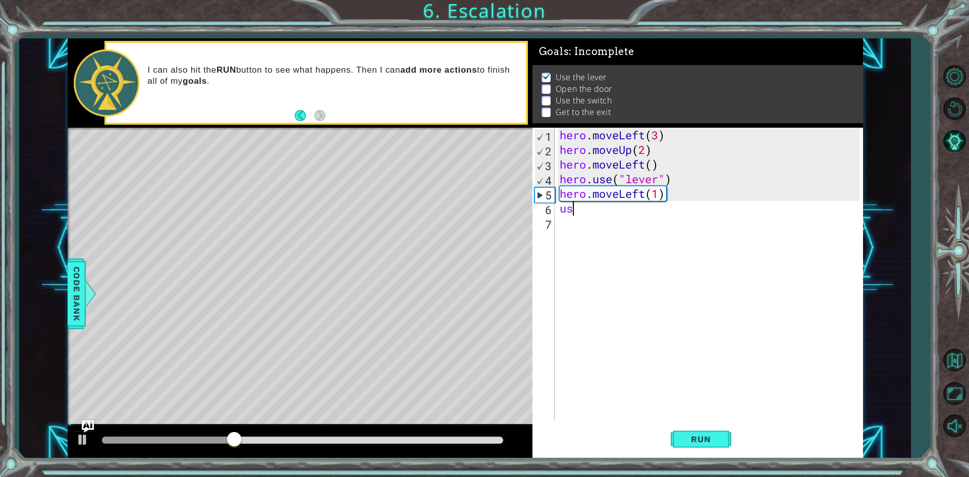
click at [576, 209] on div "hero . moveLeft ( 3 ) hero . moveUp ( 2 ) hero . moveLeft ( ) hero . use ( "lev…" at bounding box center [711, 289] width 307 height 322
click at [567, 208] on div "hero . moveLeft ( 3 ) hero . moveUp ( 2 ) hero . moveLeft ( ) hero . use ( "lev…" at bounding box center [711, 289] width 307 height 322
click at [613, 213] on div "hero . moveLeft ( 3 ) hero . moveUp ( 2 ) hero . moveLeft ( ) hero . use ( "lev…" at bounding box center [711, 289] width 307 height 322
click at [582, 225] on div "hero. use press enter" at bounding box center [648, 234] width 191 height 36
type textarea "hero.use("door")"
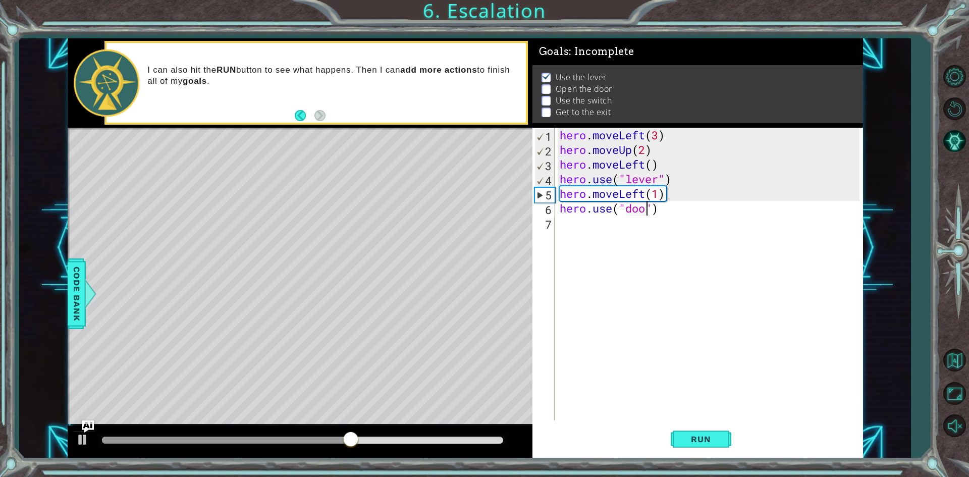
scroll to position [0, 4]
click at [591, 222] on div "hero . moveLeft ( 3 ) hero . moveUp ( 2 ) hero . moveLeft ( ) hero . use ( "lev…" at bounding box center [711, 289] width 307 height 322
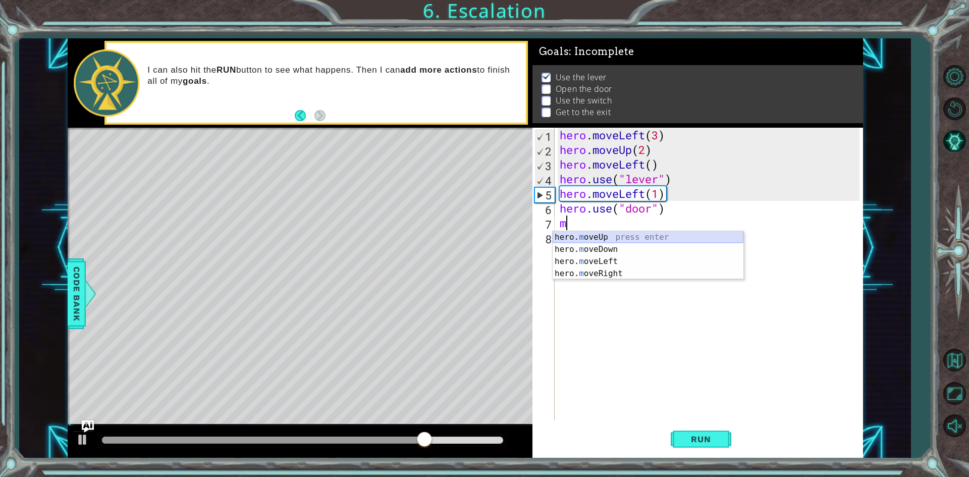
click at [602, 236] on div "hero. m oveUp press enter hero. m oveDown press enter hero. m oveLeft press ent…" at bounding box center [648, 267] width 191 height 73
type textarea "hero.moveUp(1)"
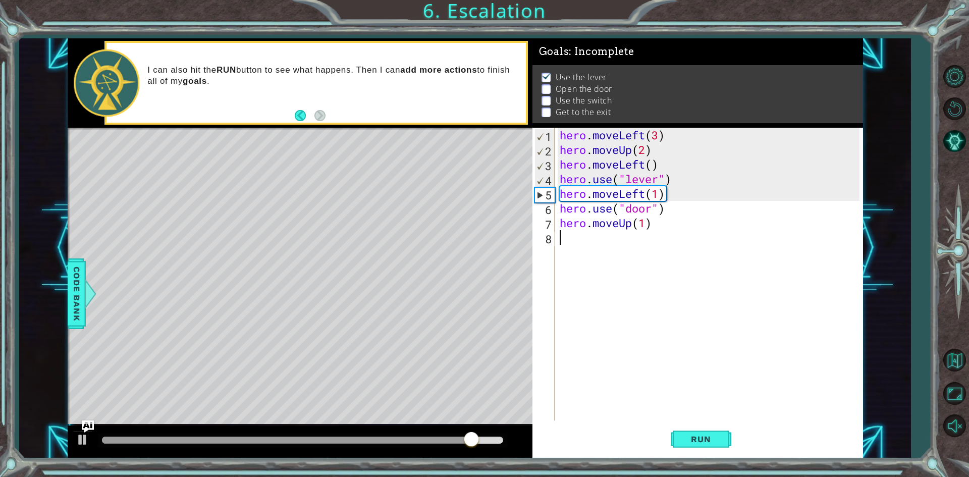
click at [582, 247] on div "hero . moveLeft ( 3 ) hero . moveUp ( 2 ) hero . moveLeft ( ) hero . use ( "lev…" at bounding box center [711, 289] width 307 height 322
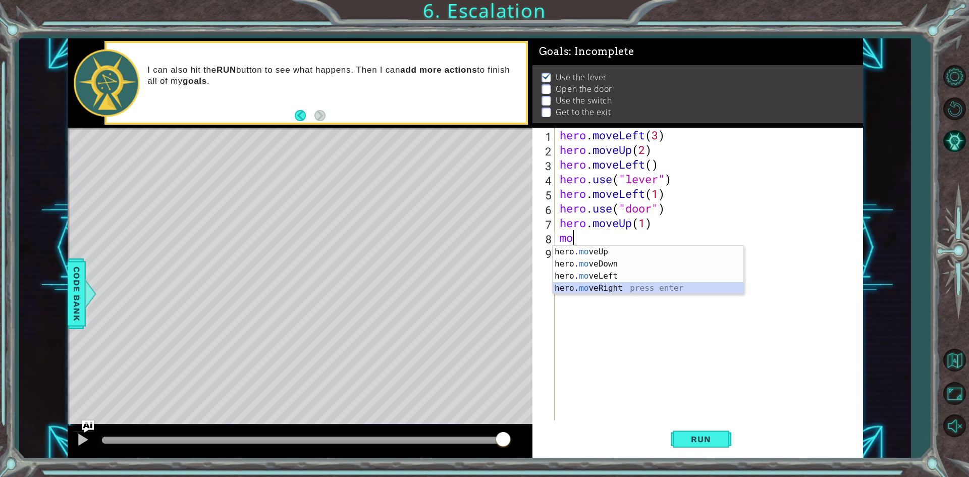
click at [602, 289] on div "hero. mo veUp press enter hero. mo veDown press enter hero. mo veLeft press ent…" at bounding box center [648, 282] width 191 height 73
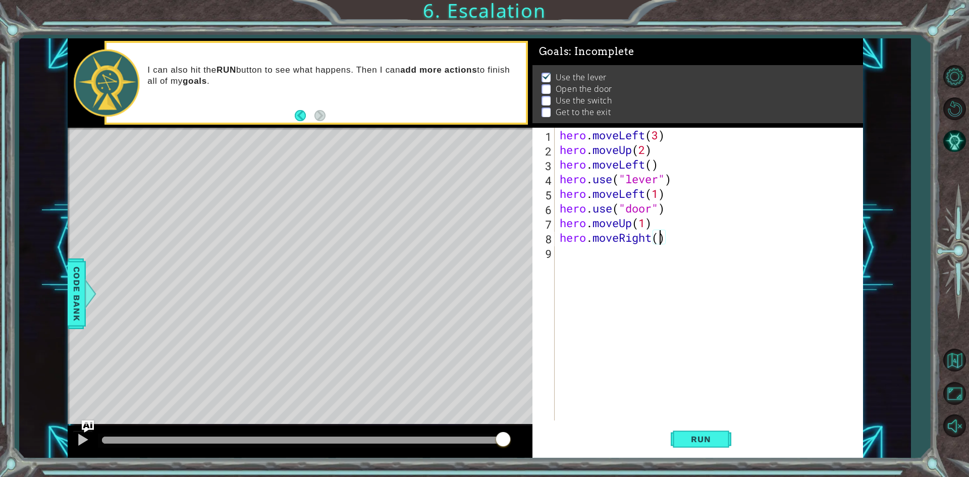
type textarea "hero.moveRight(4)"
click at [574, 252] on div "hero . moveLeft ( 3 ) hero . moveUp ( 2 ) hero . moveLeft ( ) hero . use ( "lev…" at bounding box center [711, 289] width 307 height 322
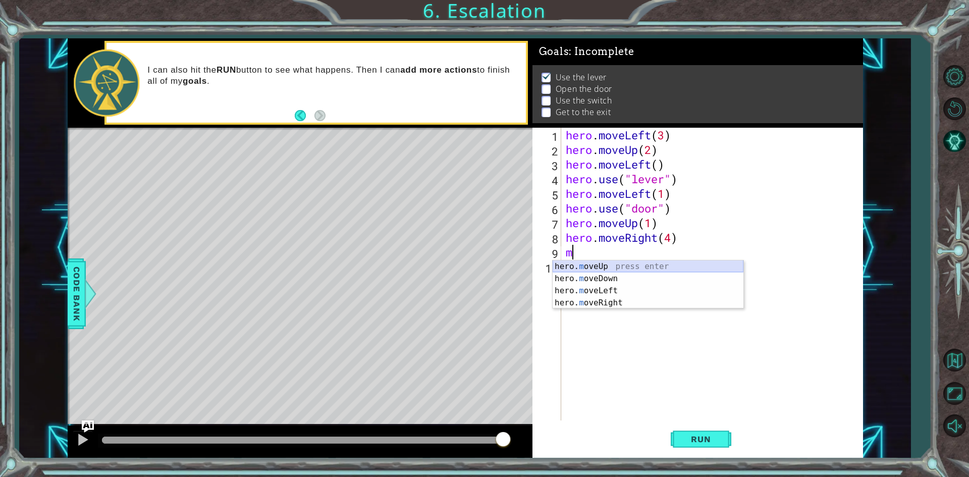
click at [599, 267] on div "hero. m oveUp press enter hero. m oveDown press enter hero. m oveLeft press ent…" at bounding box center [648, 296] width 191 height 73
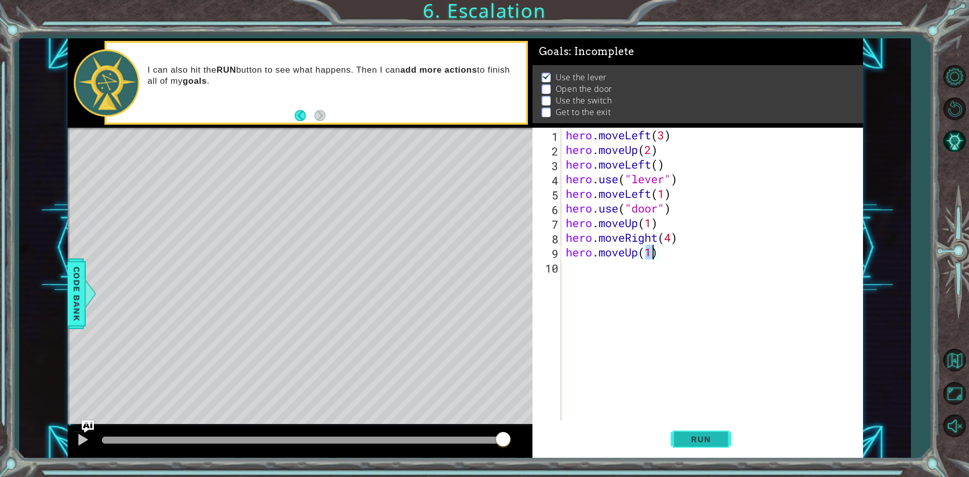
type textarea "hero.moveUp(1)"
click at [686, 438] on span "Run" at bounding box center [701, 439] width 40 height 10
